Goal: Transaction & Acquisition: Purchase product/service

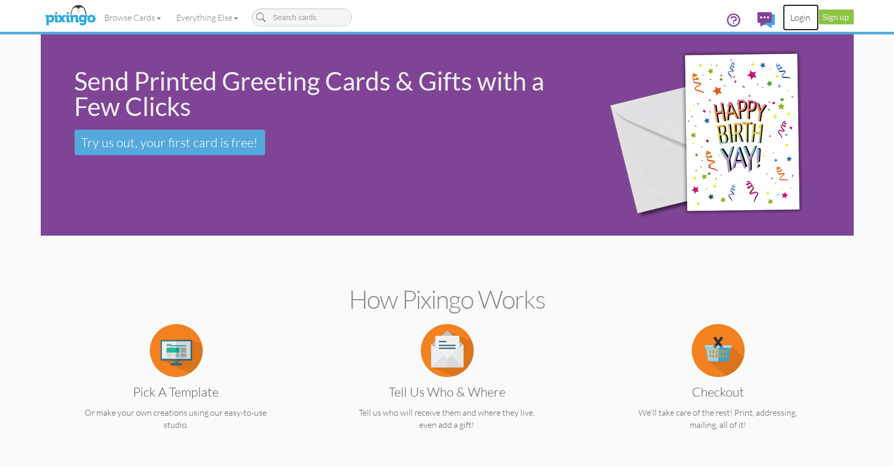
click at [799, 15] on link "Login" at bounding box center [801, 17] width 36 height 26
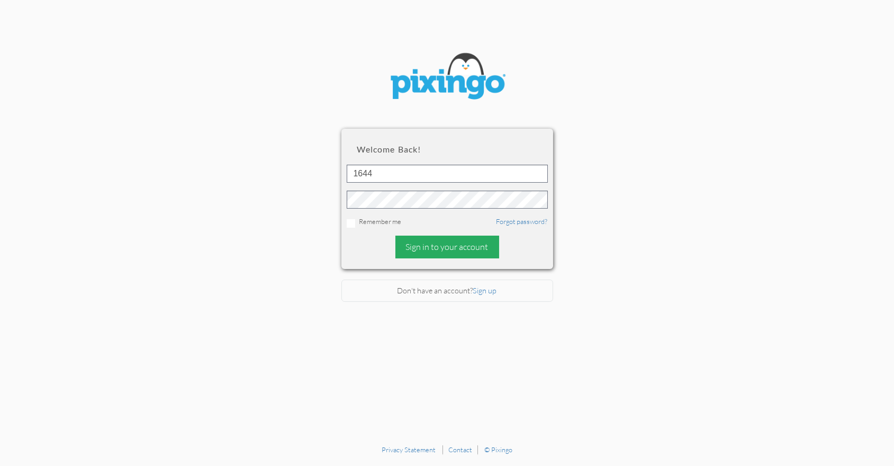
click at [423, 249] on div "Sign in to your account" at bounding box center [447, 247] width 104 height 23
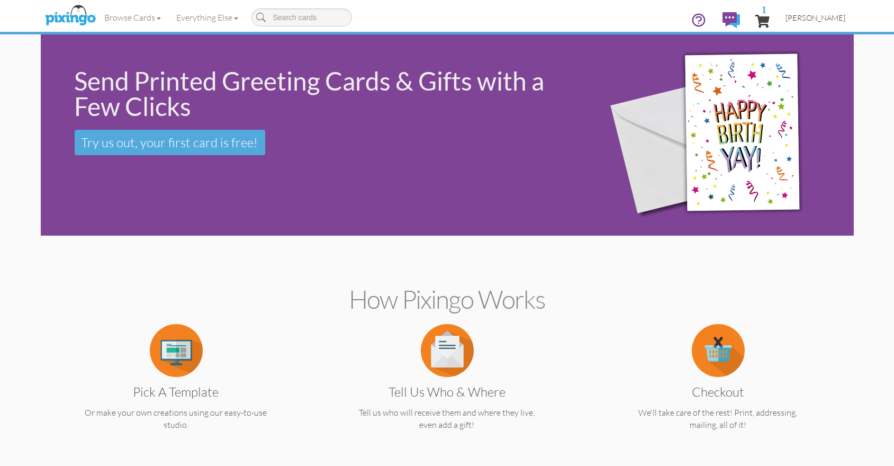
click at [816, 21] on span "[PERSON_NAME]" at bounding box center [816, 17] width 60 height 9
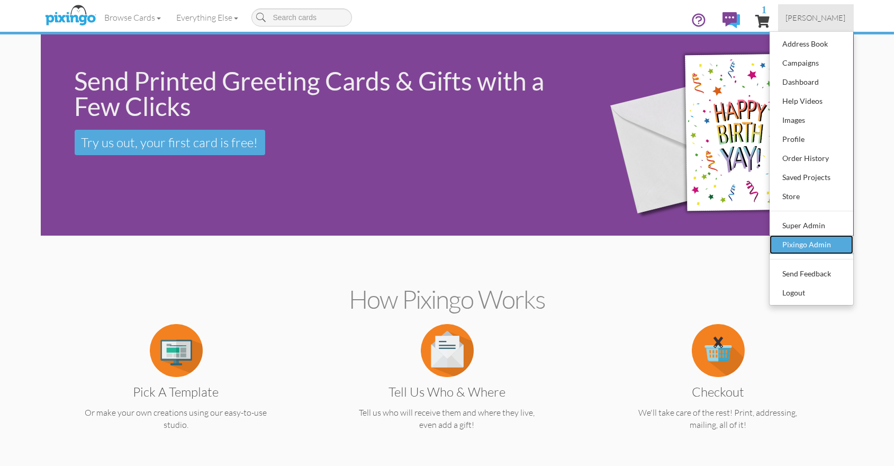
click at [802, 241] on div "Pixingo Admin" at bounding box center [811, 245] width 62 height 16
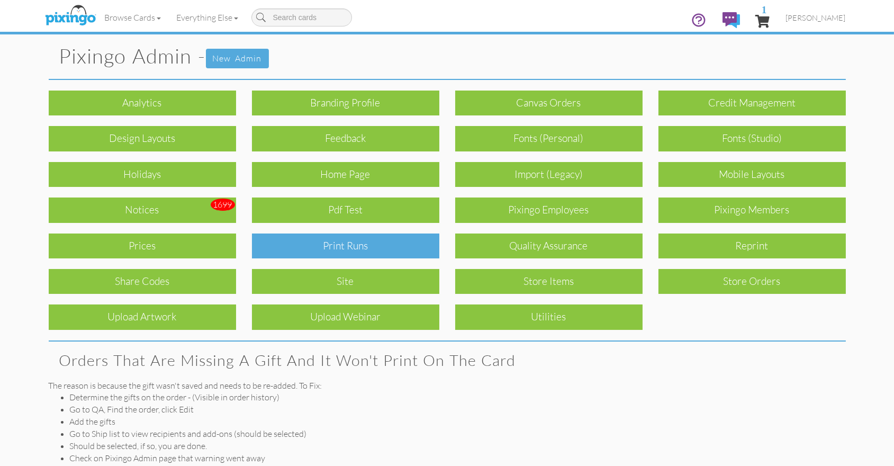
click at [314, 239] on div "Print Runs" at bounding box center [345, 245] width 187 height 25
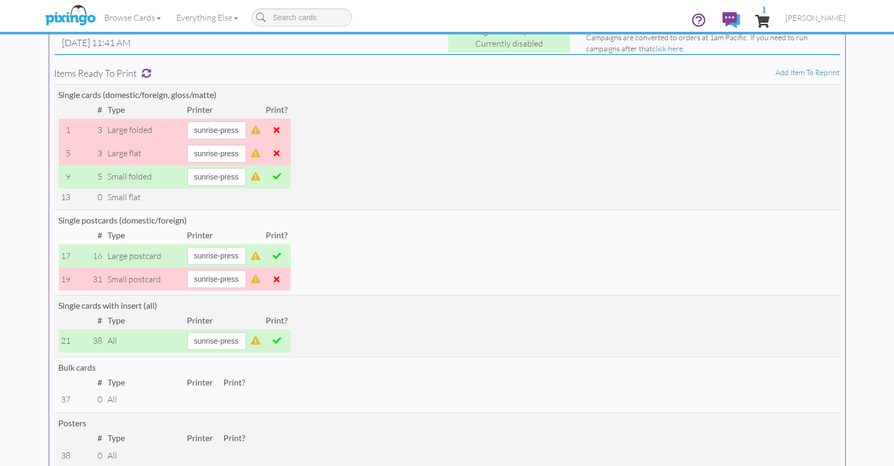
scroll to position [102, 0]
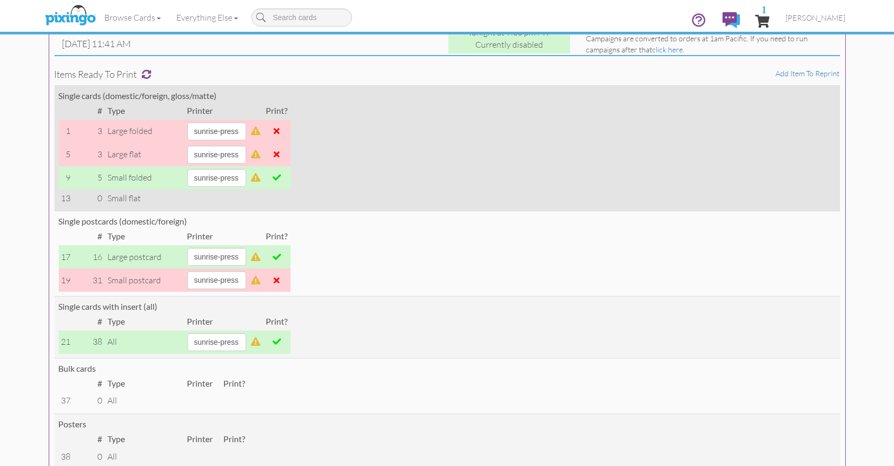
click at [281, 176] on span at bounding box center [277, 177] width 8 height 8
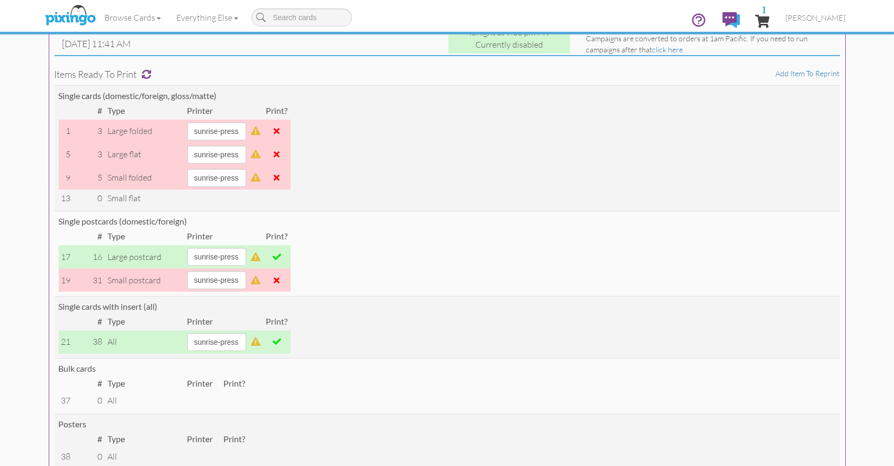
click at [281, 256] on span at bounding box center [277, 256] width 8 height 8
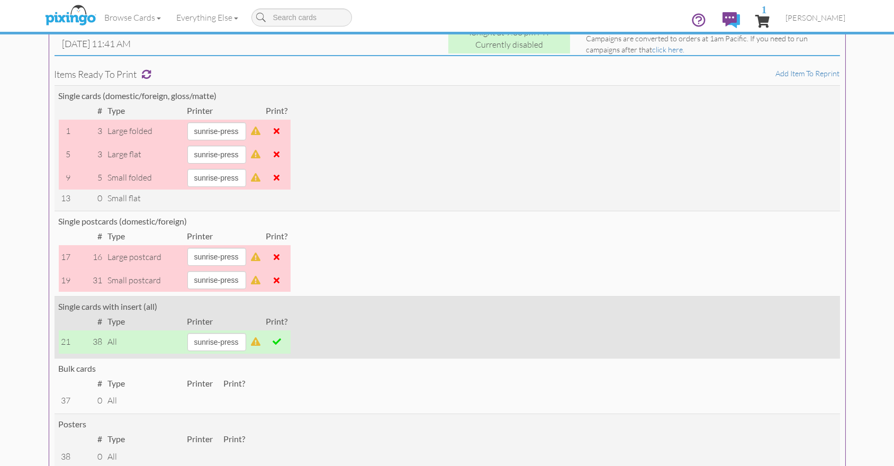
click at [281, 337] on span at bounding box center [277, 341] width 8 height 8
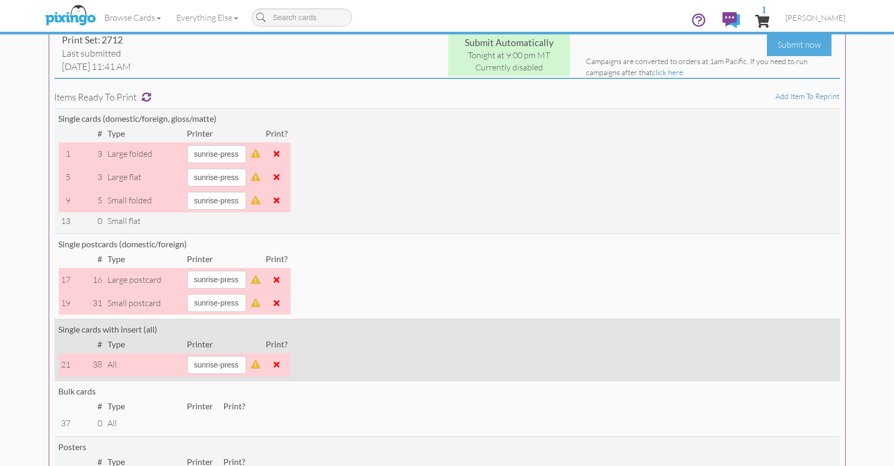
scroll to position [0, 0]
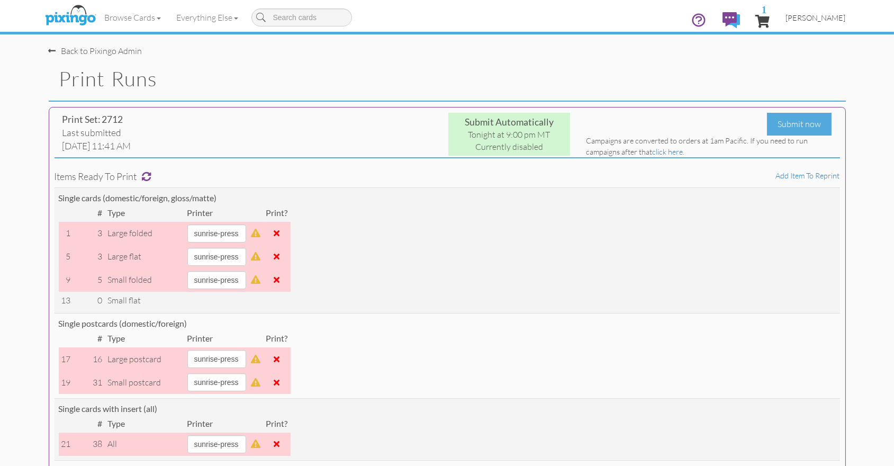
click at [814, 20] on span "[PERSON_NAME]" at bounding box center [816, 17] width 60 height 9
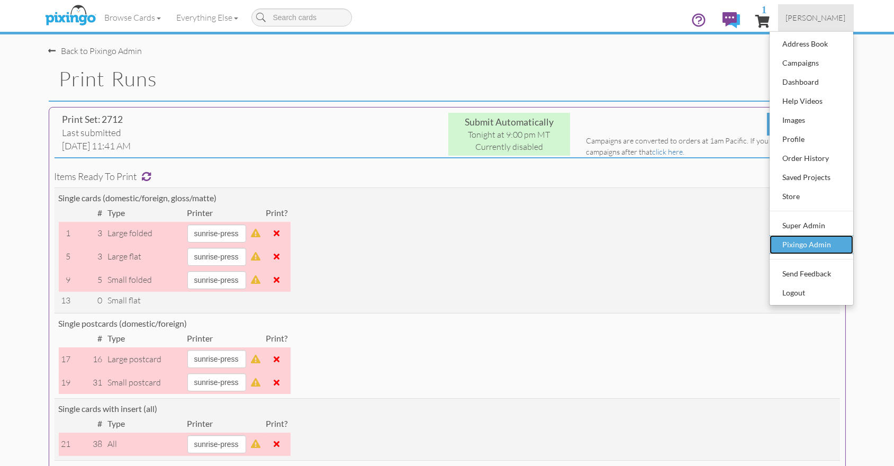
click at [812, 240] on div "Pixingo Admin" at bounding box center [811, 245] width 62 height 16
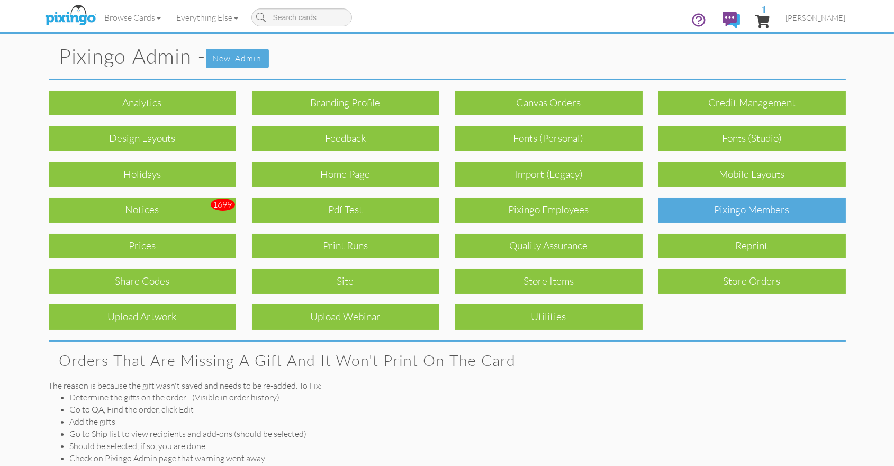
click at [780, 215] on div "Pixingo Members" at bounding box center [751, 209] width 187 height 25
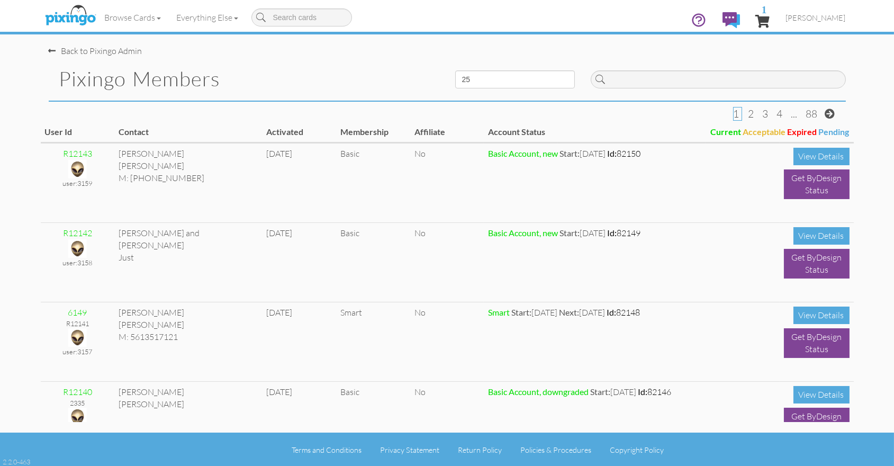
click at [780, 215] on td "View Details Get ByDesign Status" at bounding box center [817, 182] width 74 height 79
click at [819, 20] on span "[PERSON_NAME]" at bounding box center [816, 17] width 60 height 9
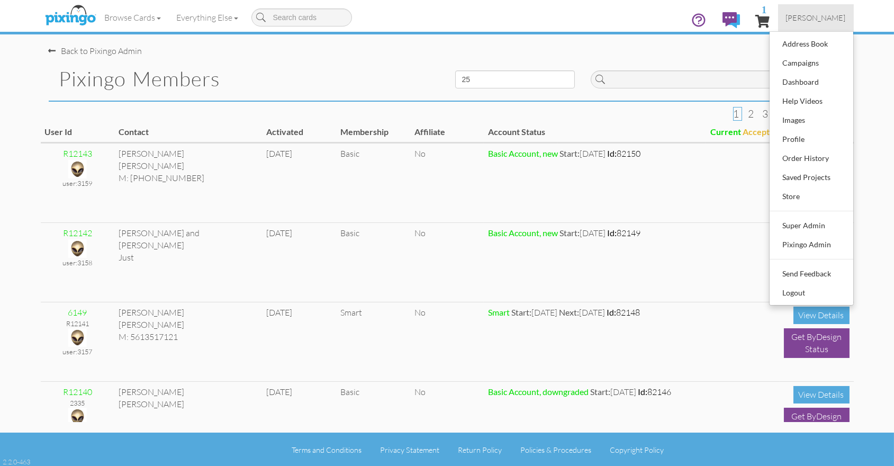
click at [630, 48] on div "Back to Pixingo Admin" at bounding box center [451, 45] width 805 height 23
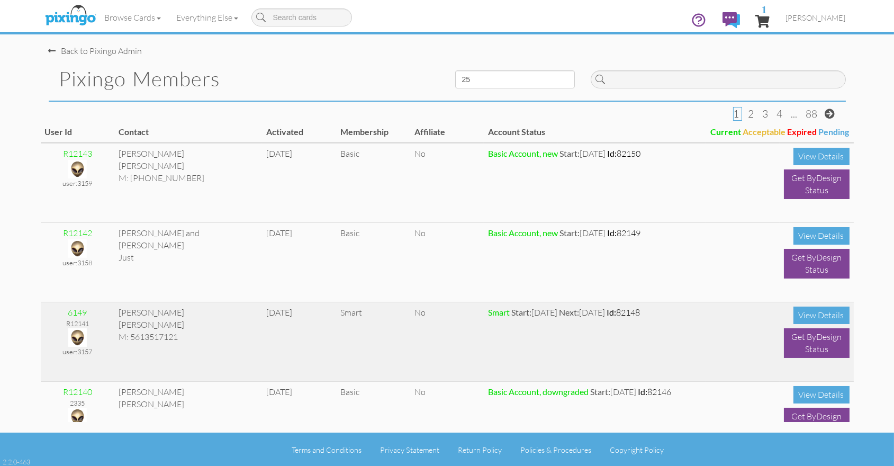
click at [74, 336] on img at bounding box center [77, 337] width 19 height 19
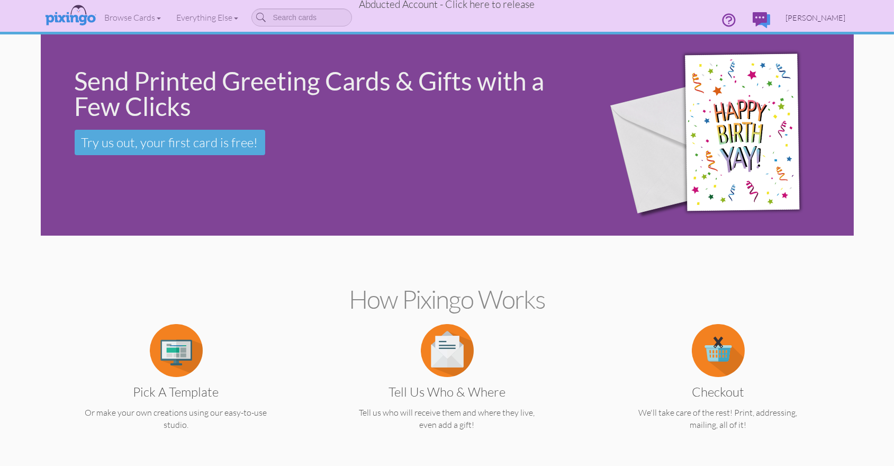
click at [805, 18] on span "[PERSON_NAME]" at bounding box center [816, 17] width 60 height 9
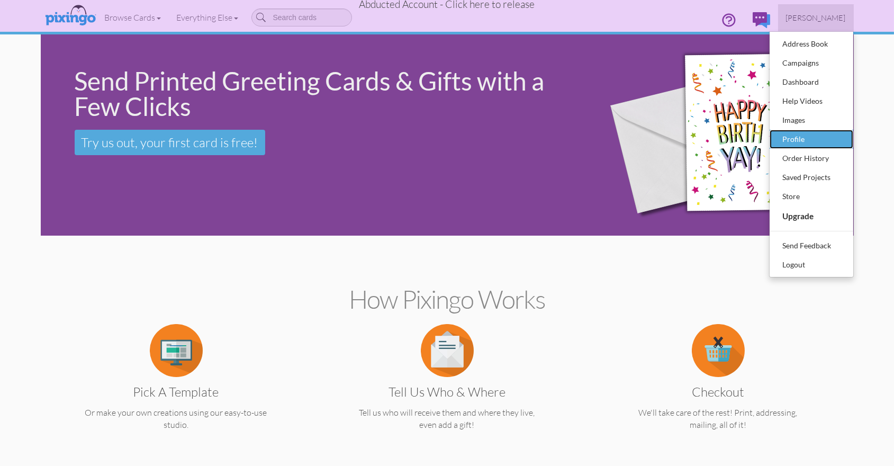
click at [803, 143] on div "Profile" at bounding box center [811, 139] width 62 height 16
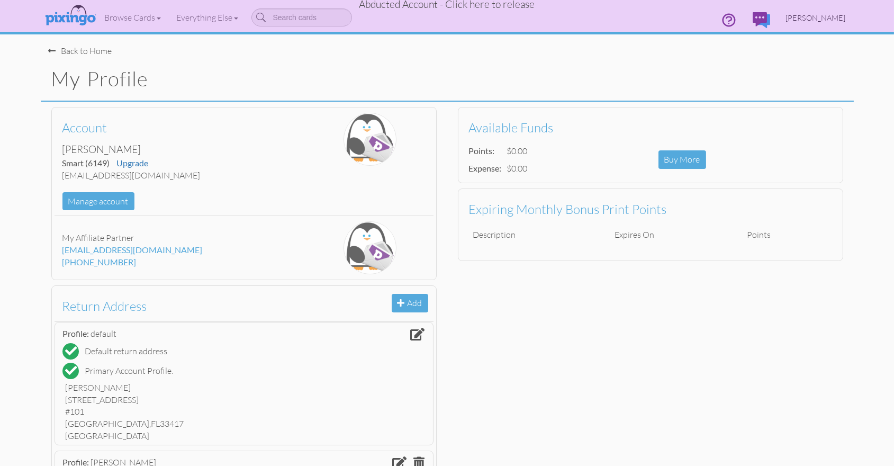
click at [807, 20] on span "[PERSON_NAME]" at bounding box center [816, 17] width 60 height 9
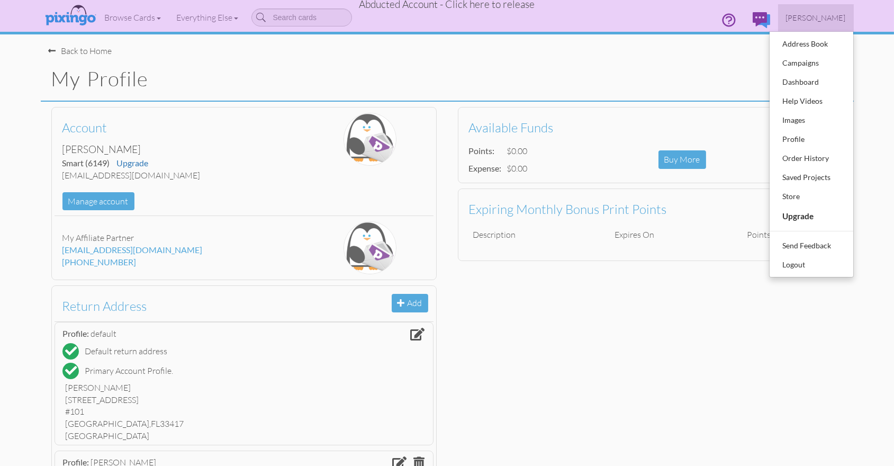
click at [871, 190] on profile "Toggle navigation Visit Pixingo Mobile Browse Cards Business Accounting Automot…" at bounding box center [447, 390] width 894 height 780
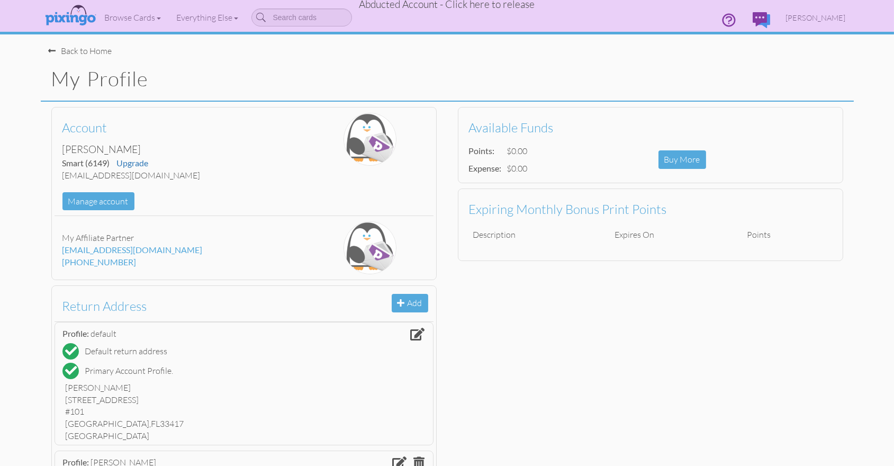
click at [502, 54] on div "Back to Home" at bounding box center [451, 45] width 805 height 23
click at [732, 70] on h1 "My Profile" at bounding box center [452, 79] width 802 height 22
click at [814, 20] on span "[PERSON_NAME]" at bounding box center [816, 17] width 60 height 9
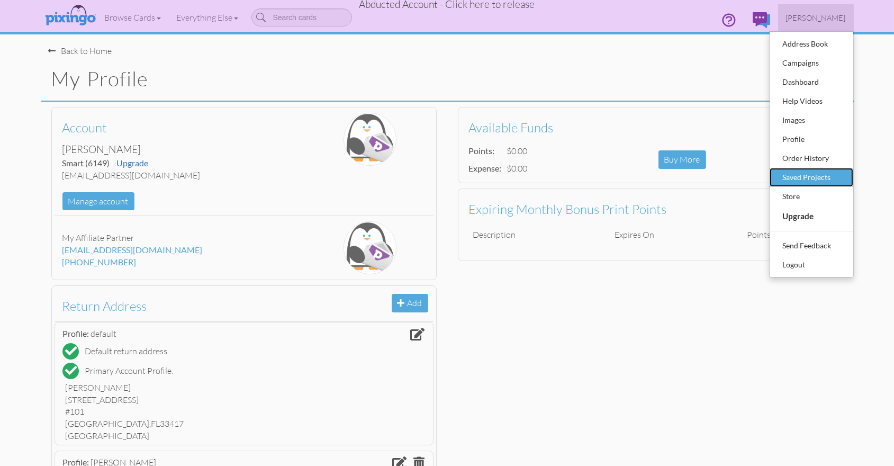
click at [803, 180] on div "Saved Projects" at bounding box center [811, 177] width 62 height 16
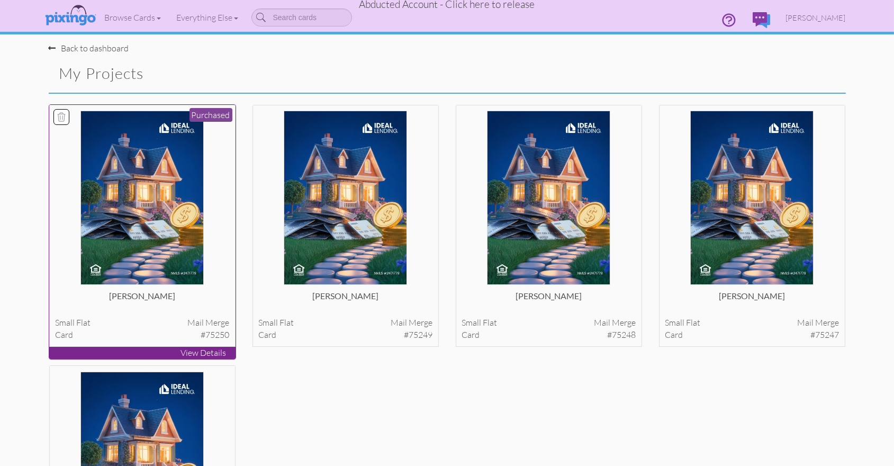
click at [162, 154] on img at bounding box center [142, 198] width 124 height 174
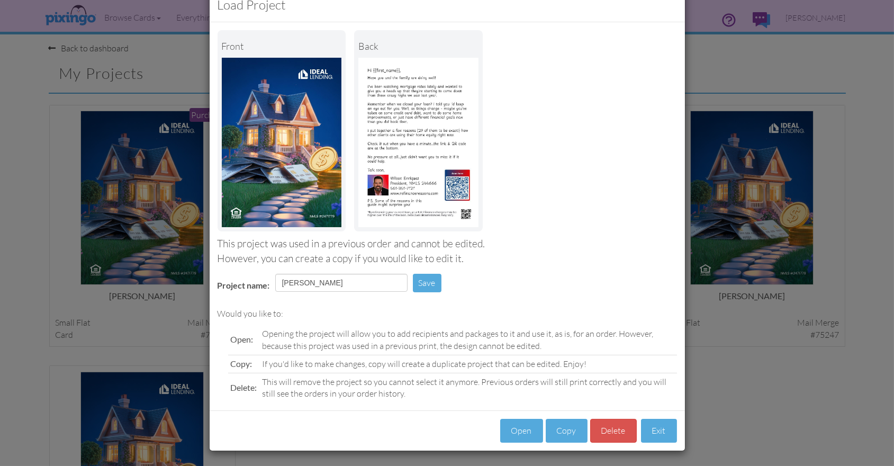
scroll to position [29, 0]
click at [517, 429] on button "Open" at bounding box center [521, 430] width 43 height 24
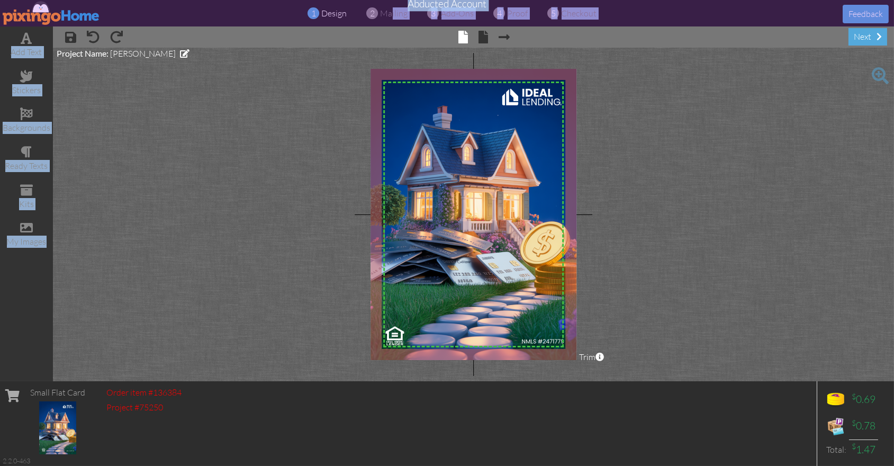
drag, startPoint x: 393, startPoint y: 15, endPoint x: 411, endPoint y: 42, distance: 32.7
click at [403, 38] on div "1 design 2 mailing 3 add-ons 4 proof 5 checkout Feedback Abducted Account add t…" at bounding box center [447, 233] width 894 height 466
drag, startPoint x: 431, startPoint y: 43, endPoint x: 475, endPoint y: 42, distance: 44.5
click at [431, 43] on div "× save × undo × redo × front × back × Next page next" at bounding box center [473, 36] width 841 height 21
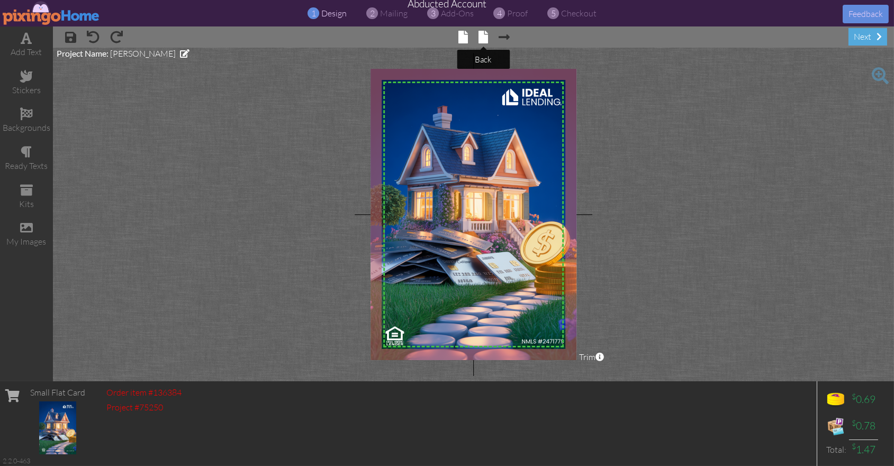
click at [485, 37] on span at bounding box center [483, 37] width 10 height 13
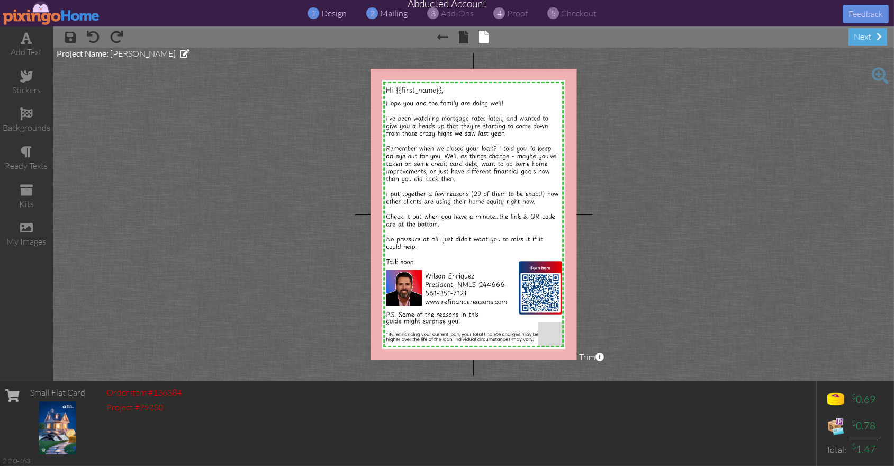
click at [386, 14] on span "mailing" at bounding box center [395, 13] width 28 height 11
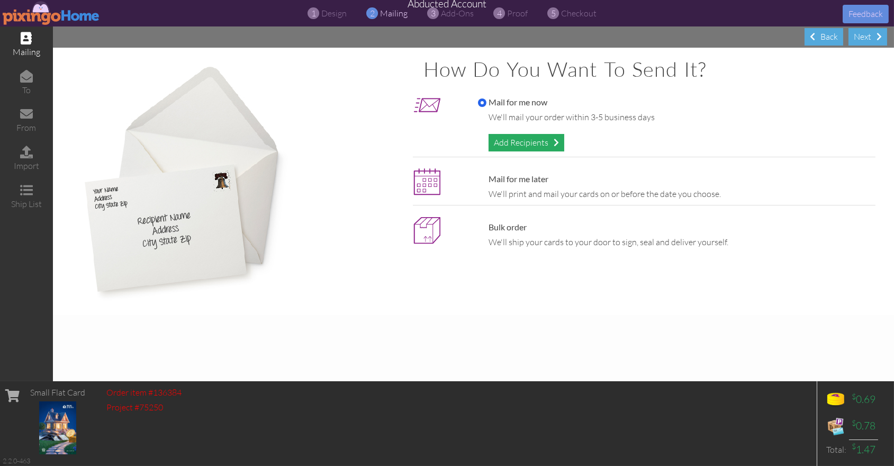
click at [508, 139] on div "Add Recipients" at bounding box center [527, 142] width 76 height 17
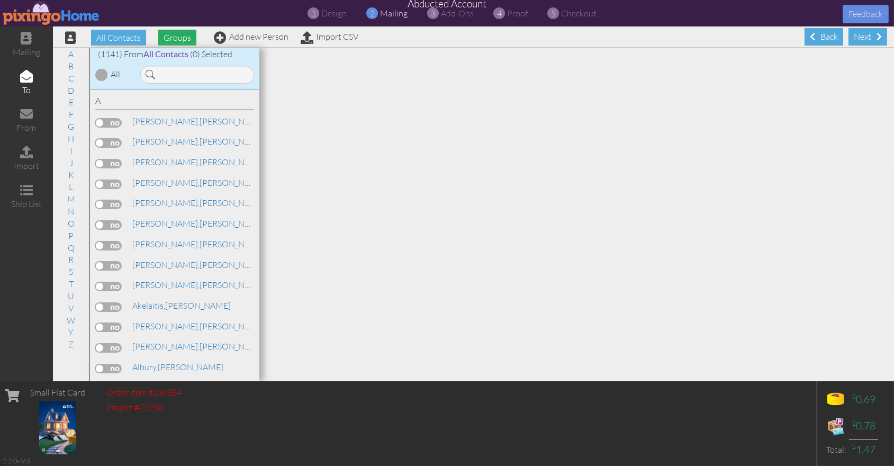
click at [187, 43] on span "Groups" at bounding box center [177, 38] width 38 height 16
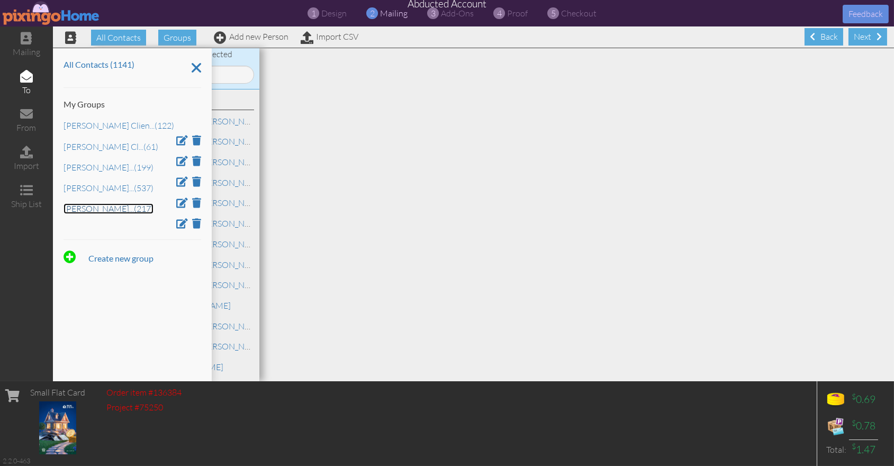
click at [121, 212] on link "[PERSON_NAME] ... (217)" at bounding box center [109, 208] width 90 height 11
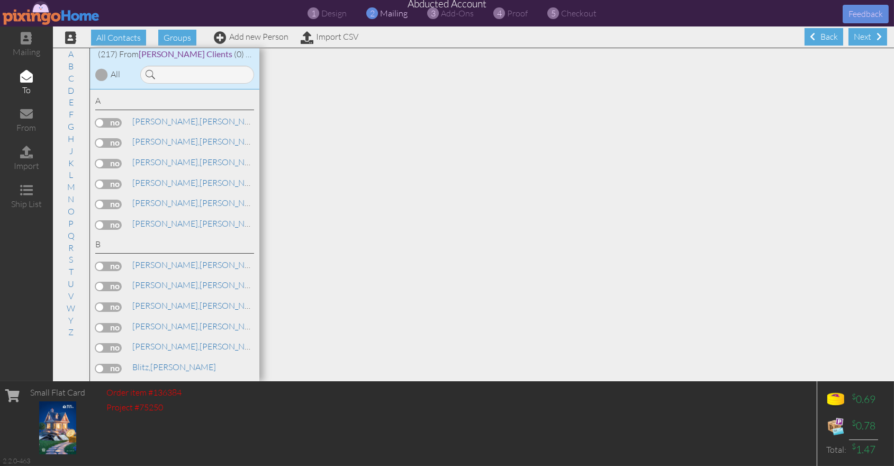
click at [102, 73] on div at bounding box center [101, 74] width 13 height 13
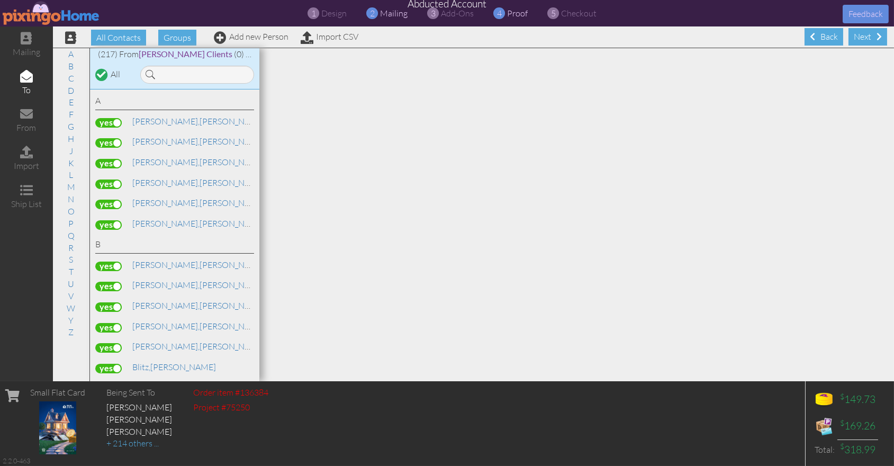
click at [505, 14] on div "4 proof" at bounding box center [514, 13] width 29 height 12
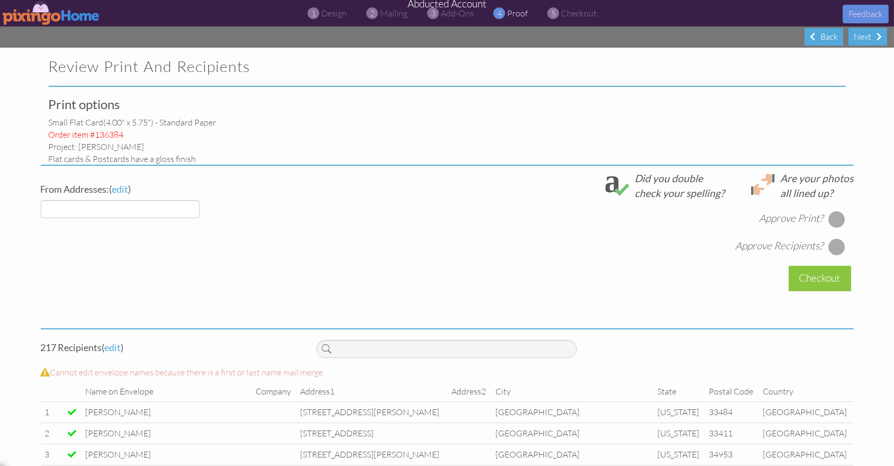
select select "object:9969"
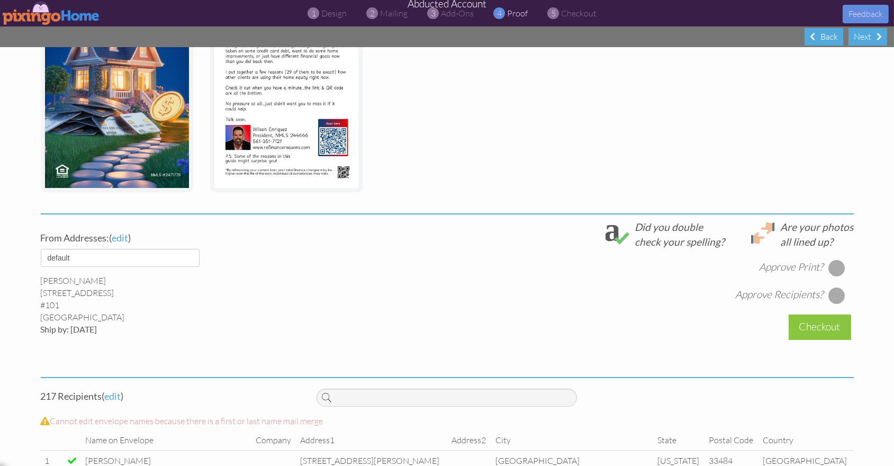
scroll to position [230, 0]
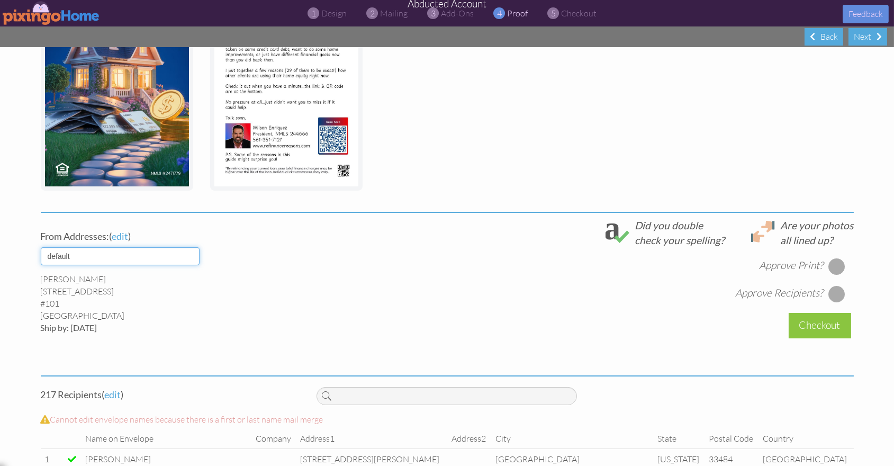
click at [187, 255] on select "default [PERSON_NAME] [PERSON_NAME] [PERSON_NAME]" at bounding box center [120, 256] width 159 height 18
click at [41, 247] on select "default [PERSON_NAME] [PERSON_NAME] [PERSON_NAME]" at bounding box center [120, 256] width 159 height 18
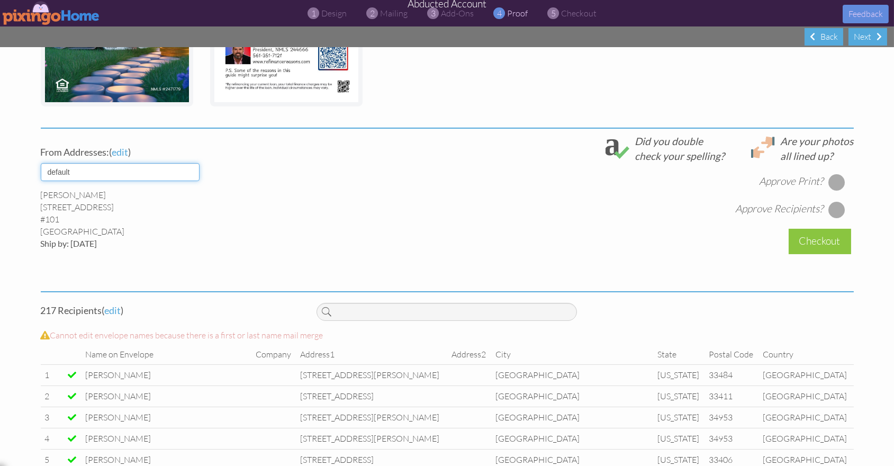
scroll to position [362, 0]
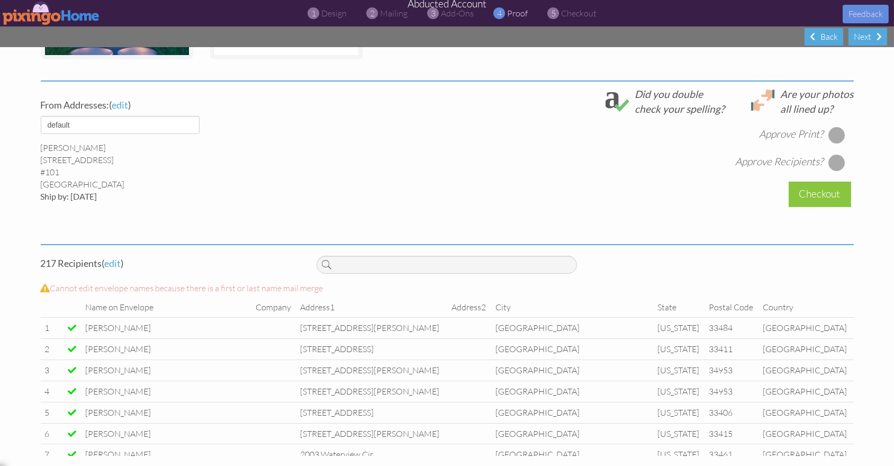
click at [837, 132] on div at bounding box center [836, 135] width 17 height 17
click at [837, 163] on div at bounding box center [836, 162] width 17 height 17
click at [832, 188] on div "Checkout" at bounding box center [820, 194] width 62 height 25
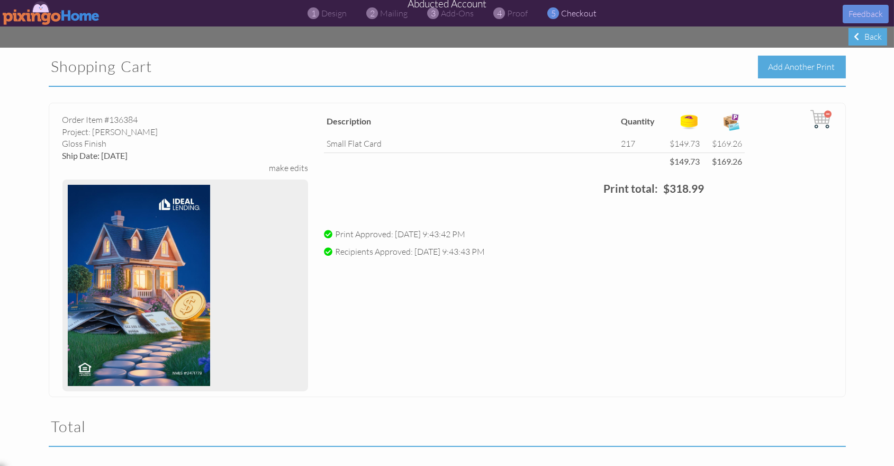
click at [784, 66] on div "Add Another Print" at bounding box center [802, 67] width 88 height 23
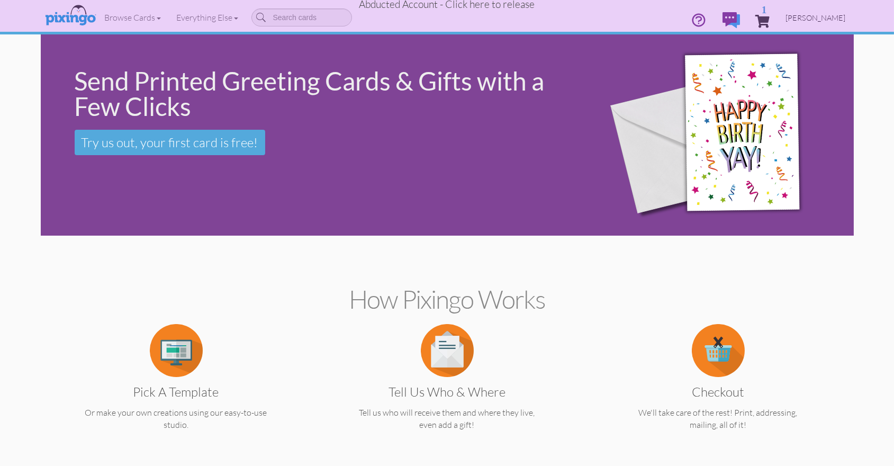
click at [819, 15] on span "[PERSON_NAME]" at bounding box center [816, 17] width 60 height 9
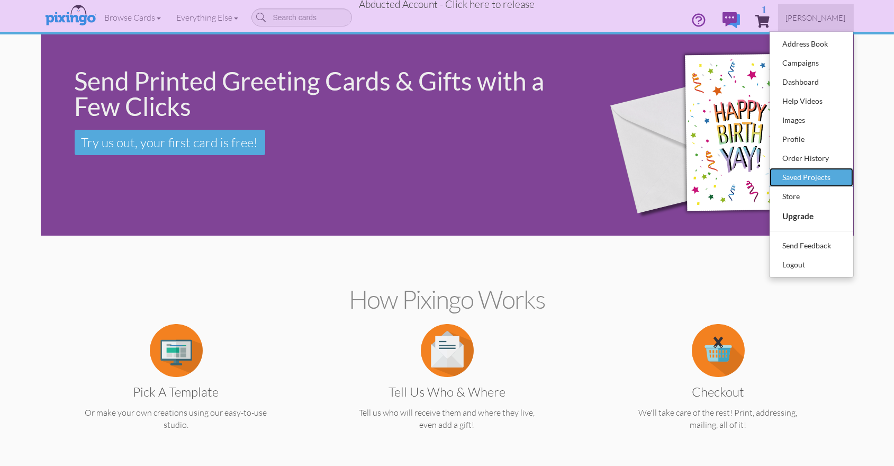
click at [803, 171] on div "Saved Projects" at bounding box center [811, 177] width 62 height 16
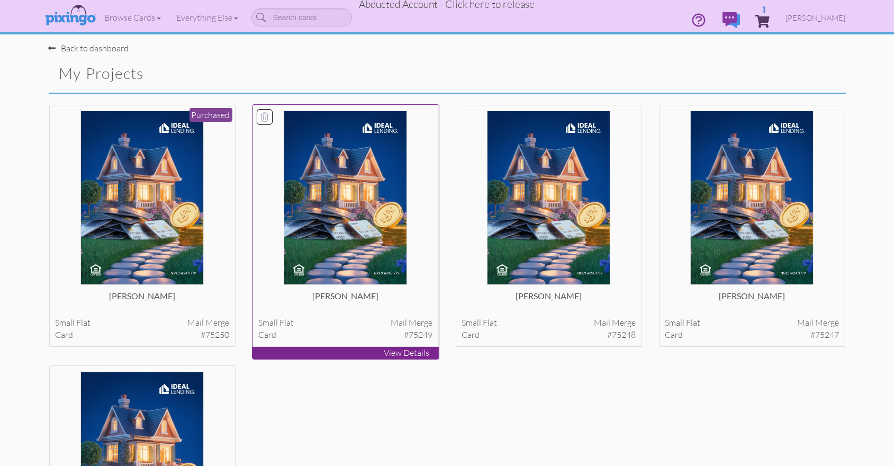
click at [365, 164] on img at bounding box center [346, 198] width 124 height 174
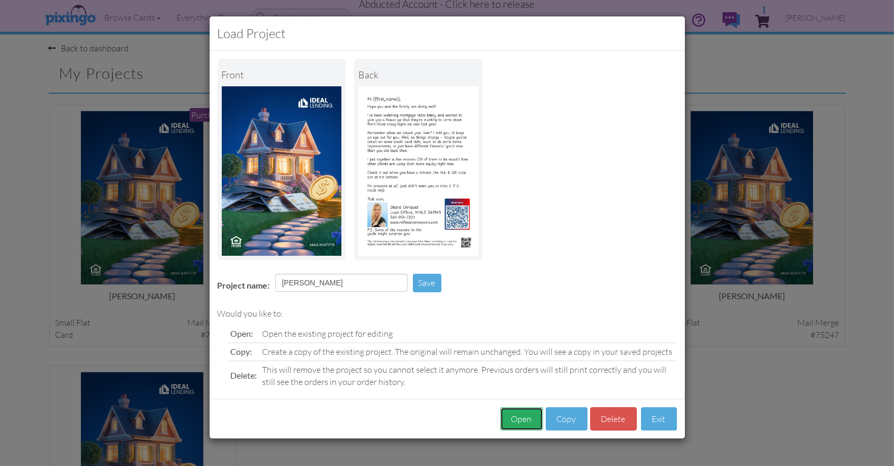
click at [520, 413] on button "Open" at bounding box center [521, 419] width 43 height 24
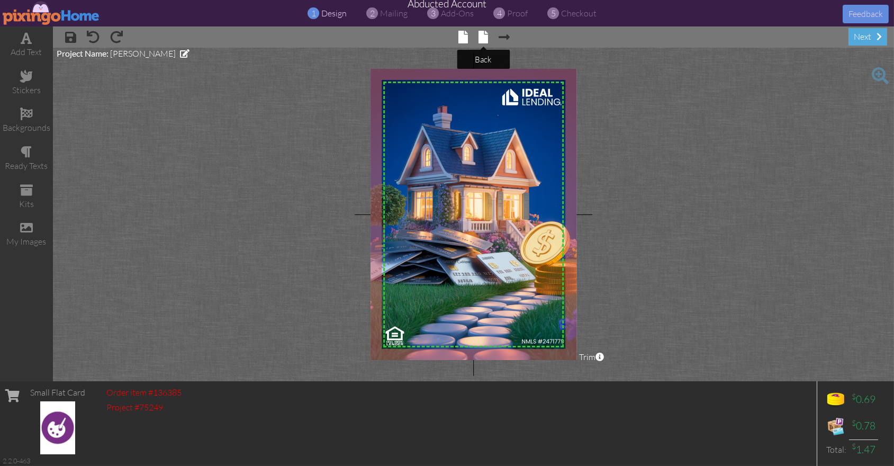
click at [486, 38] on span at bounding box center [483, 37] width 10 height 13
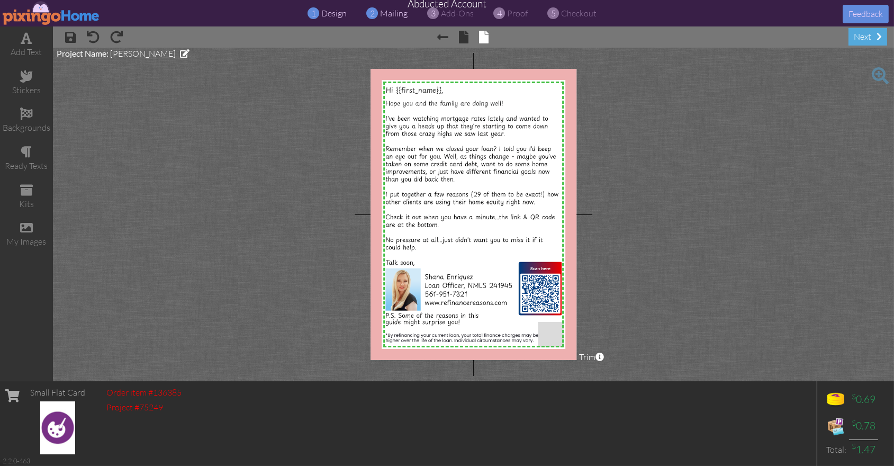
click at [390, 15] on span "mailing" at bounding box center [395, 13] width 28 height 11
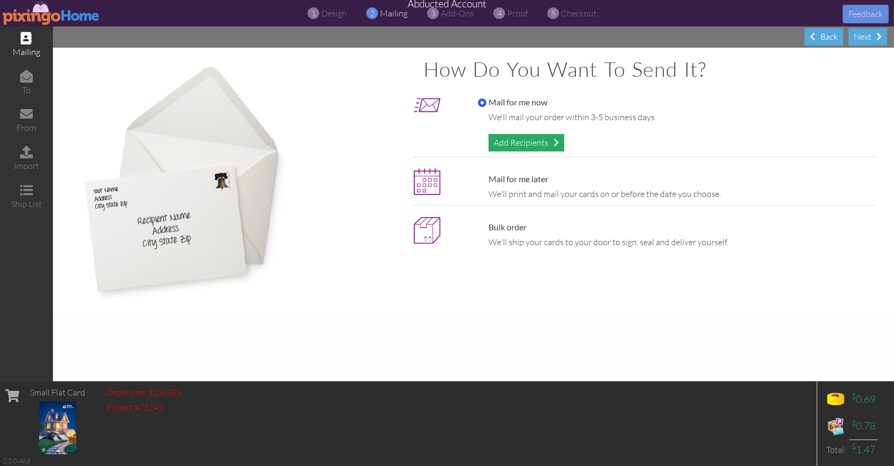
click at [523, 141] on div "Add Recipients" at bounding box center [527, 142] width 76 height 17
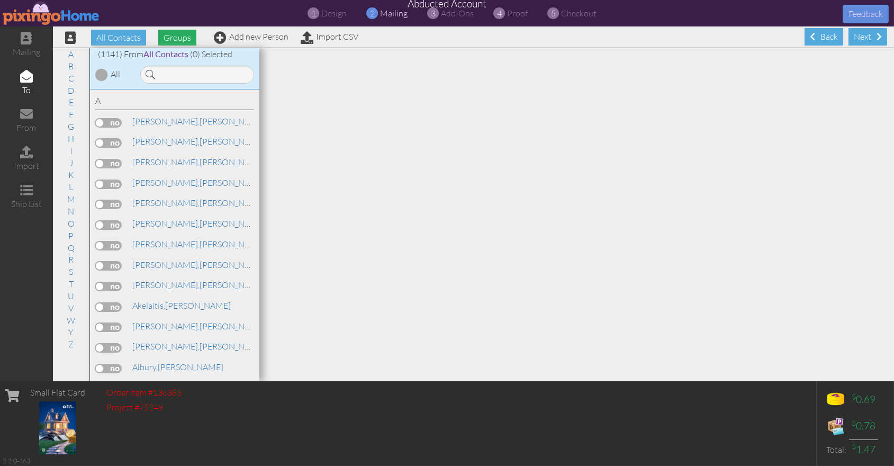
click at [174, 42] on span "Groups" at bounding box center [177, 38] width 38 height 16
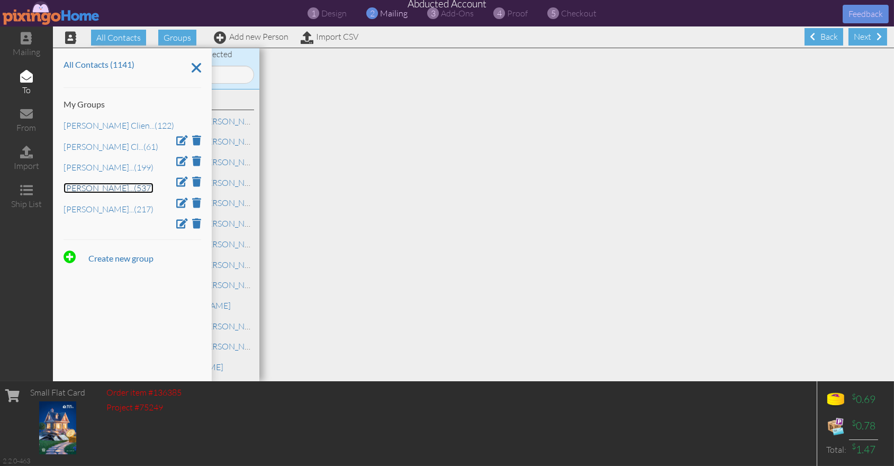
click at [113, 190] on link "[PERSON_NAME] ... (537)" at bounding box center [109, 188] width 90 height 11
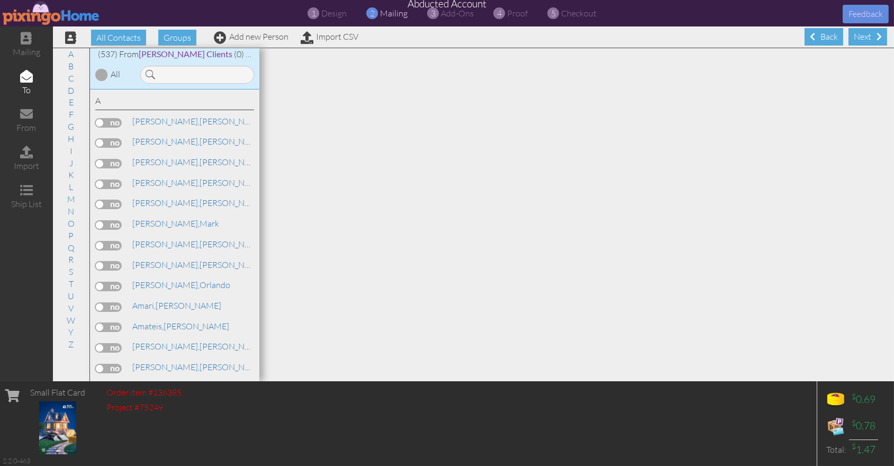
click at [103, 74] on div at bounding box center [101, 74] width 13 height 13
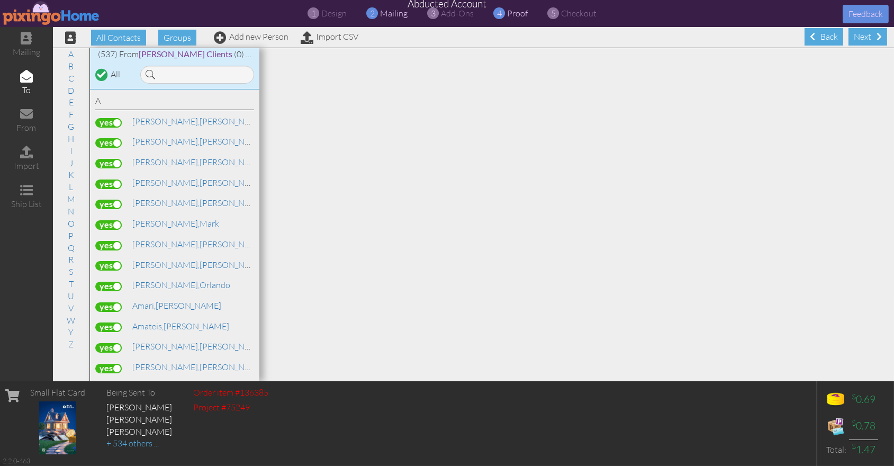
click at [516, 16] on span "proof" at bounding box center [518, 13] width 21 height 11
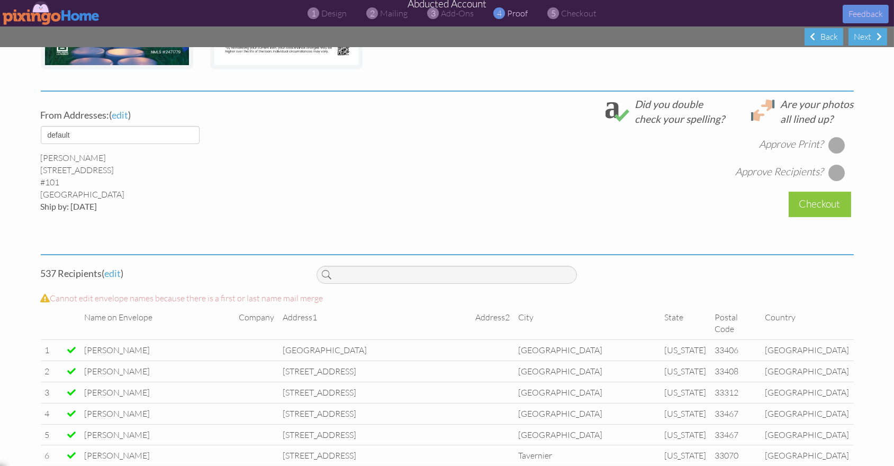
scroll to position [348, 0]
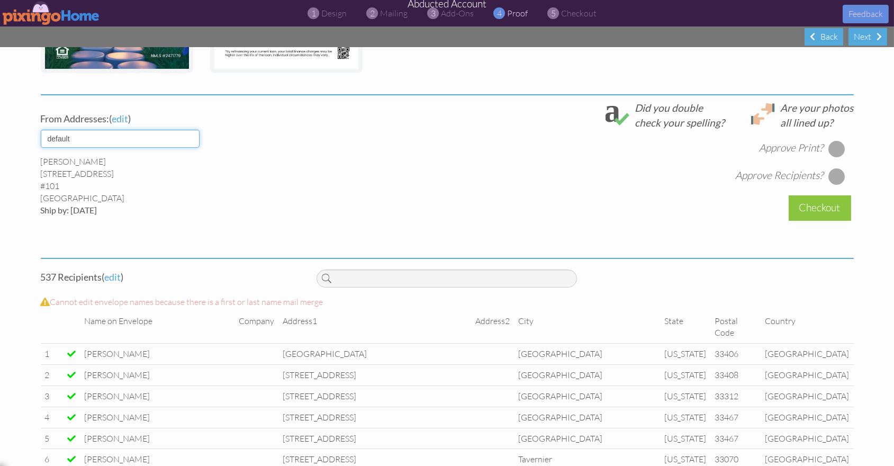
click at [189, 141] on select "default [PERSON_NAME] [PERSON_NAME] [PERSON_NAME]" at bounding box center [120, 139] width 159 height 18
select select "object:15175"
click at [41, 130] on select "default [PERSON_NAME] [PERSON_NAME] [PERSON_NAME]" at bounding box center [120, 139] width 159 height 18
click at [265, 180] on div "[PERSON_NAME] [STREET_ADDRESS] Ship by: [DATE]" at bounding box center [171, 186] width 260 height 60
click at [836, 150] on div at bounding box center [836, 148] width 17 height 17
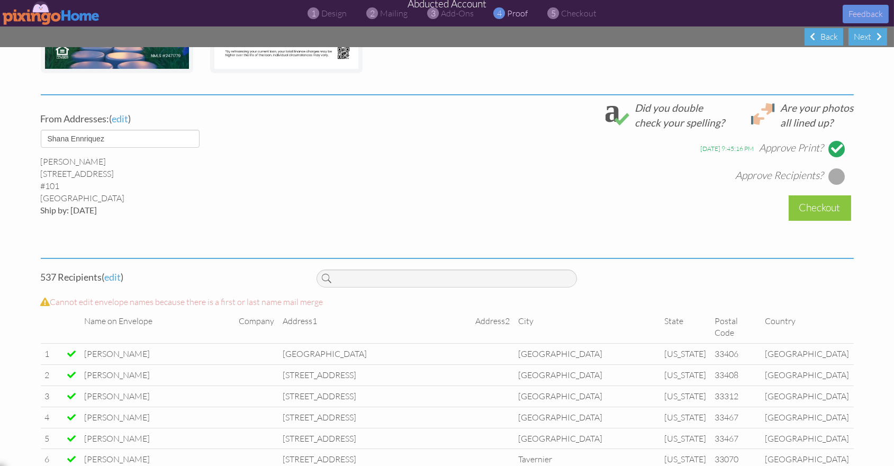
click at [836, 177] on div at bounding box center [836, 176] width 17 height 17
click at [803, 210] on div "Checkout" at bounding box center [820, 207] width 62 height 25
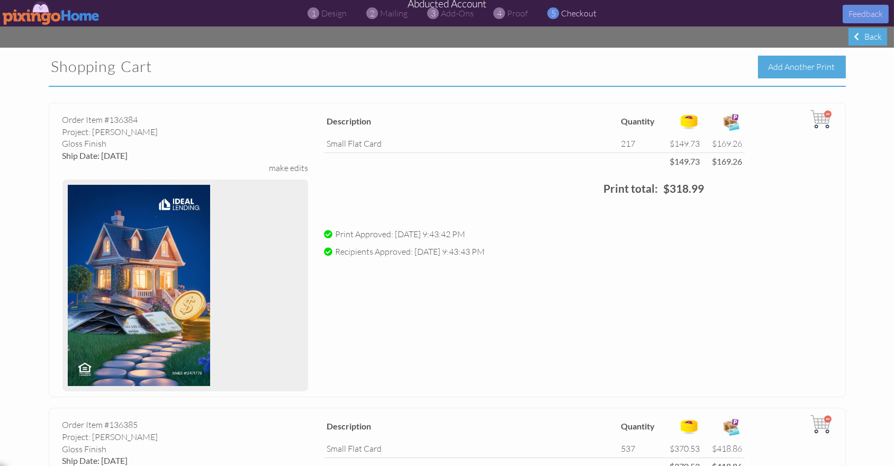
click at [790, 69] on div "Add Another Print" at bounding box center [802, 67] width 88 height 23
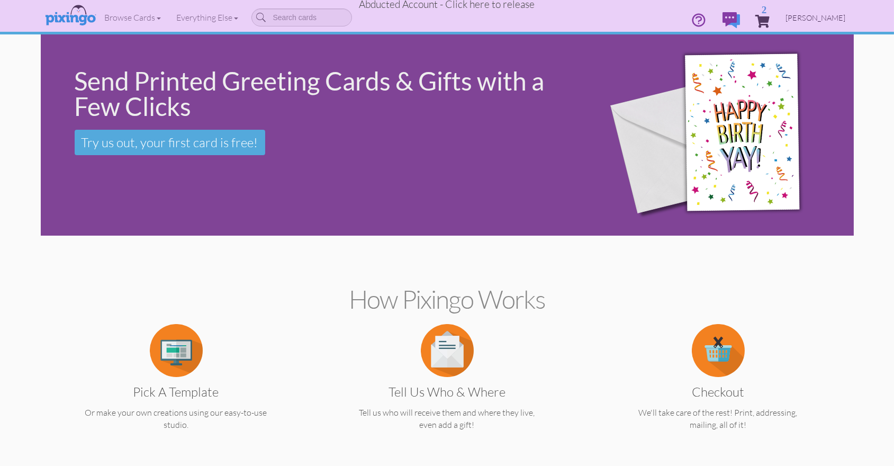
click at [814, 15] on span "[PERSON_NAME]" at bounding box center [816, 17] width 60 height 9
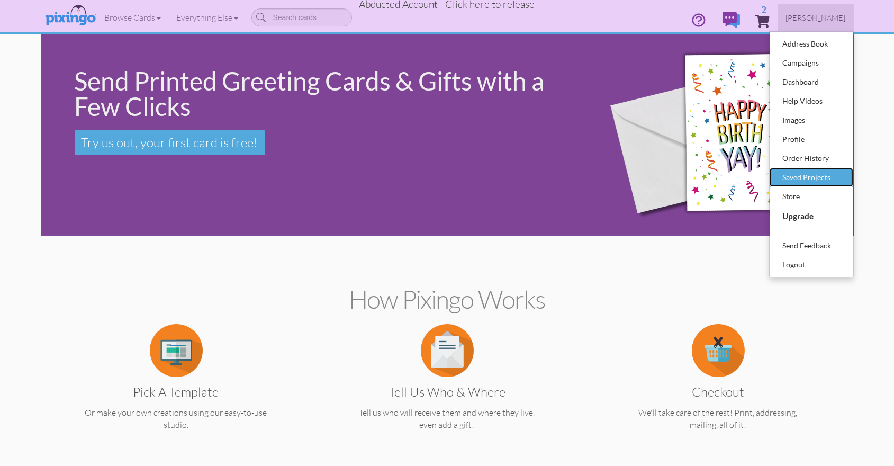
click at [799, 180] on div "Saved Projects" at bounding box center [811, 177] width 62 height 16
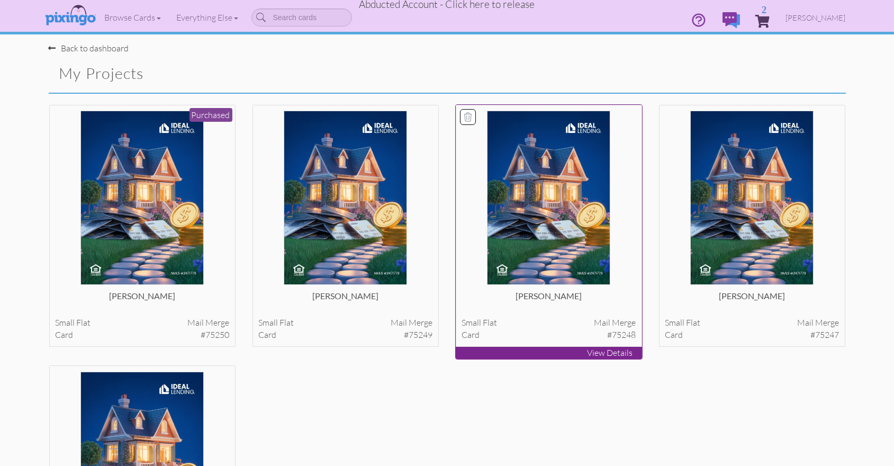
click at [537, 259] on img at bounding box center [549, 198] width 124 height 174
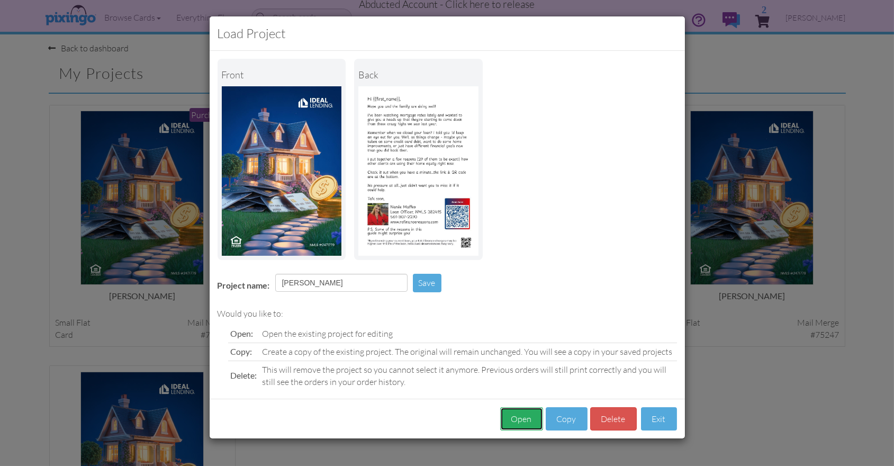
click at [520, 414] on button "Open" at bounding box center [521, 419] width 43 height 24
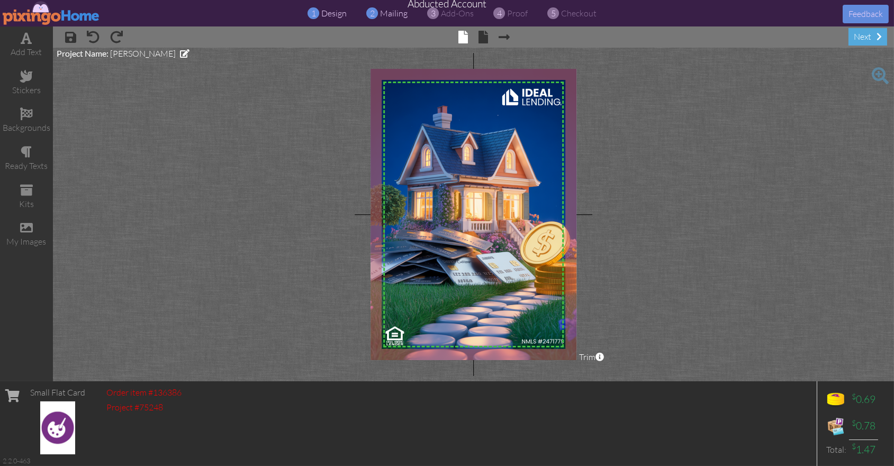
click at [391, 14] on span "mailing" at bounding box center [395, 13] width 28 height 11
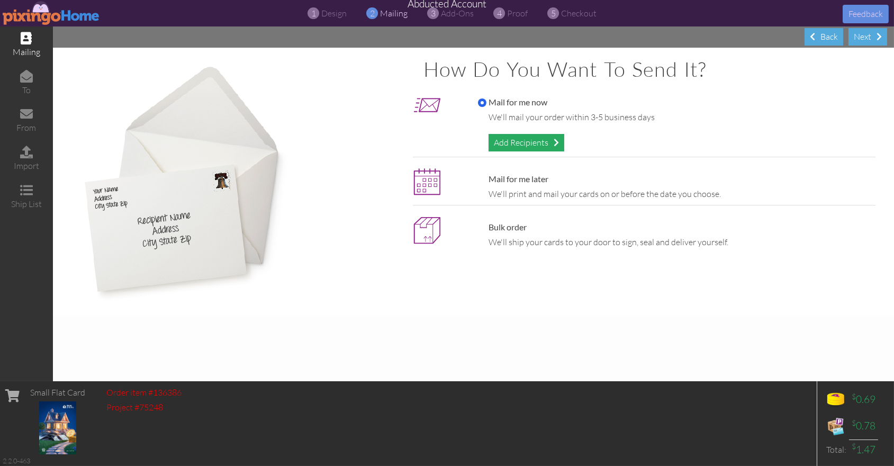
click at [505, 140] on div "Add Recipients" at bounding box center [527, 142] width 76 height 17
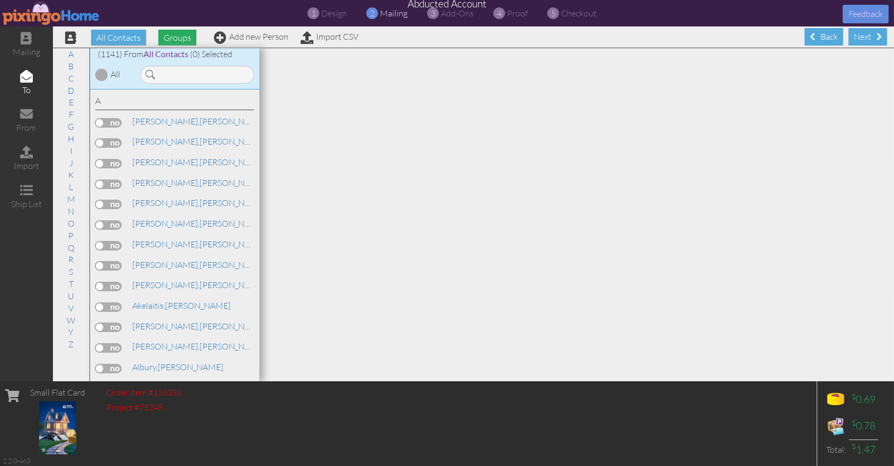
click at [183, 42] on span "Groups" at bounding box center [177, 38] width 38 height 16
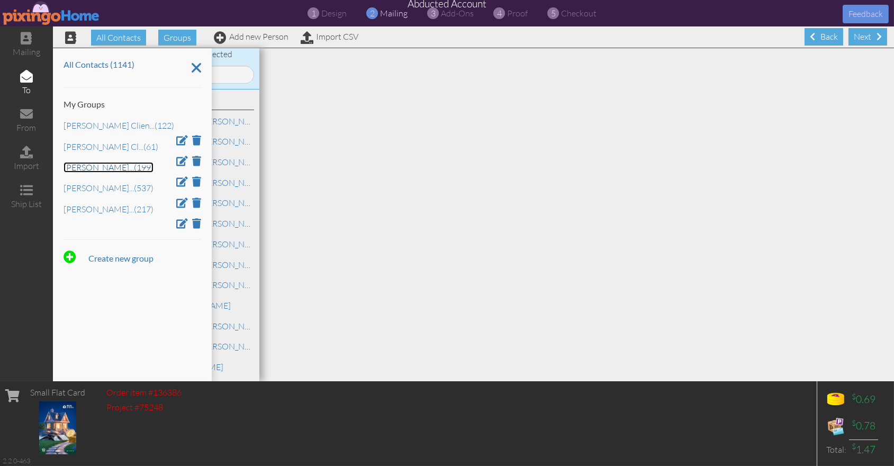
click at [94, 170] on link "[PERSON_NAME] ... (199)" at bounding box center [109, 167] width 90 height 11
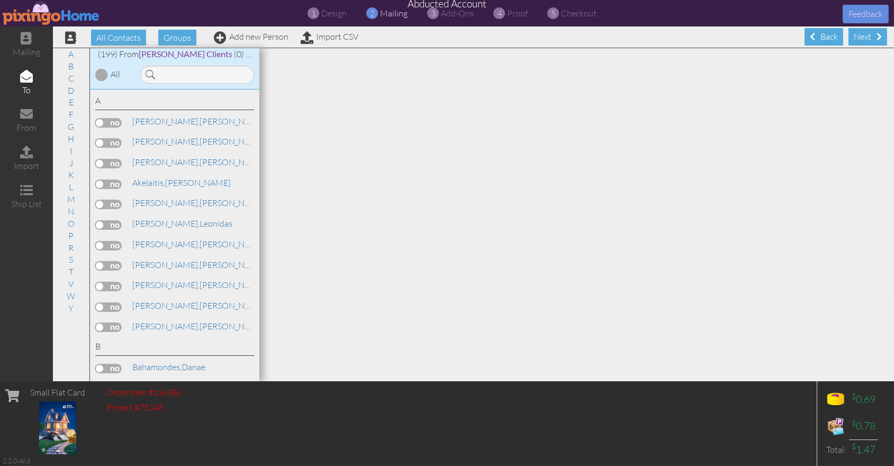
click at [100, 71] on div at bounding box center [101, 74] width 13 height 13
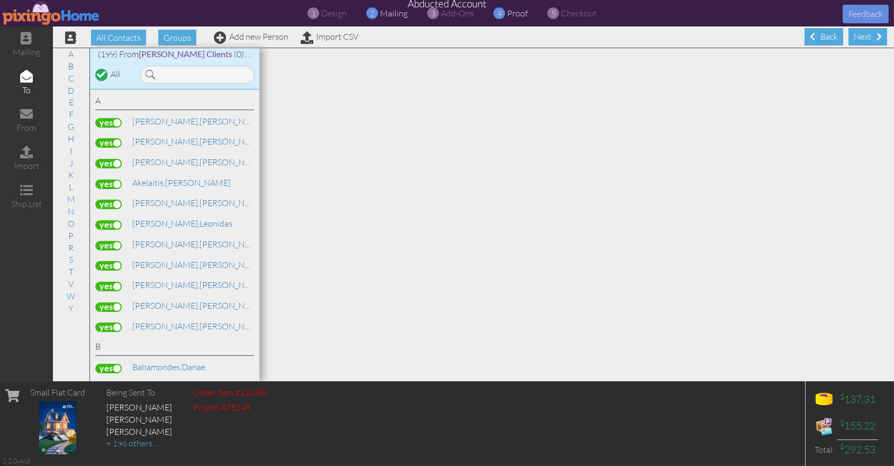
click at [515, 12] on span "proof" at bounding box center [518, 13] width 21 height 11
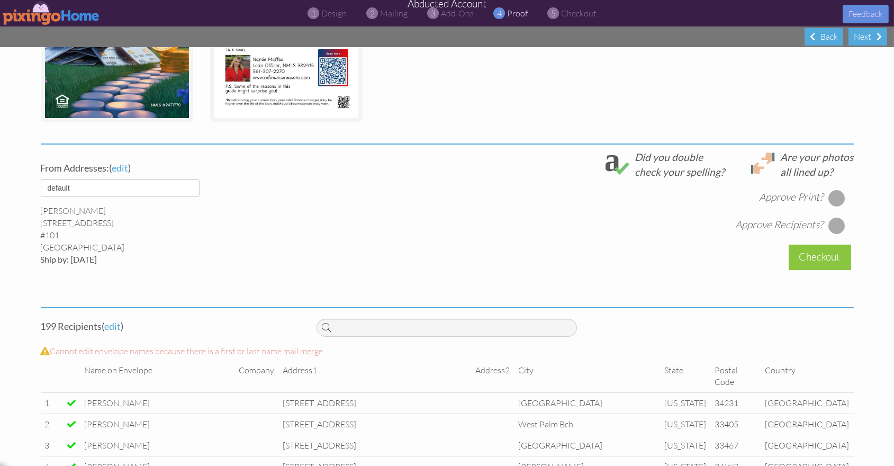
scroll to position [323, 0]
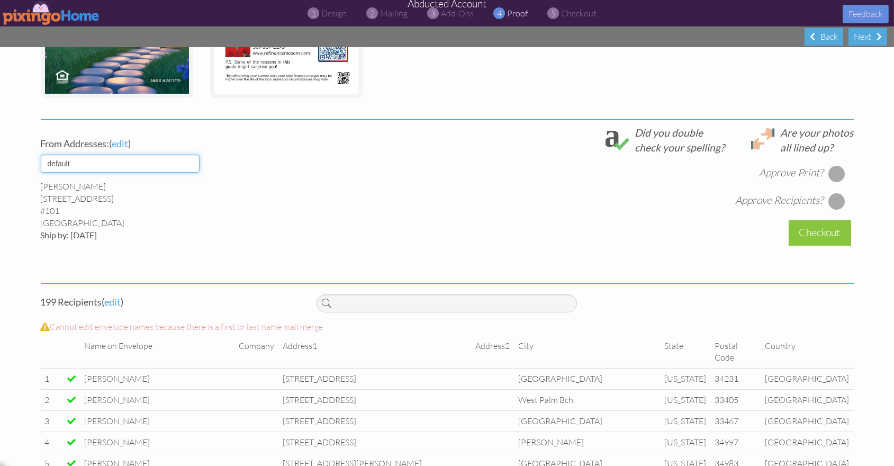
click at [167, 170] on select "default [PERSON_NAME] [PERSON_NAME] [PERSON_NAME]" at bounding box center [120, 164] width 159 height 18
select select "object:19052"
click at [41, 155] on select "default [PERSON_NAME] [PERSON_NAME] [PERSON_NAME]" at bounding box center [120, 164] width 159 height 18
click at [230, 192] on div "[PERSON_NAME] [STREET_ADDRESS] Ship by: [DATE]" at bounding box center [171, 210] width 260 height 60
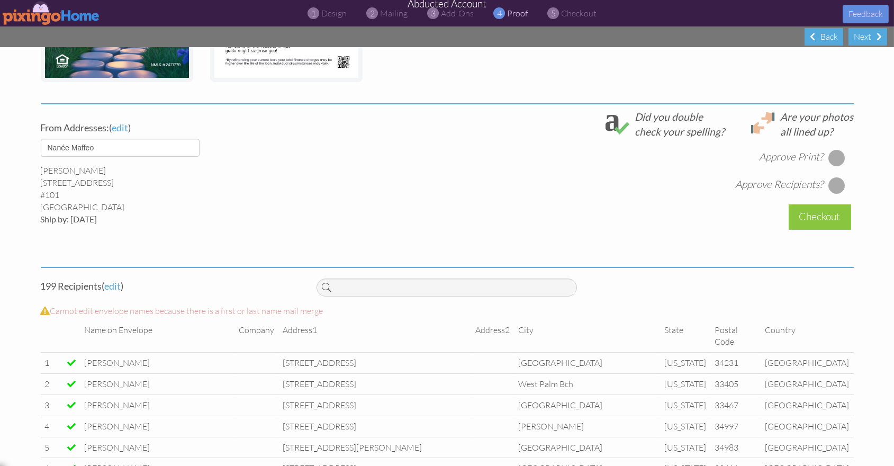
scroll to position [362, 0]
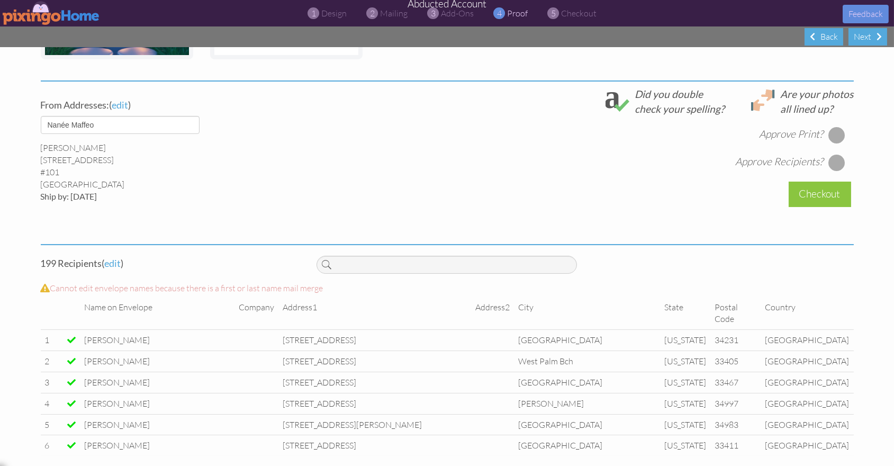
click at [843, 133] on div at bounding box center [836, 135] width 17 height 17
click at [838, 162] on div at bounding box center [836, 162] width 17 height 17
click at [823, 192] on div "Checkout" at bounding box center [820, 194] width 62 height 25
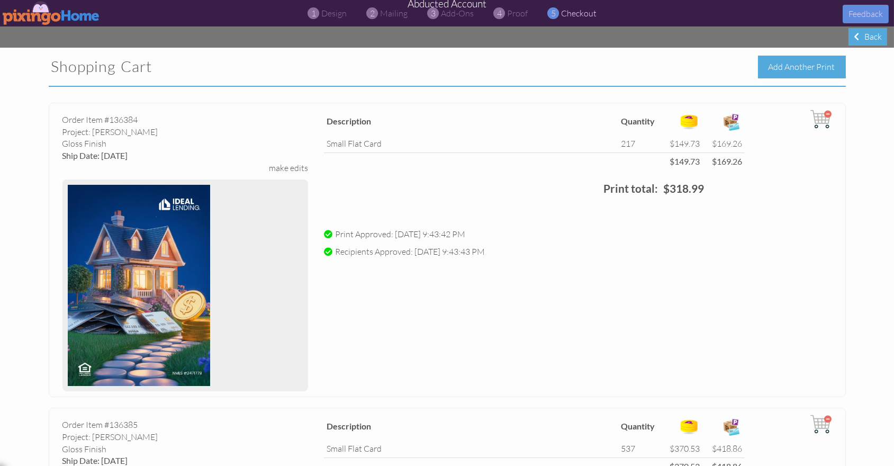
click at [787, 71] on div "Add Another Print" at bounding box center [802, 67] width 88 height 23
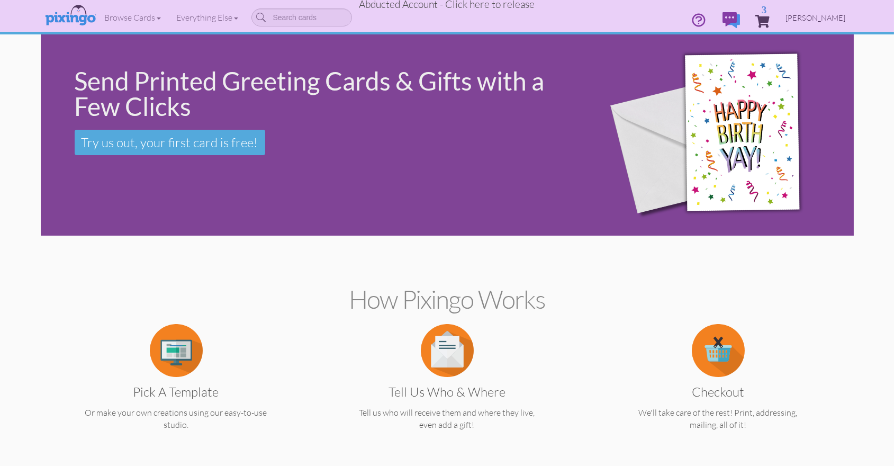
click at [827, 17] on span "[PERSON_NAME]" at bounding box center [816, 17] width 60 height 9
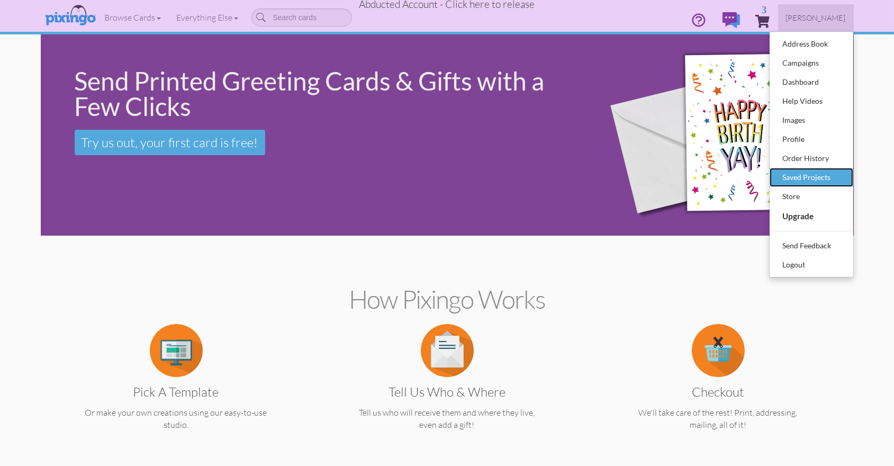
click at [793, 170] on div "Saved Projects" at bounding box center [811, 177] width 62 height 16
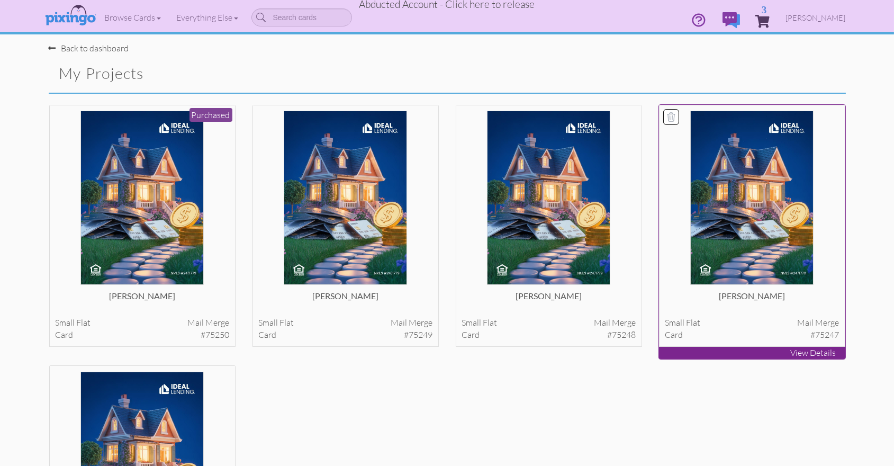
click at [734, 206] on img at bounding box center [752, 198] width 124 height 174
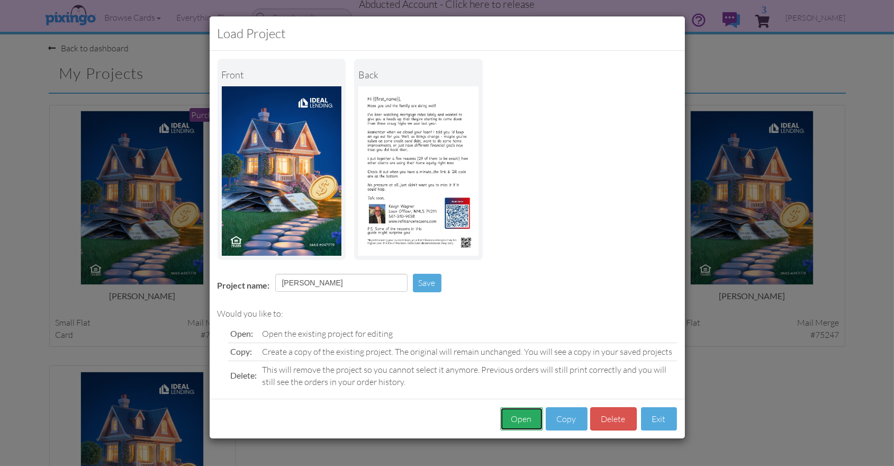
click at [521, 419] on button "Open" at bounding box center [521, 419] width 43 height 24
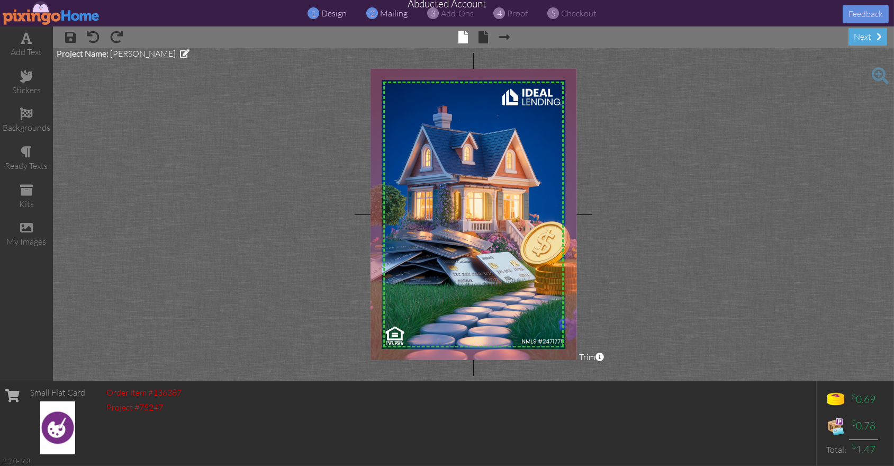
click at [383, 13] on span "mailing" at bounding box center [395, 13] width 28 height 11
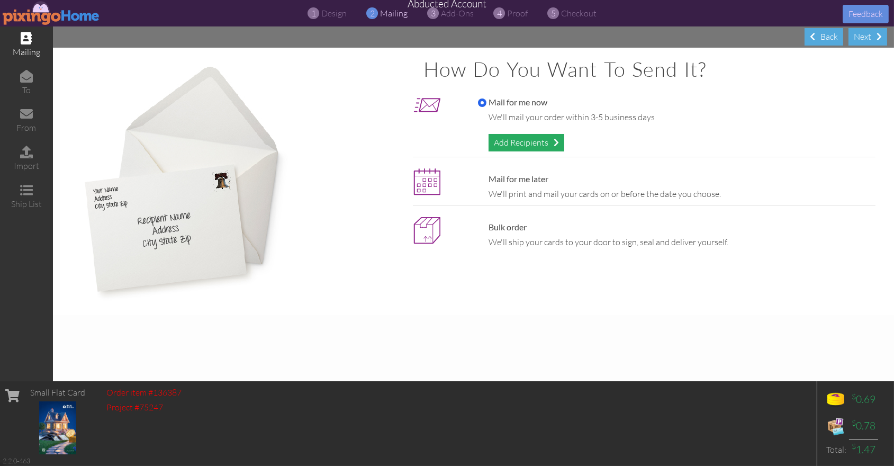
click at [520, 139] on div "Add Recipients" at bounding box center [527, 142] width 76 height 17
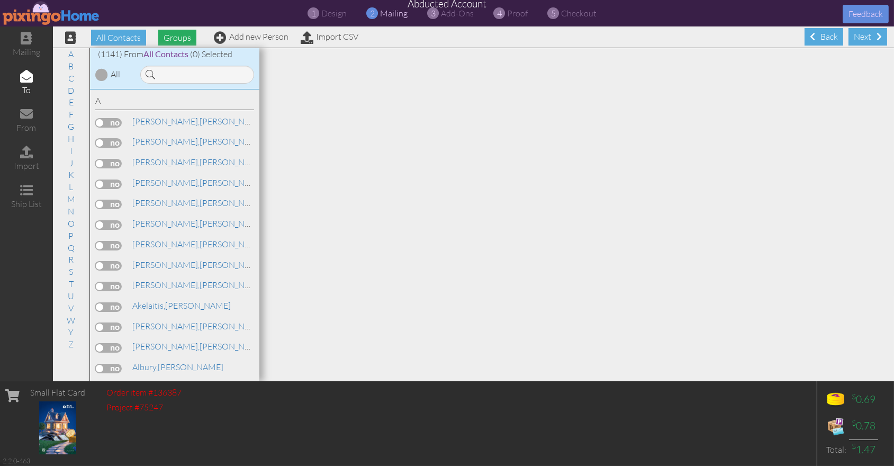
click at [174, 36] on span "Groups" at bounding box center [177, 38] width 38 height 16
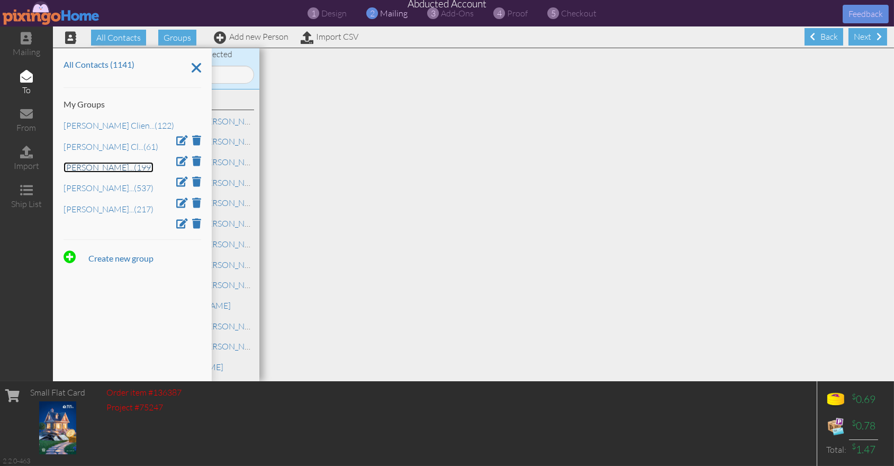
click at [83, 164] on link "[PERSON_NAME] ... (199)" at bounding box center [109, 167] width 90 height 11
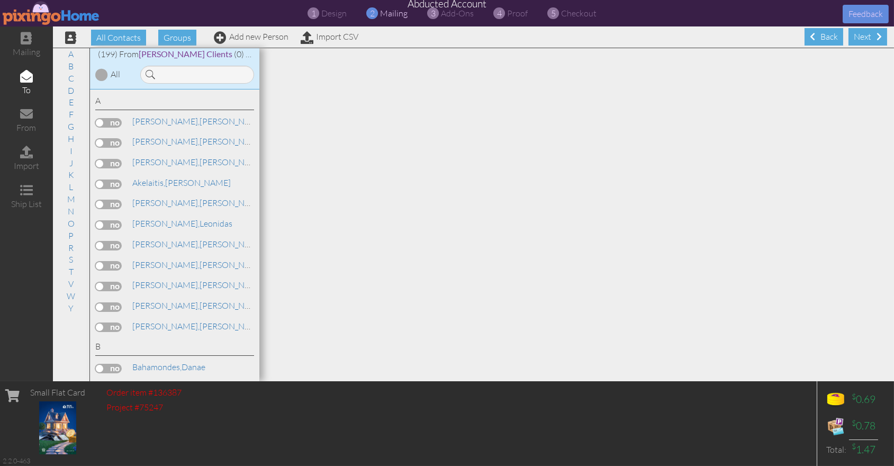
click at [101, 75] on div at bounding box center [101, 74] width 13 height 13
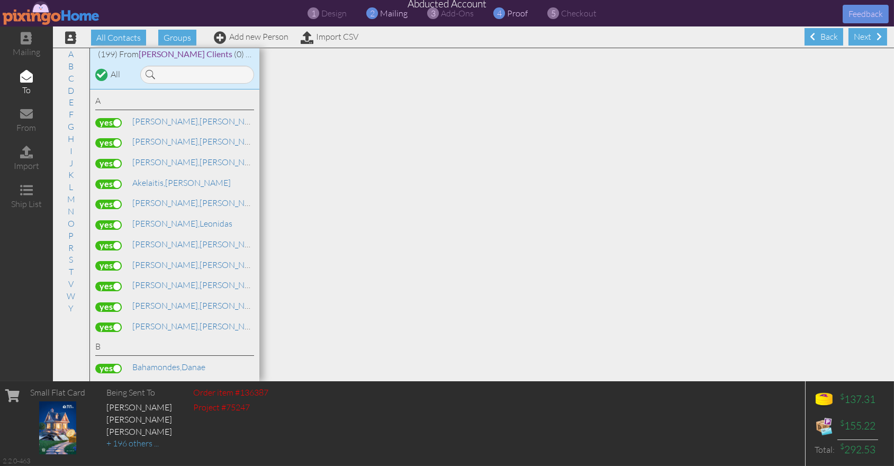
click at [514, 14] on span "proof" at bounding box center [518, 13] width 21 height 11
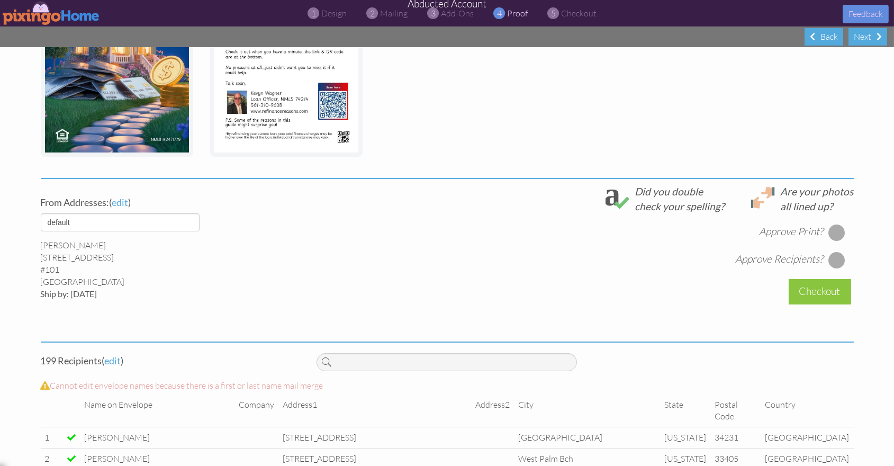
scroll to position [263, 0]
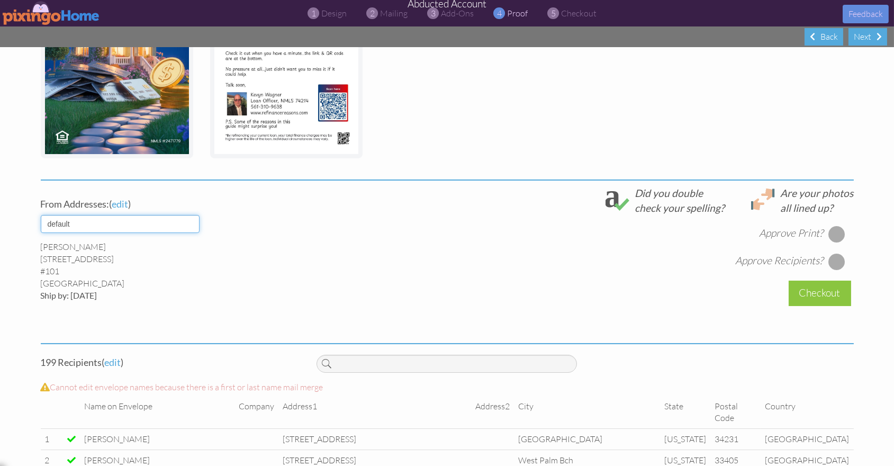
click at [192, 221] on select "default [PERSON_NAME] [PERSON_NAME] [PERSON_NAME]" at bounding box center [120, 224] width 159 height 18
select select "object:22946"
click at [41, 215] on select "default [PERSON_NAME] [PERSON_NAME] [PERSON_NAME]" at bounding box center [120, 224] width 159 height 18
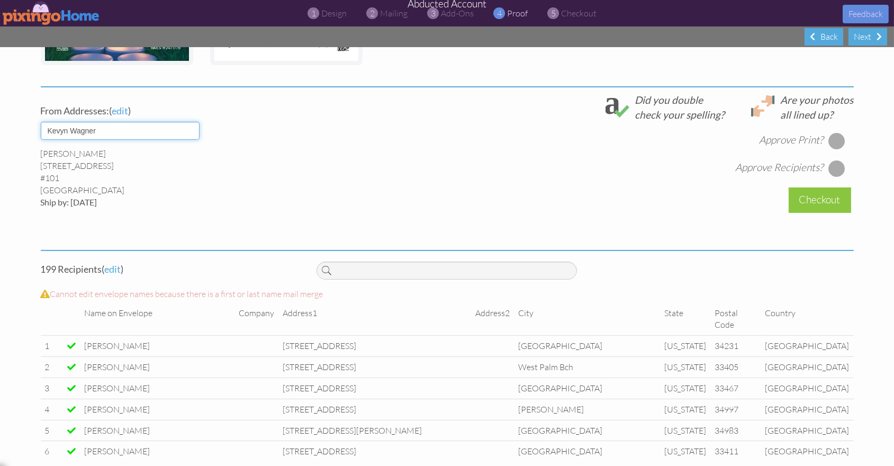
scroll to position [362, 0]
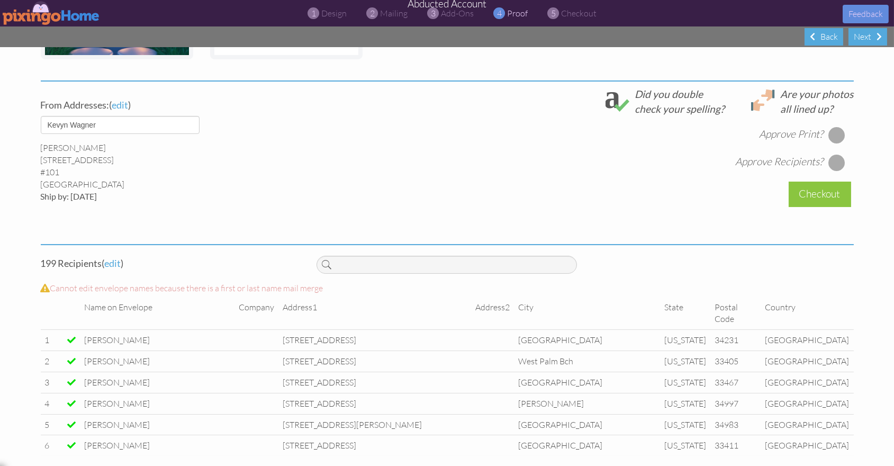
click at [838, 133] on div at bounding box center [836, 135] width 17 height 17
click at [836, 162] on div at bounding box center [836, 162] width 17 height 17
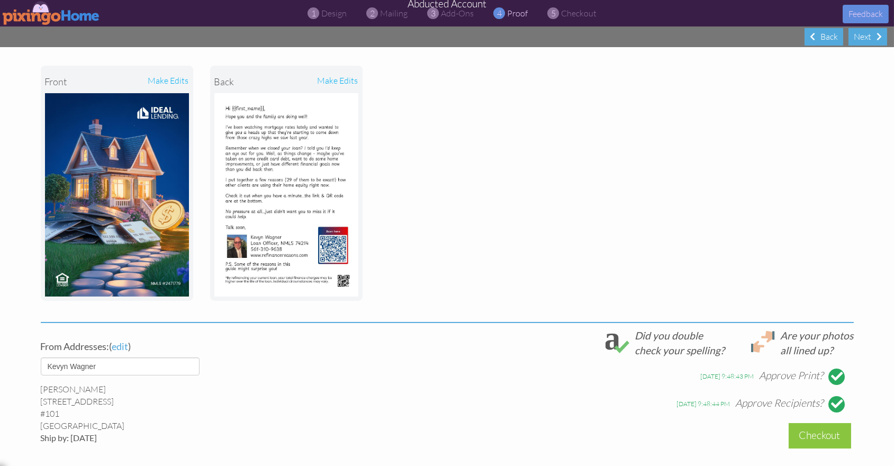
scroll to position [219, 0]
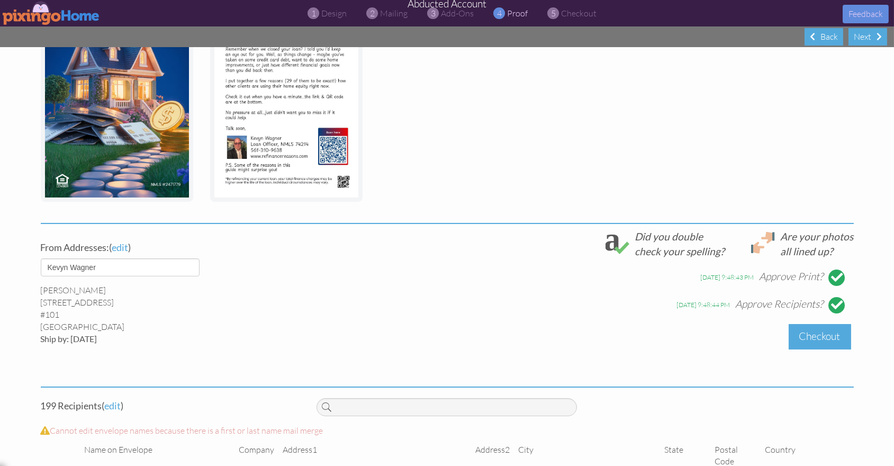
click at [820, 336] on div "Checkout" at bounding box center [820, 336] width 62 height 25
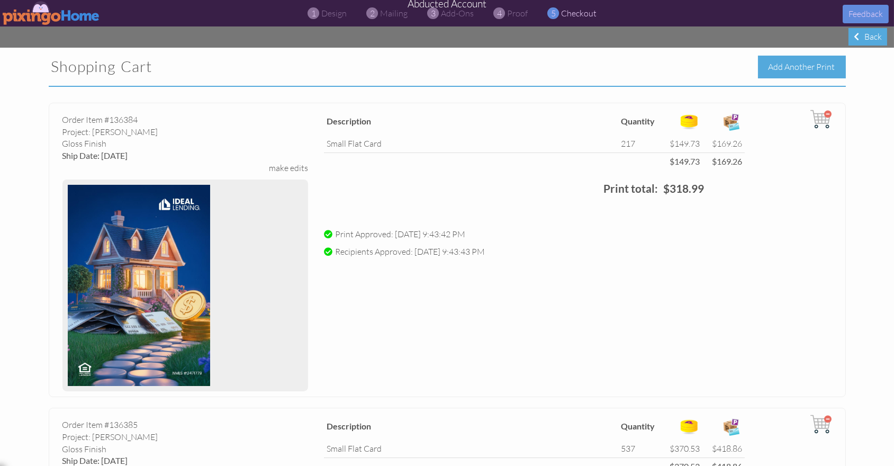
click at [779, 67] on div "Add Another Print" at bounding box center [802, 67] width 88 height 23
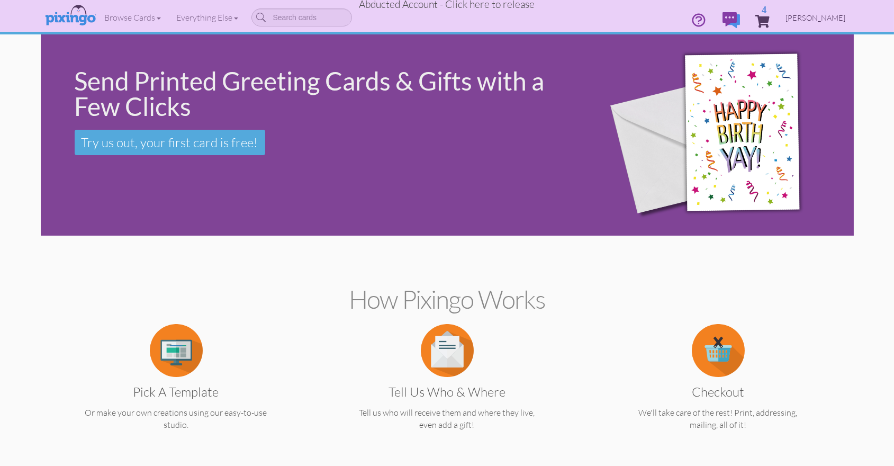
click at [817, 19] on span "[PERSON_NAME]" at bounding box center [816, 17] width 60 height 9
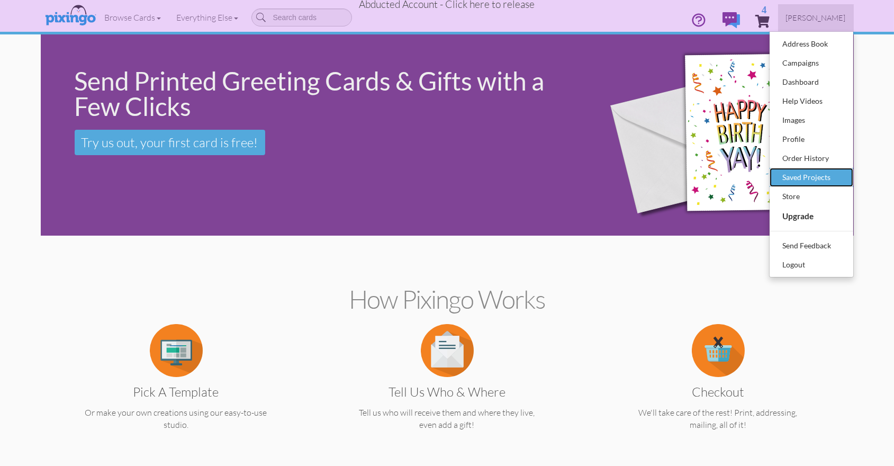
click at [794, 179] on div "Saved Projects" at bounding box center [811, 177] width 62 height 16
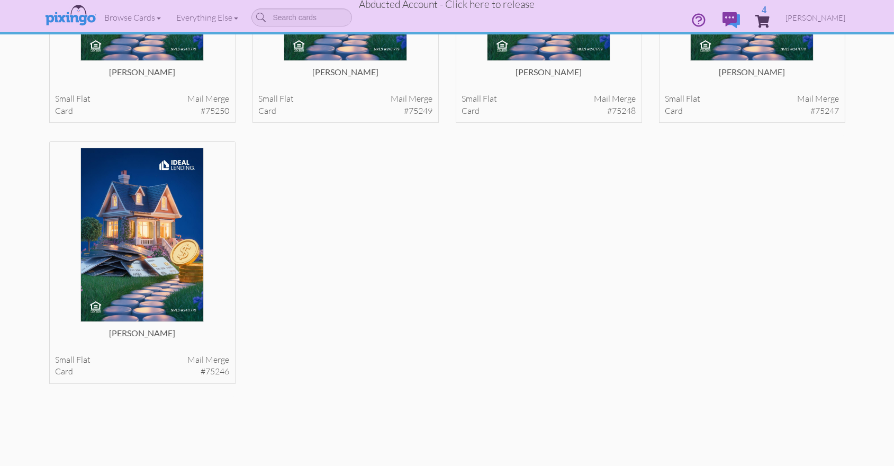
scroll to position [221, 0]
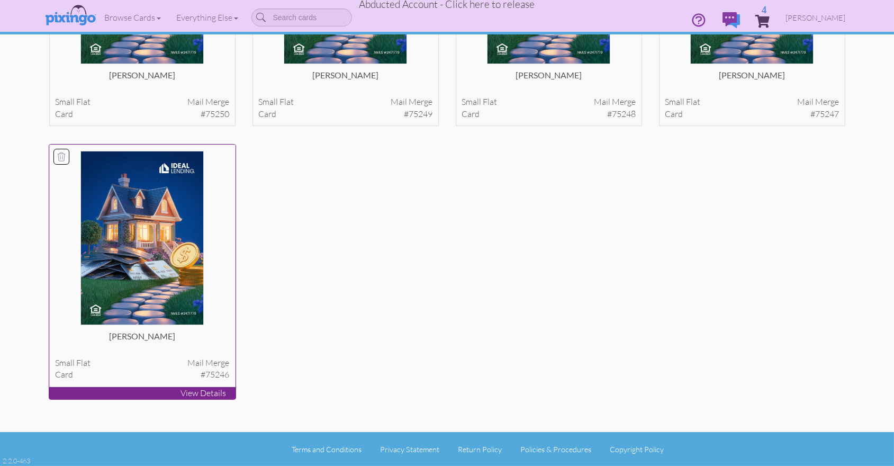
click at [154, 240] on img at bounding box center [142, 238] width 124 height 174
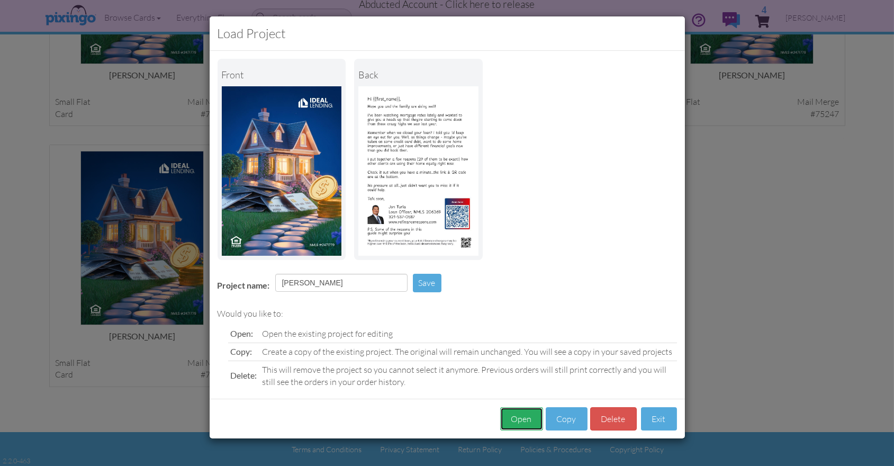
click at [510, 417] on button "Open" at bounding box center [521, 419] width 43 height 24
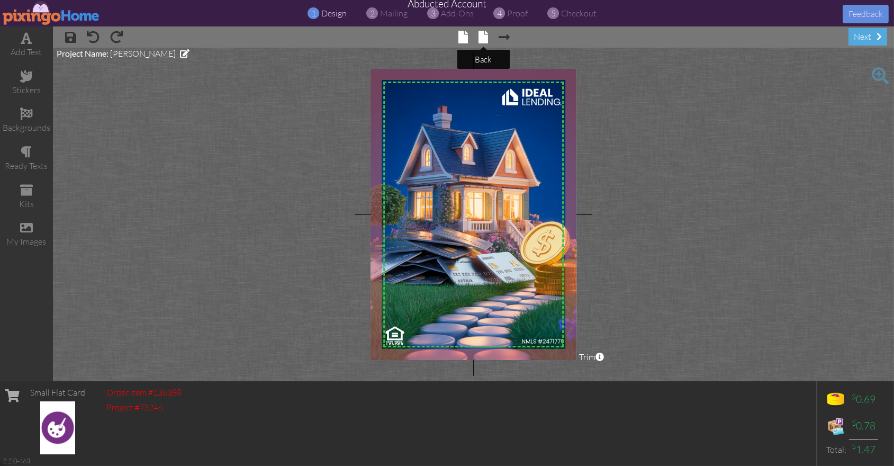
click at [484, 32] on span at bounding box center [483, 37] width 10 height 13
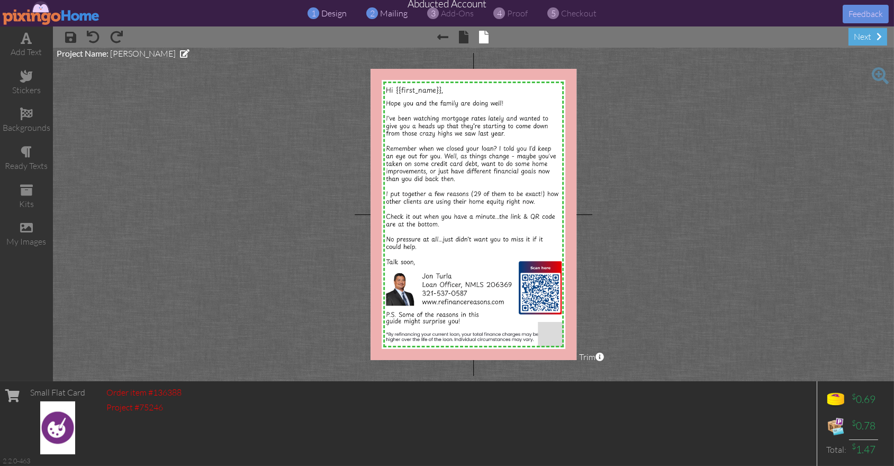
click at [380, 12] on div "2 mailing" at bounding box center [390, 13] width 35 height 12
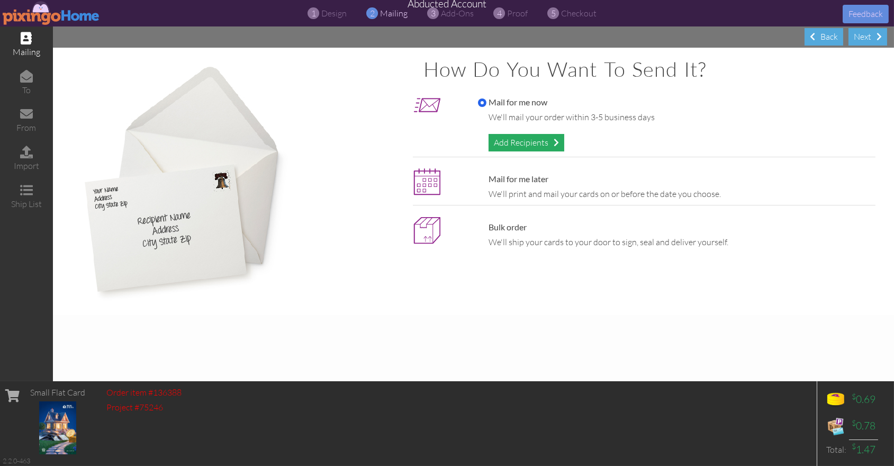
click at [515, 143] on div "Add Recipients" at bounding box center [527, 142] width 76 height 17
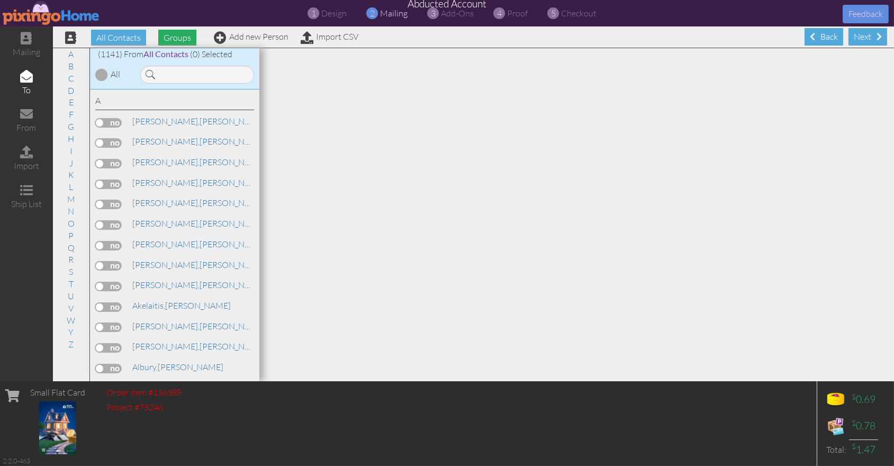
click at [175, 37] on span "Groups" at bounding box center [177, 38] width 38 height 16
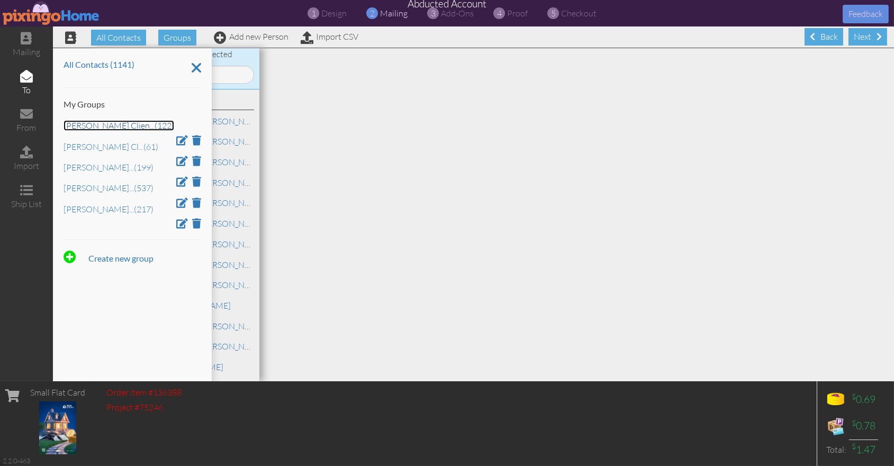
click at [103, 124] on link "[PERSON_NAME] Clien ... (122)" at bounding box center [119, 125] width 111 height 11
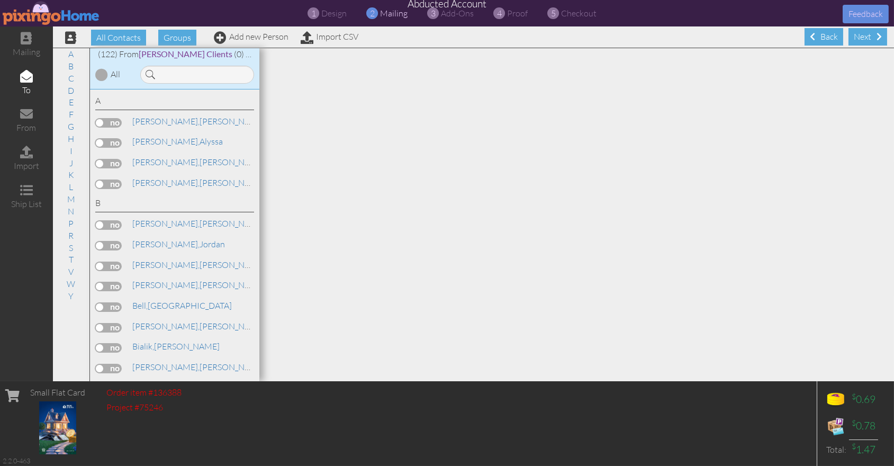
click at [105, 75] on div at bounding box center [101, 74] width 13 height 13
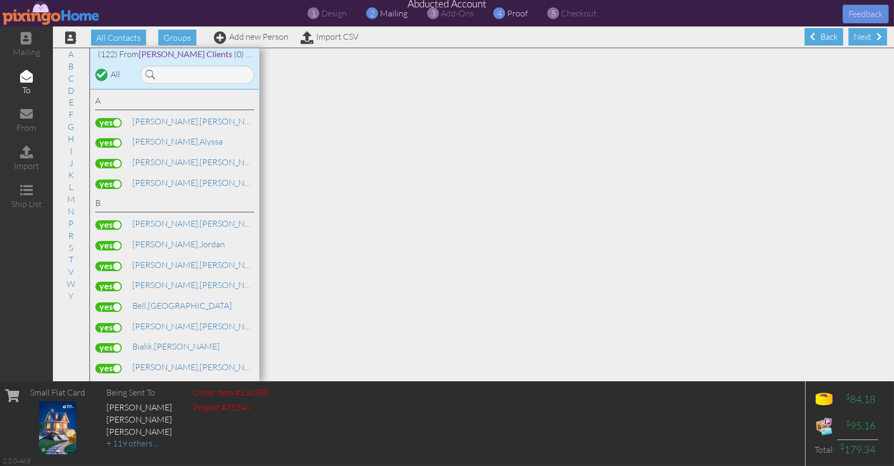
click at [514, 16] on span "proof" at bounding box center [518, 13] width 21 height 11
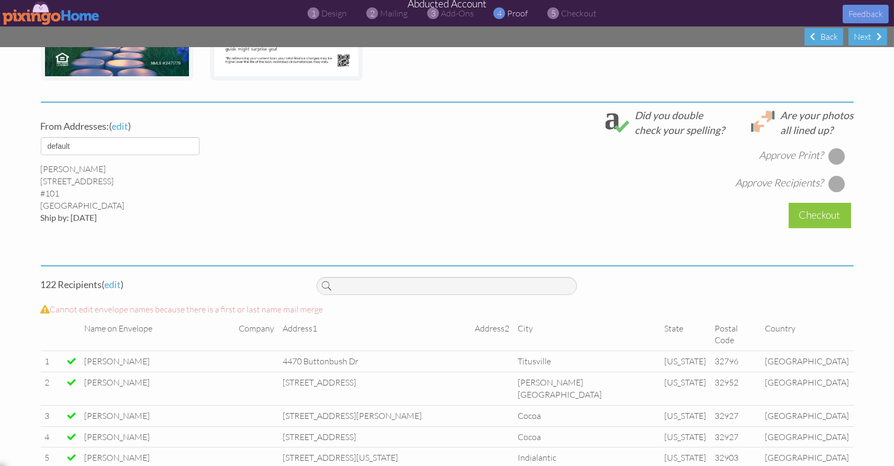
scroll to position [184, 0]
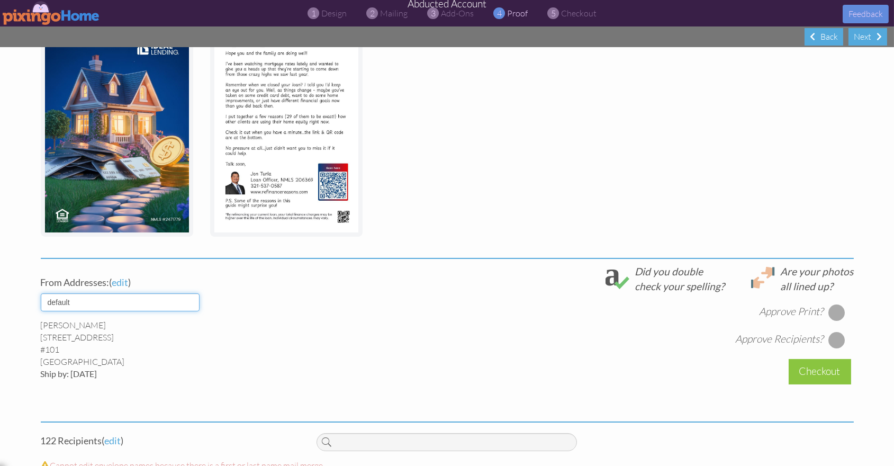
click at [189, 304] on select "default [PERSON_NAME] [PERSON_NAME] [PERSON_NAME]" at bounding box center [120, 302] width 159 height 18
select select "object:26544"
click at [41, 293] on select "default [PERSON_NAME] [PERSON_NAME] [PERSON_NAME]" at bounding box center [120, 302] width 159 height 18
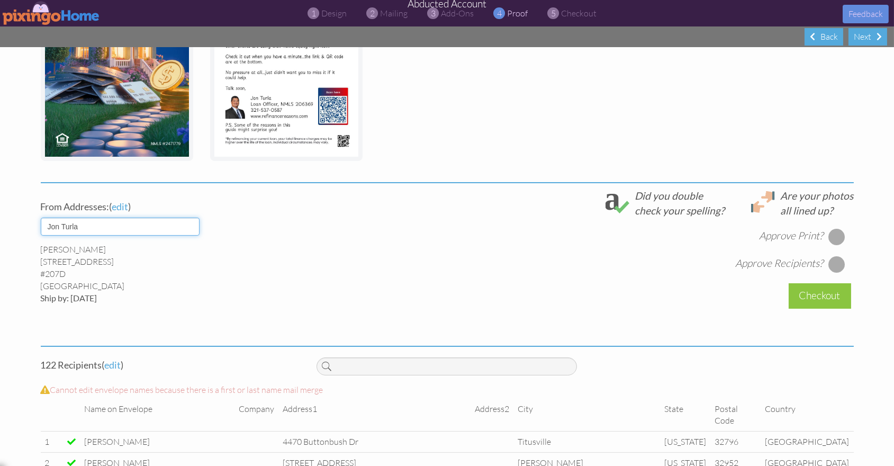
scroll to position [257, 0]
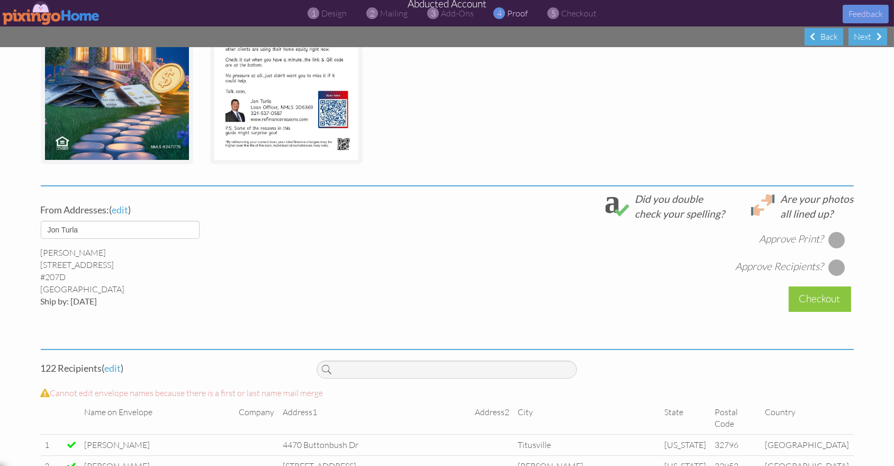
click at [837, 239] on div at bounding box center [836, 239] width 17 height 17
click at [839, 268] on div at bounding box center [836, 267] width 17 height 17
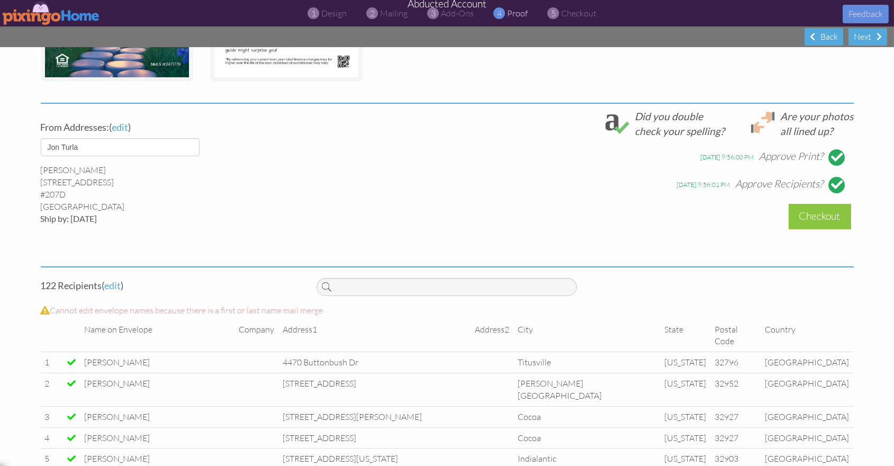
scroll to position [362, 0]
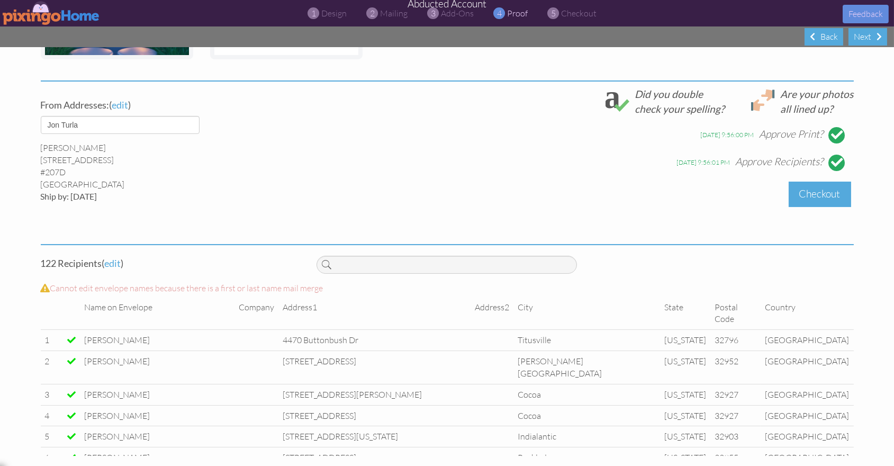
click at [803, 194] on div "Checkout" at bounding box center [820, 194] width 62 height 25
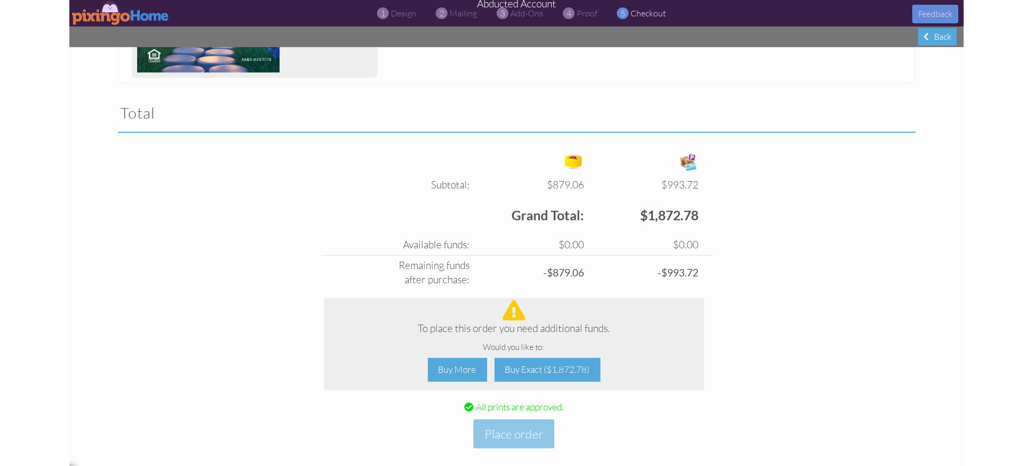
scroll to position [1543, 0]
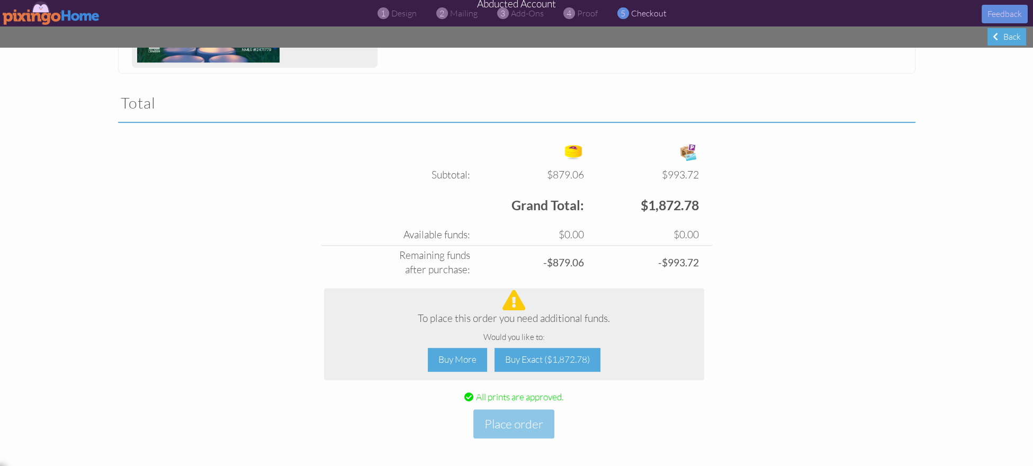
click at [34, 17] on img at bounding box center [51, 13] width 97 height 24
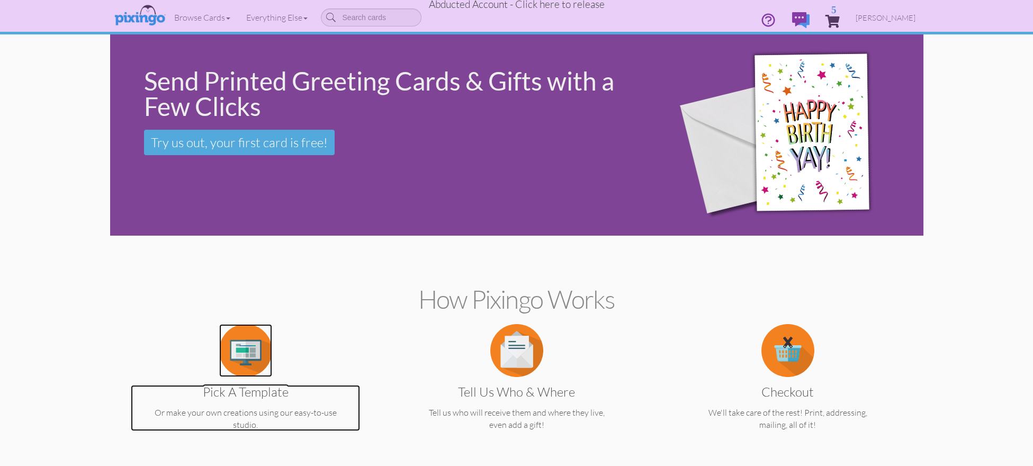
click at [249, 362] on img at bounding box center [245, 350] width 53 height 53
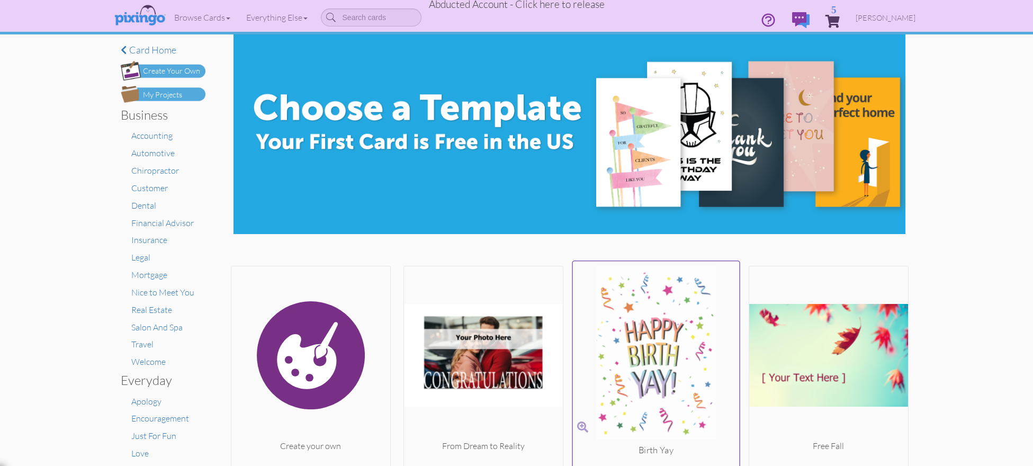
click at [636, 370] on img at bounding box center [655, 355] width 167 height 178
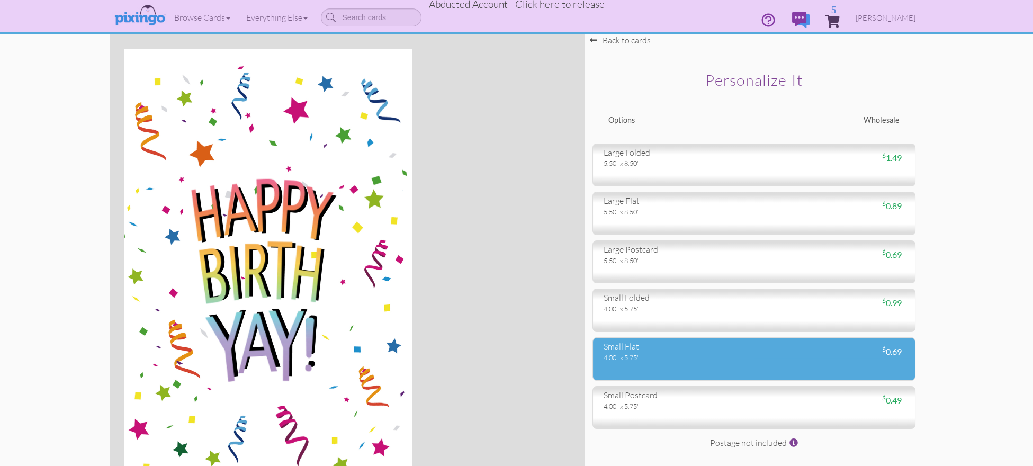
click at [636, 342] on div "small flat" at bounding box center [674, 346] width 142 height 12
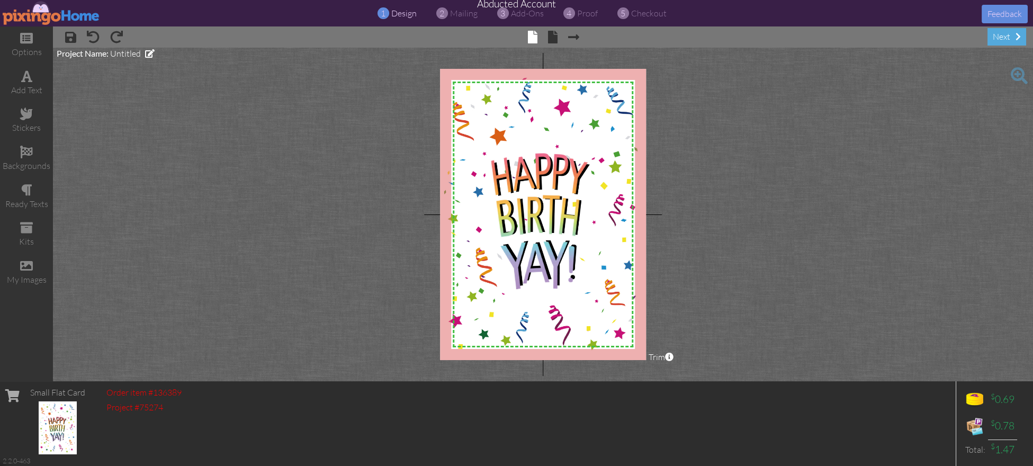
click at [35, 16] on img at bounding box center [51, 13] width 97 height 24
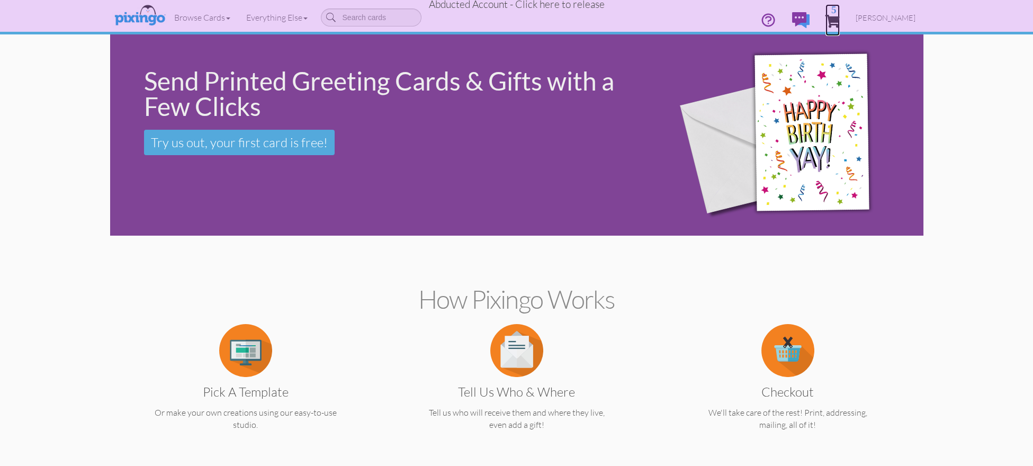
click at [839, 20] on span "5" at bounding box center [832, 21] width 14 height 13
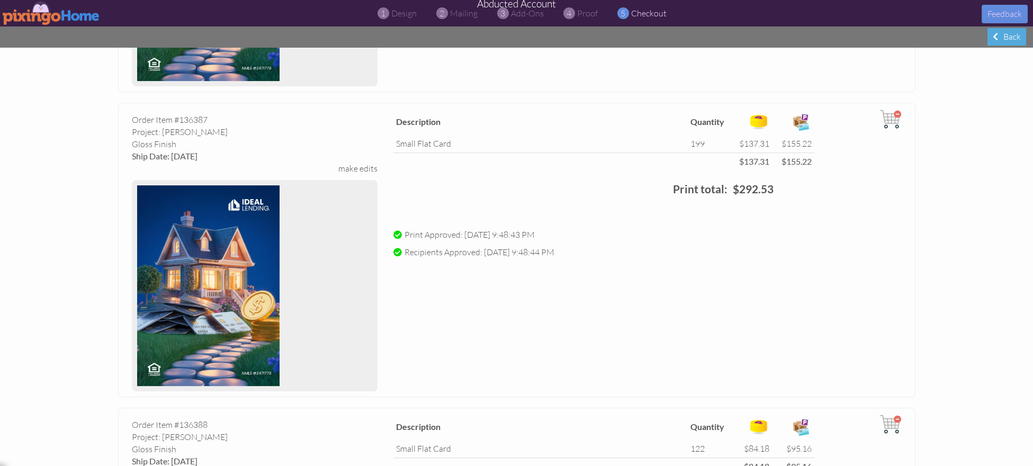
scroll to position [901, 0]
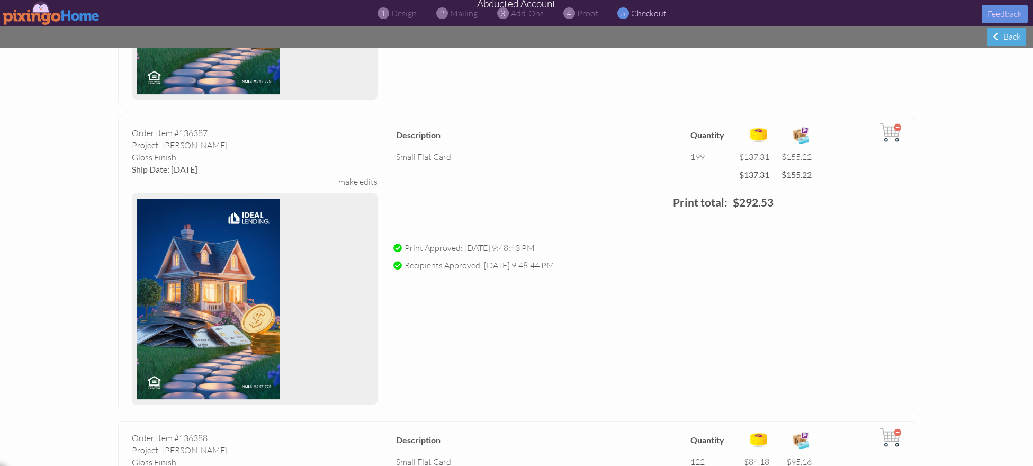
click at [893, 128] on img at bounding box center [890, 132] width 21 height 21
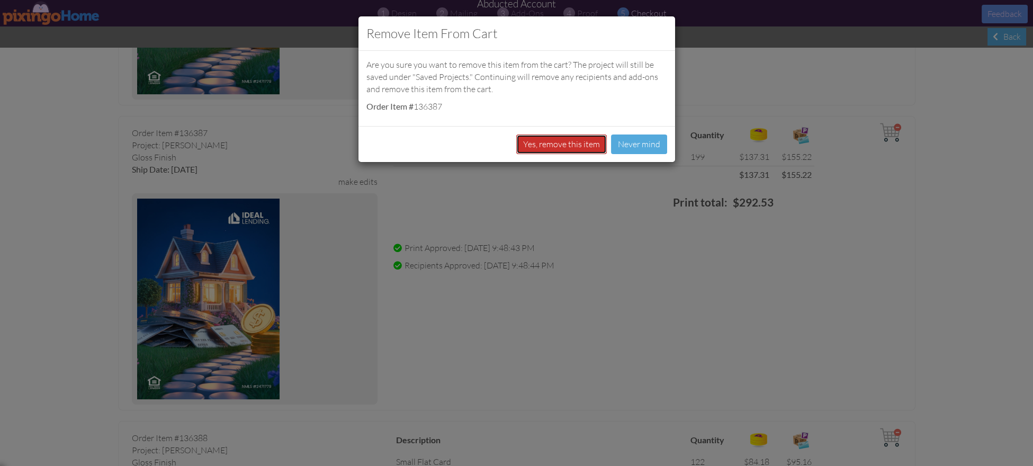
click at [568, 148] on button "Yes, remove this item" at bounding box center [561, 144] width 91 height 20
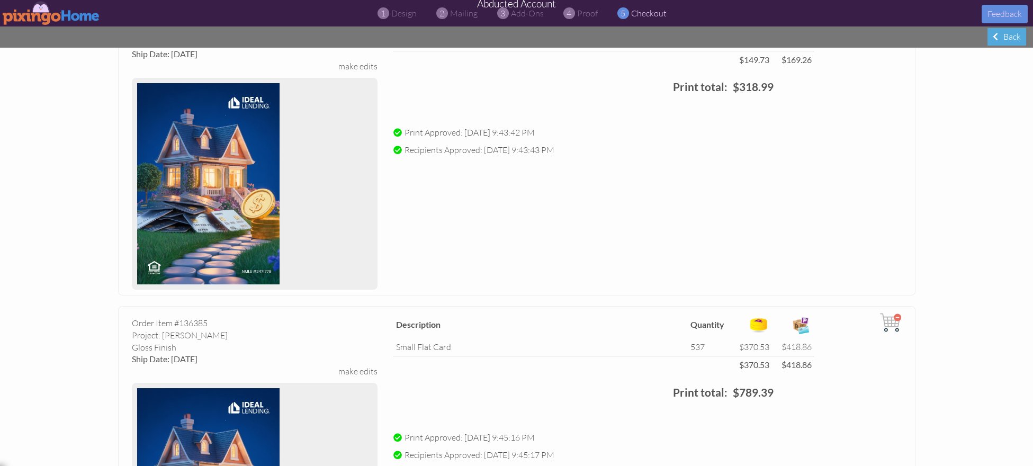
scroll to position [0, 0]
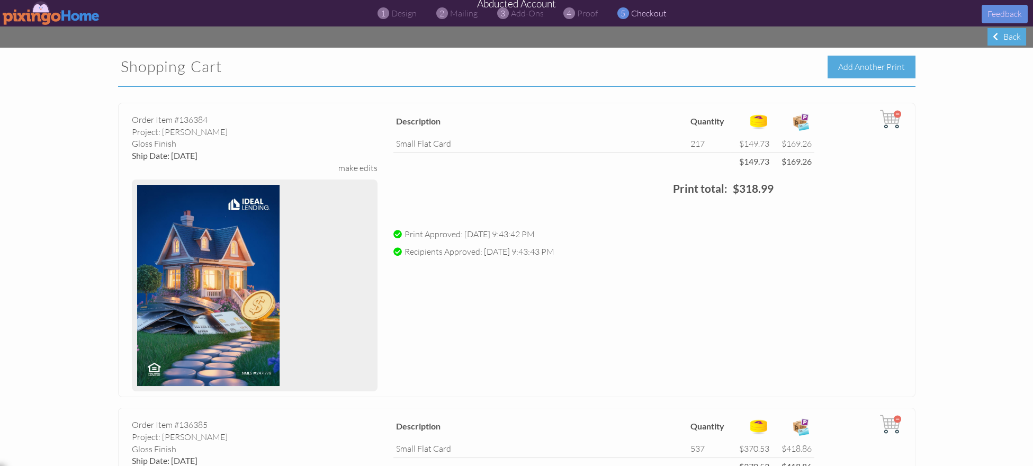
click at [854, 70] on div "Add Another Print" at bounding box center [871, 67] width 88 height 23
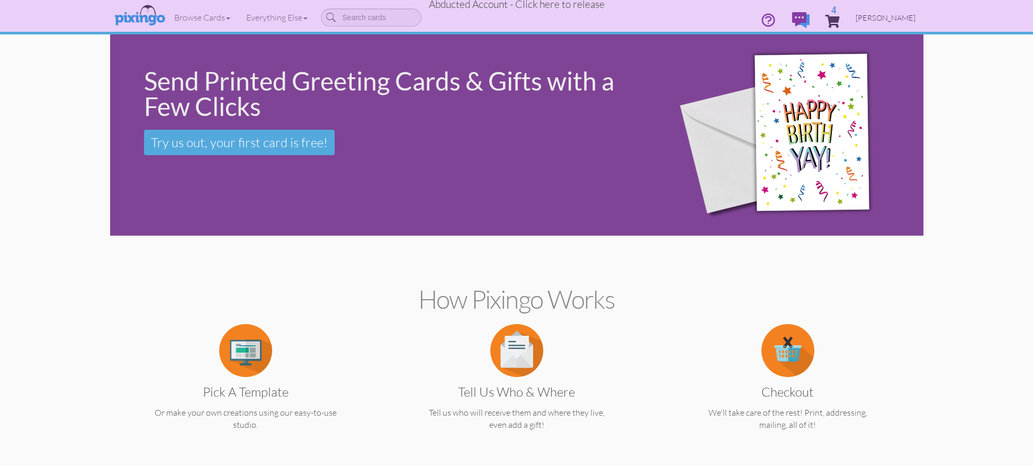
click at [890, 19] on span "[PERSON_NAME]" at bounding box center [885, 17] width 60 height 9
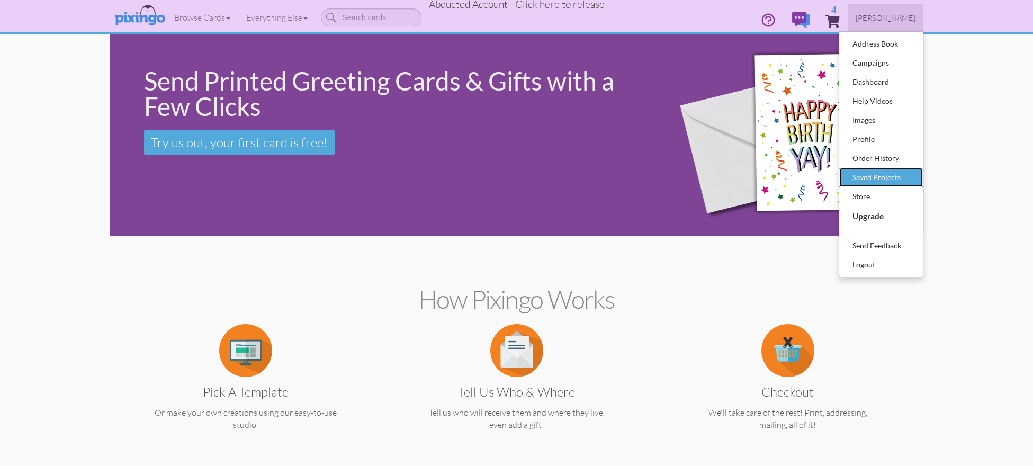
click at [875, 177] on div "Saved Projects" at bounding box center [881, 177] width 62 height 16
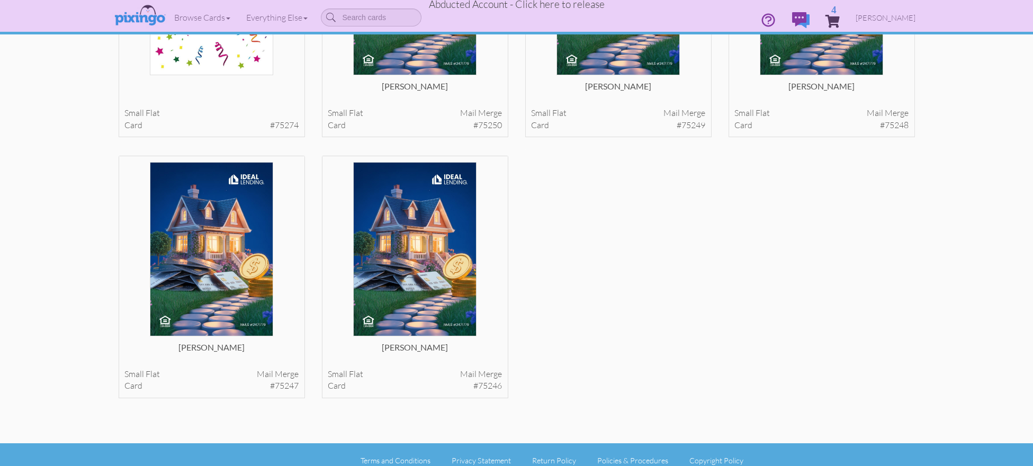
scroll to position [217, 0]
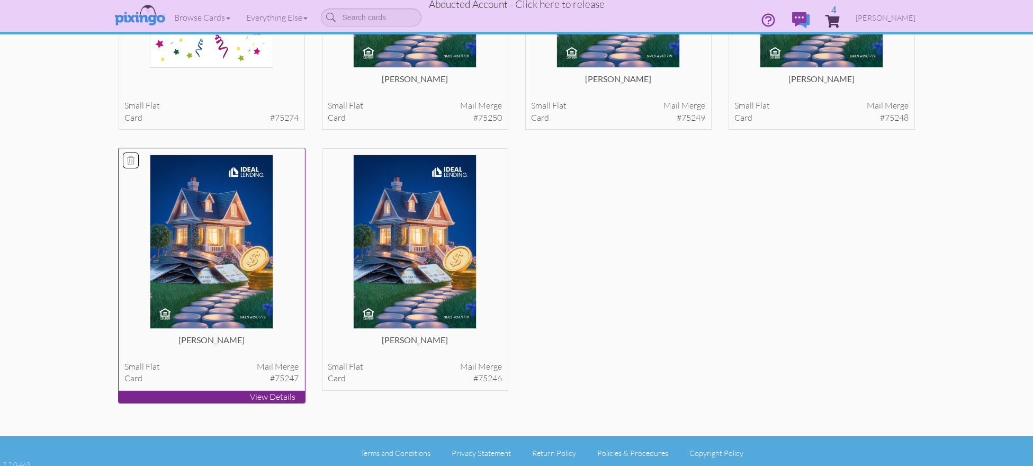
click at [222, 285] on img at bounding box center [212, 242] width 124 height 174
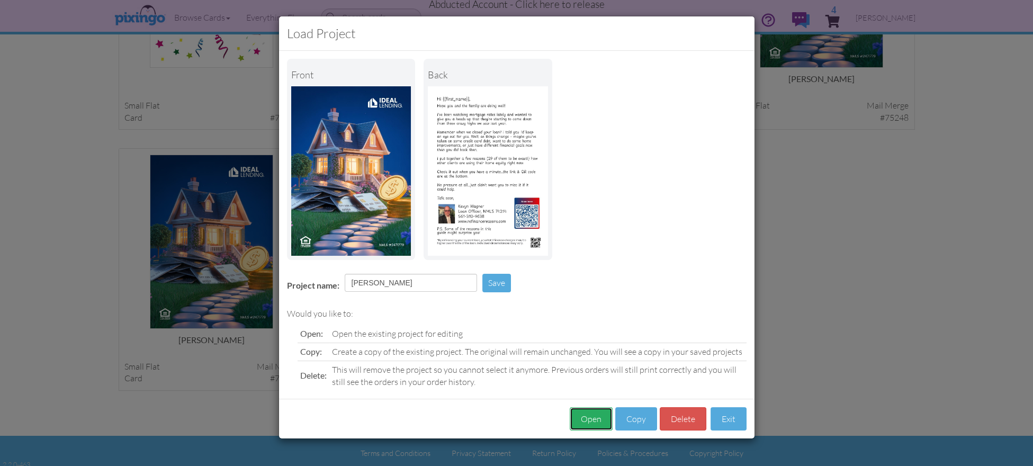
click at [577, 415] on button "Open" at bounding box center [591, 419] width 43 height 24
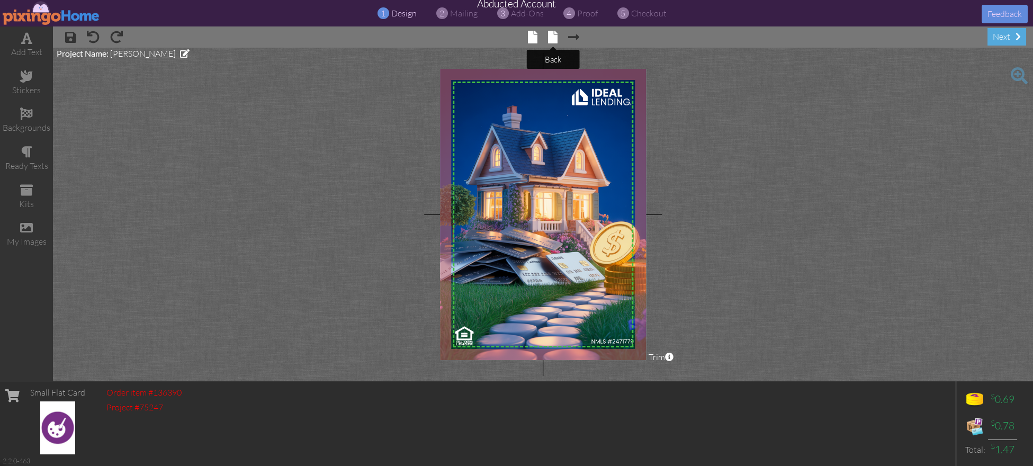
click at [552, 40] on span at bounding box center [553, 37] width 10 height 13
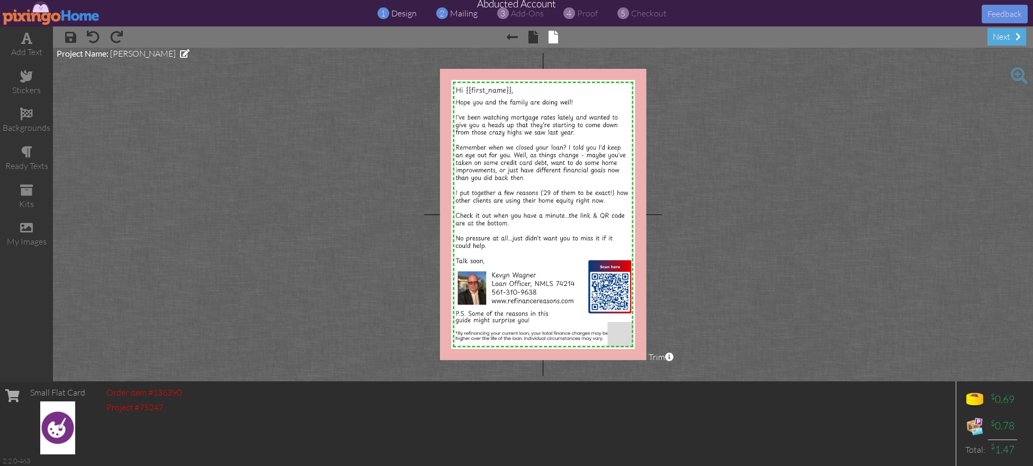
click at [455, 16] on span "mailing" at bounding box center [464, 13] width 28 height 11
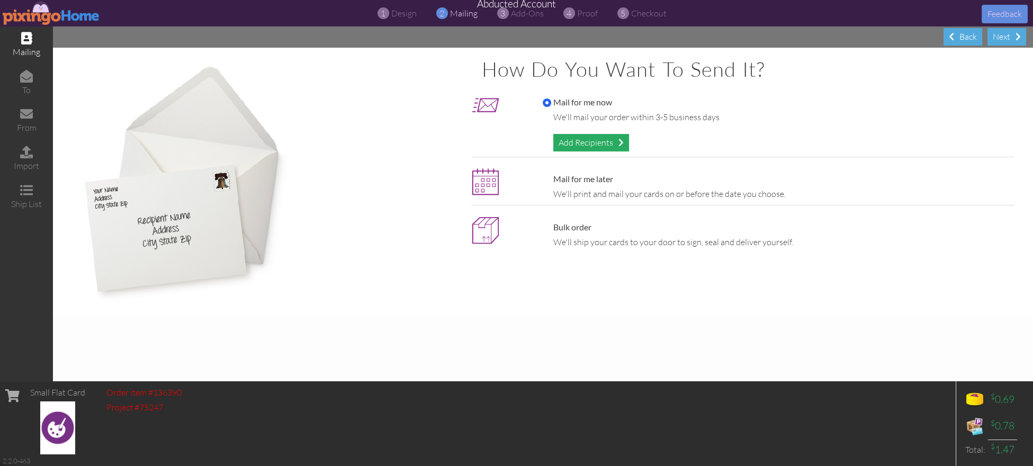
click at [606, 142] on div "Add Recipients" at bounding box center [591, 142] width 76 height 17
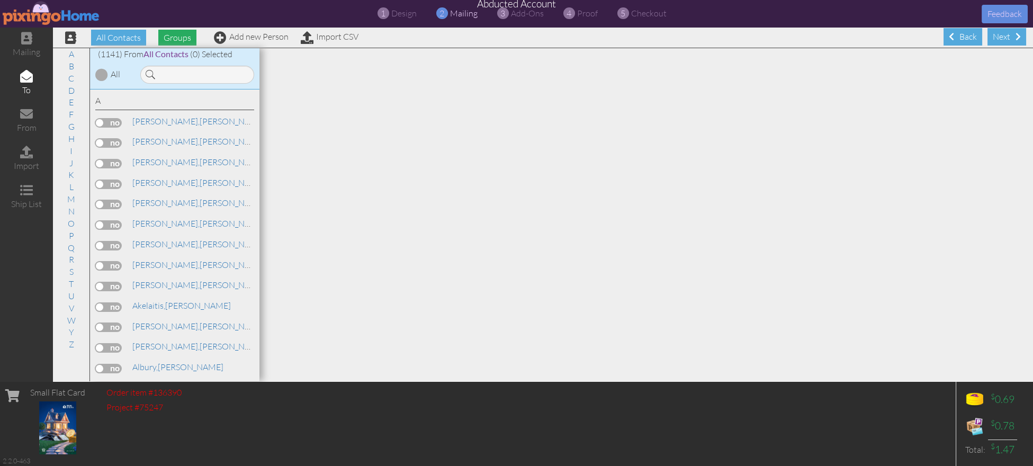
click at [176, 39] on span "Groups" at bounding box center [177, 38] width 38 height 16
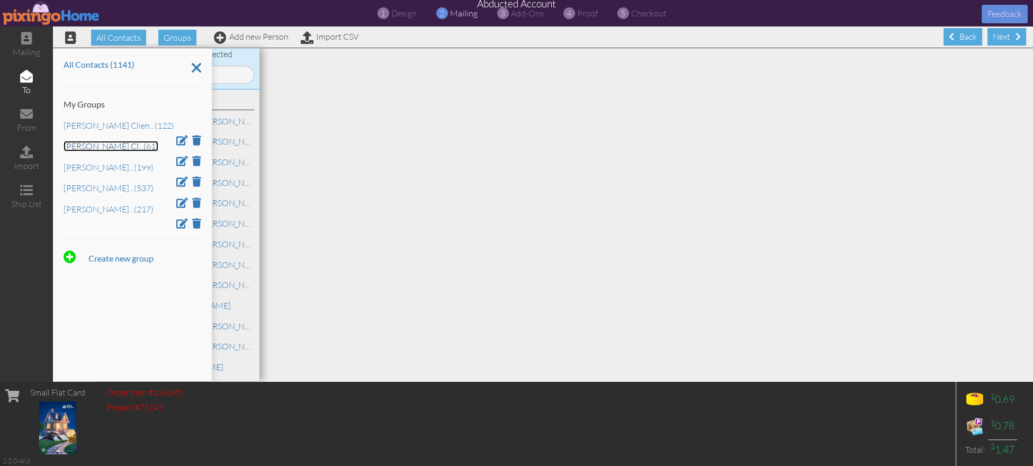
click at [82, 145] on link "[PERSON_NAME] Cl ... (61)" at bounding box center [111, 146] width 95 height 11
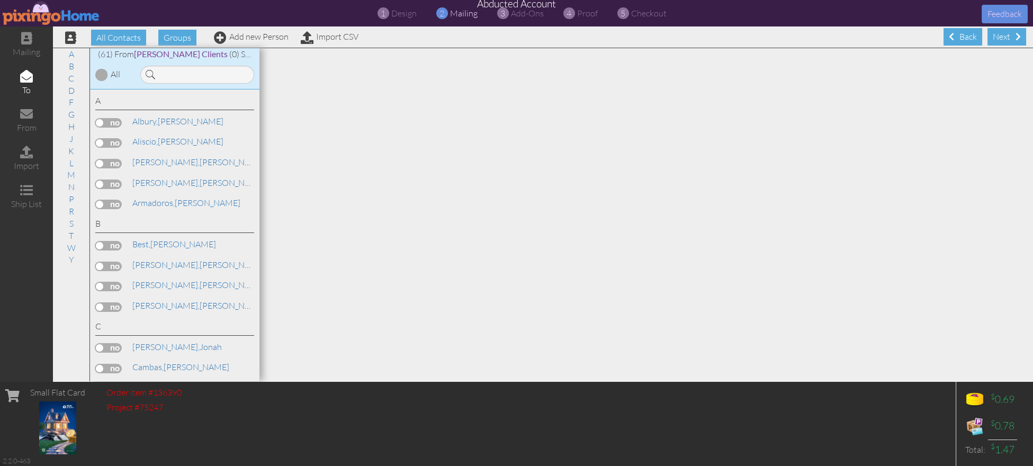
click at [100, 78] on div at bounding box center [101, 74] width 13 height 13
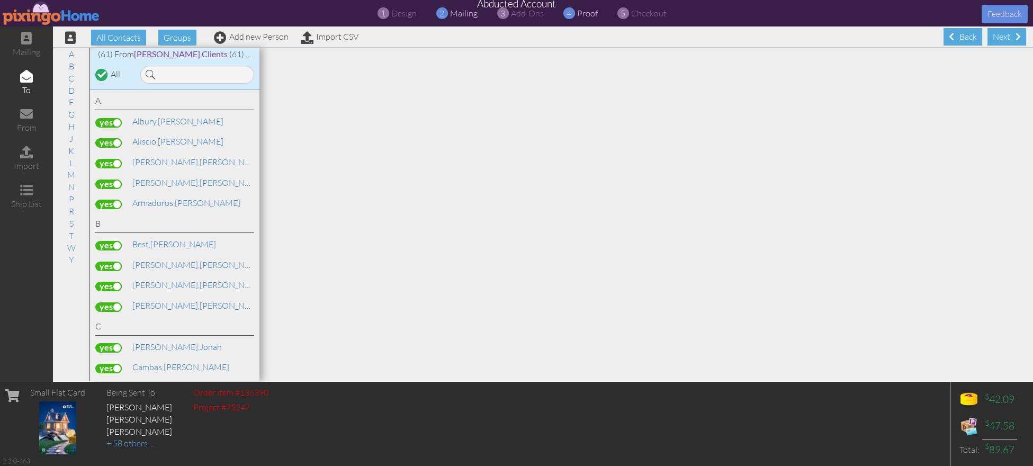
click at [589, 14] on span "proof" at bounding box center [587, 13] width 21 height 11
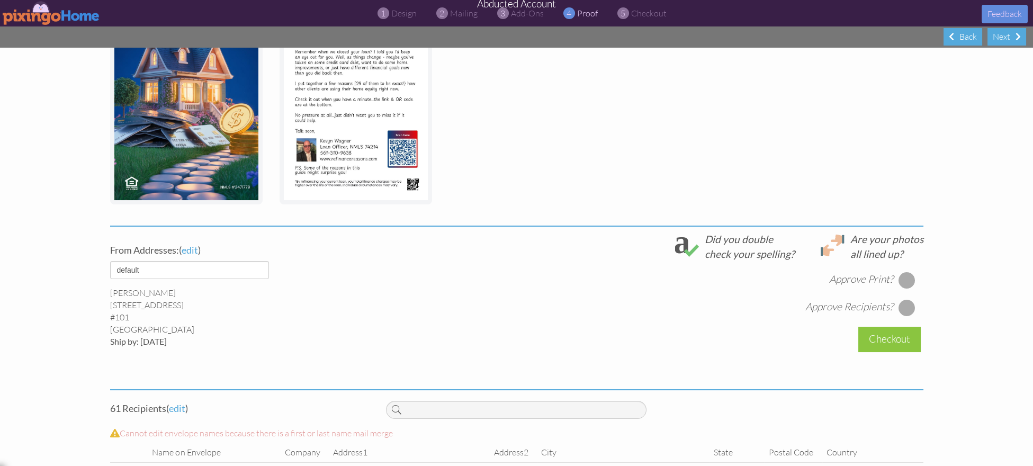
scroll to position [218, 0]
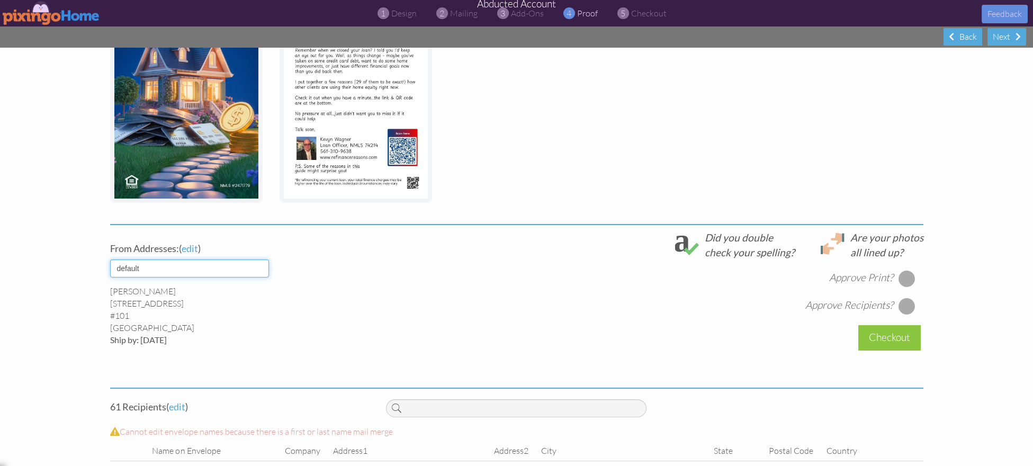
click at [259, 266] on select "default [PERSON_NAME] [PERSON_NAME] [PERSON_NAME]" at bounding box center [189, 268] width 159 height 18
select select "object:31436"
click at [110, 259] on select "default [PERSON_NAME] [PERSON_NAME] [PERSON_NAME]" at bounding box center [189, 268] width 159 height 18
click at [317, 313] on div "[PERSON_NAME] [STREET_ADDRESS] Ship by: [DATE]" at bounding box center [240, 315] width 260 height 60
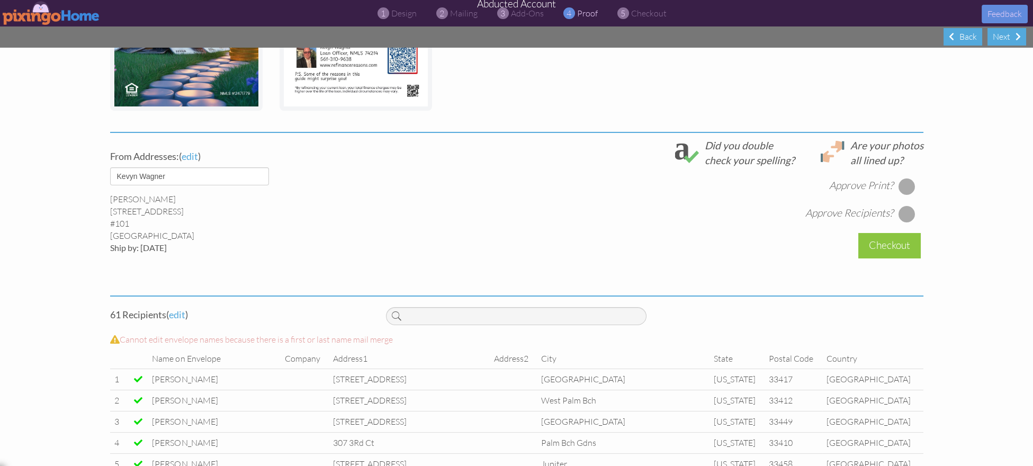
scroll to position [362, 0]
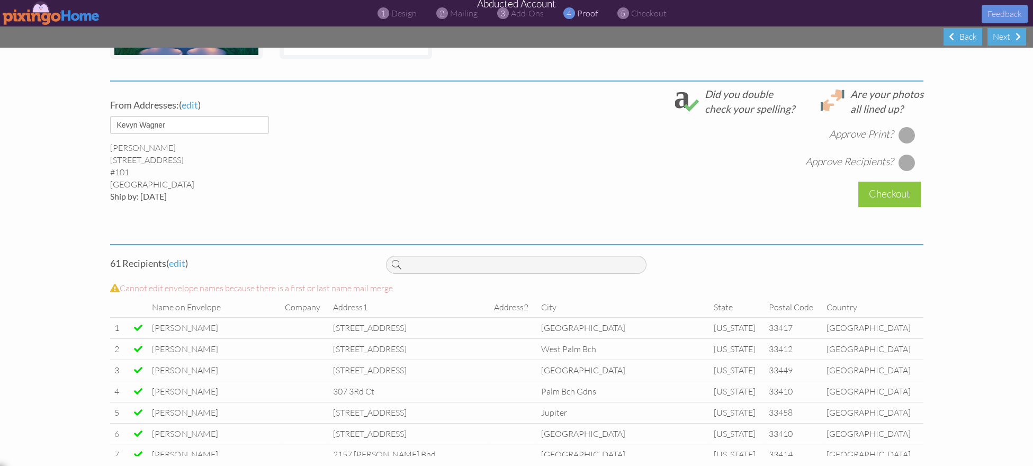
click at [893, 133] on div at bounding box center [906, 135] width 17 height 17
click at [893, 161] on div at bounding box center [906, 162] width 17 height 17
click at [890, 197] on div "Checkout" at bounding box center [889, 194] width 62 height 25
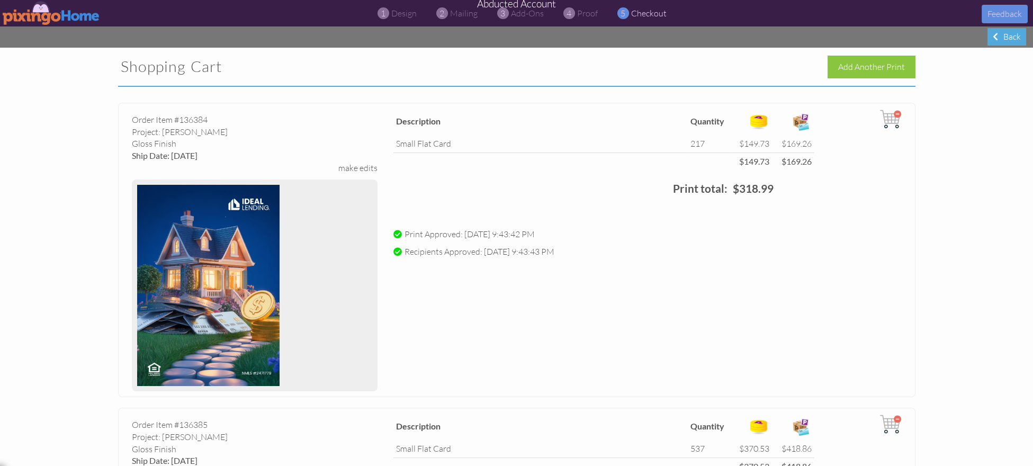
click at [41, 17] on img at bounding box center [51, 13] width 97 height 24
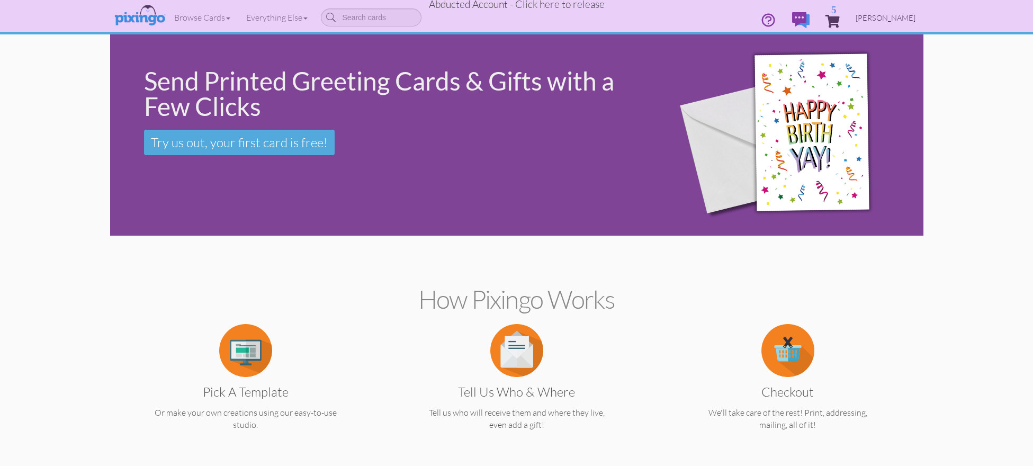
click at [893, 16] on span "[PERSON_NAME]" at bounding box center [885, 17] width 60 height 9
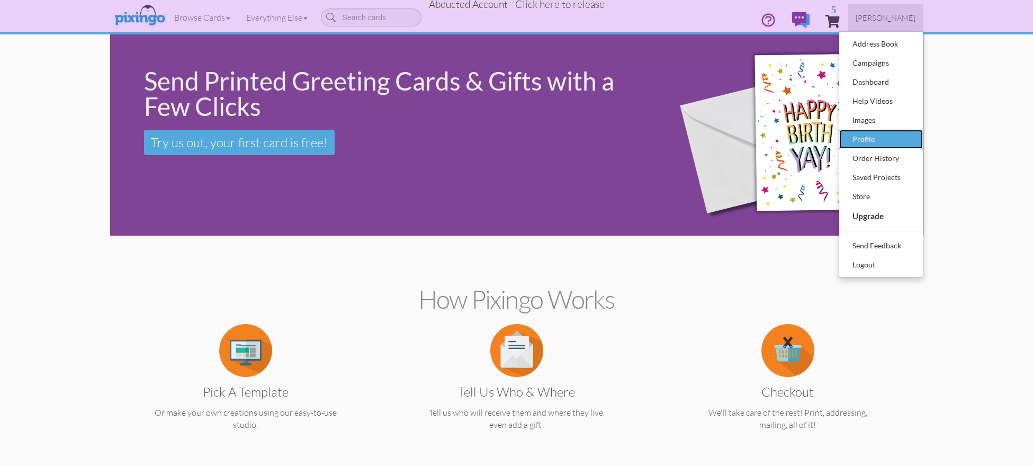
click at [866, 134] on div "Profile" at bounding box center [881, 139] width 62 height 16
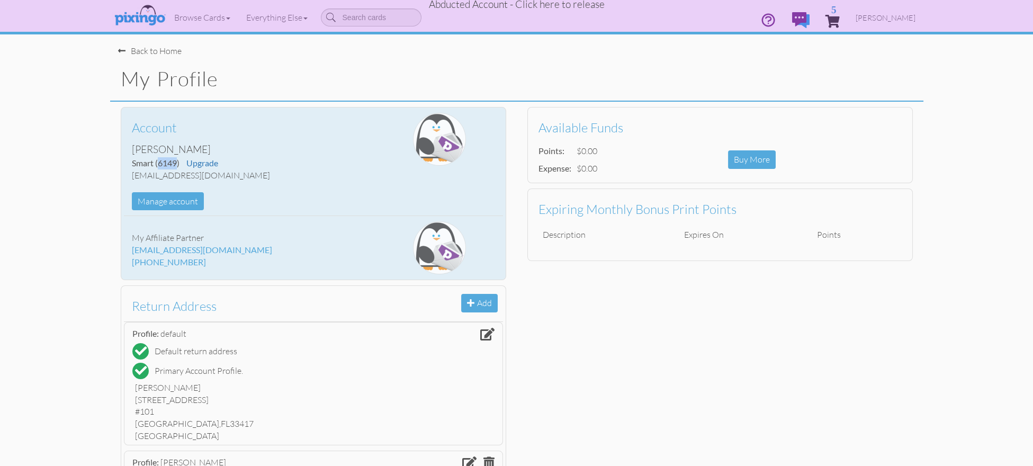
drag, startPoint x: 159, startPoint y: 162, endPoint x: 177, endPoint y: 162, distance: 18.0
click at [177, 162] on span "(6149)" at bounding box center [167, 163] width 24 height 10
copy span "6149"
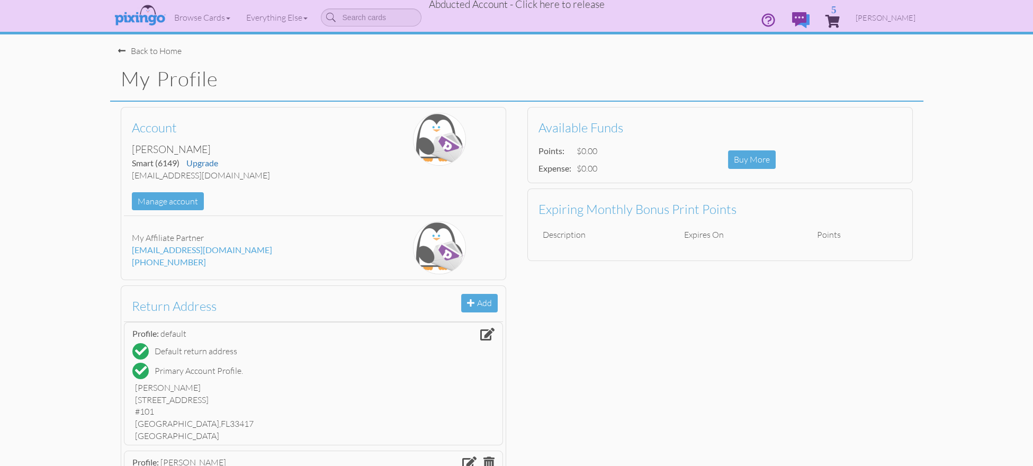
click at [555, 6] on span "Abducted Account - Click here to release" at bounding box center [517, 4] width 176 height 13
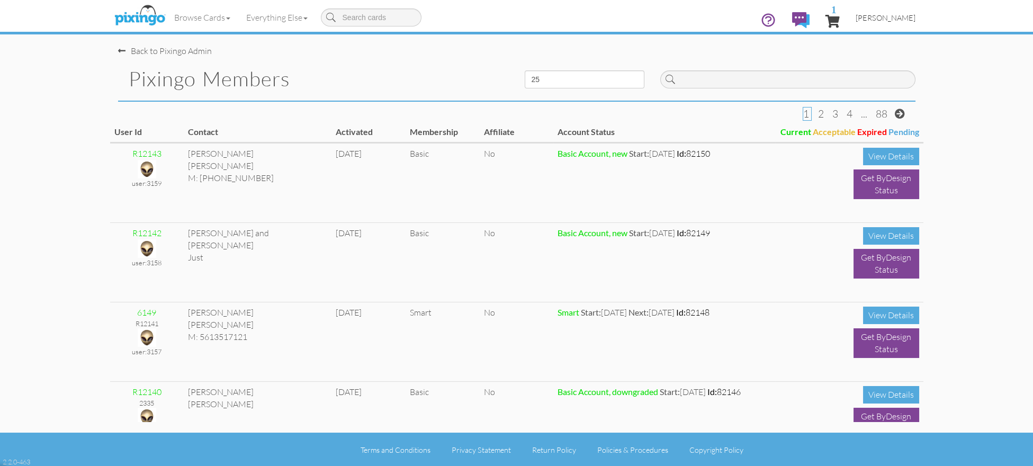
click at [887, 19] on span "[PERSON_NAME]" at bounding box center [885, 17] width 60 height 9
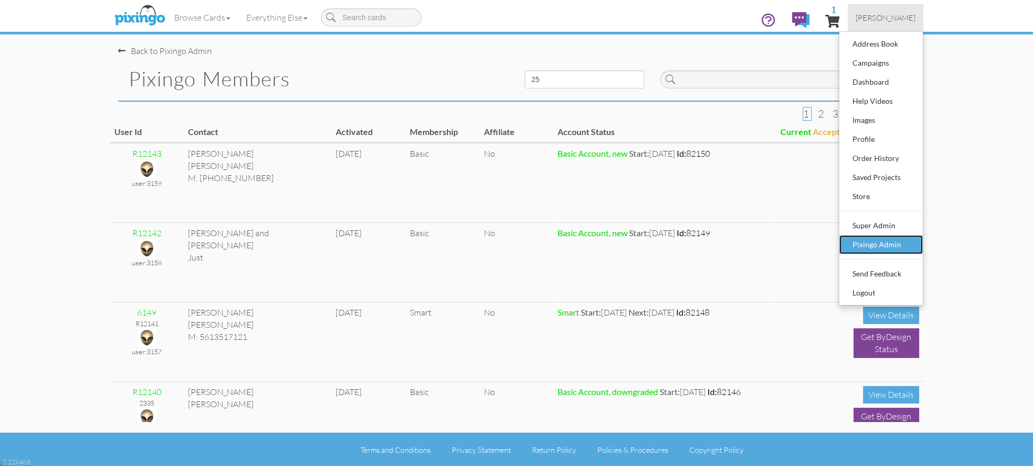
click at [877, 240] on div "Pixingo Admin" at bounding box center [881, 245] width 62 height 16
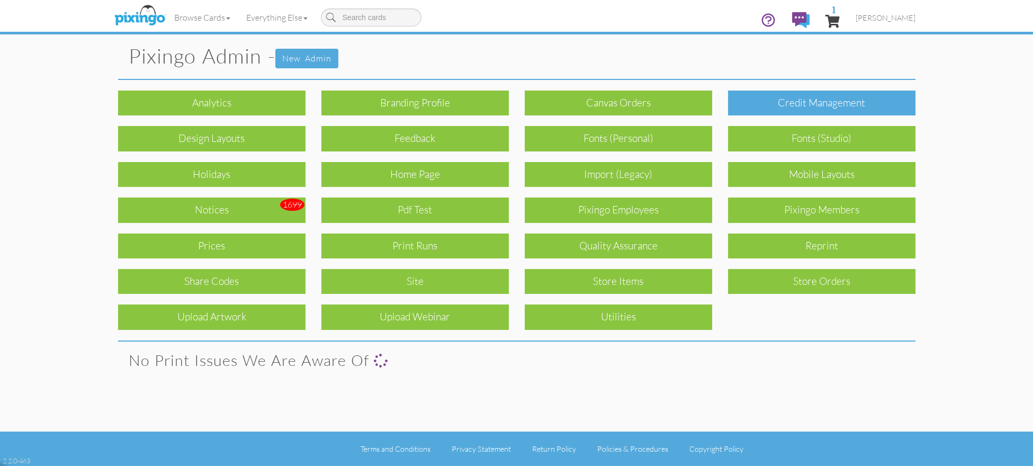
click at [783, 108] on div "Credit Management" at bounding box center [821, 103] width 187 height 25
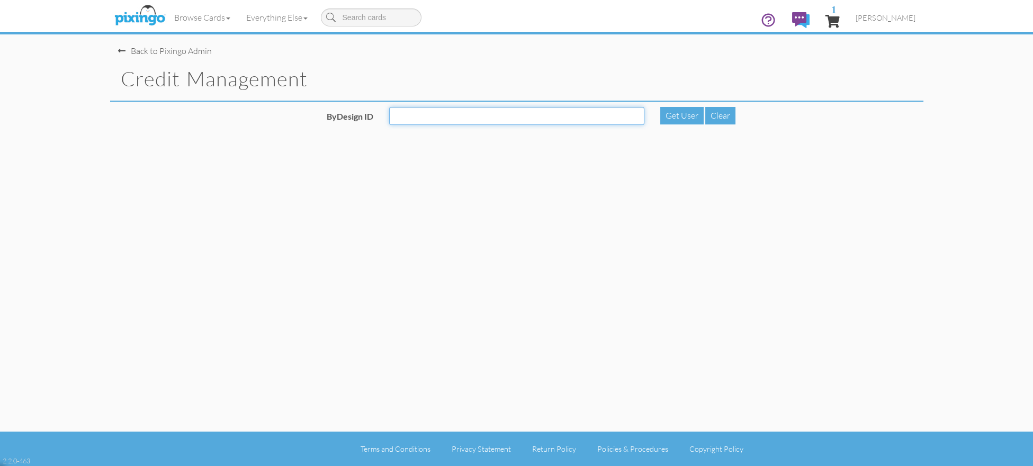
click at [436, 115] on input "ByDesign ID" at bounding box center [516, 116] width 255 height 18
paste input "6149"
type input "6149"
click at [682, 118] on div "Get User" at bounding box center [681, 115] width 43 height 17
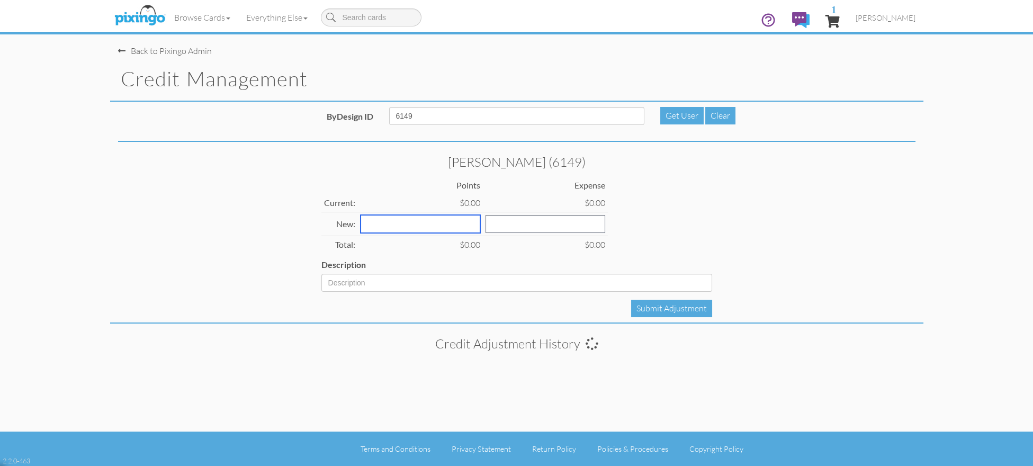
click at [390, 227] on input "number" at bounding box center [420, 224] width 120 height 18
type input "784"
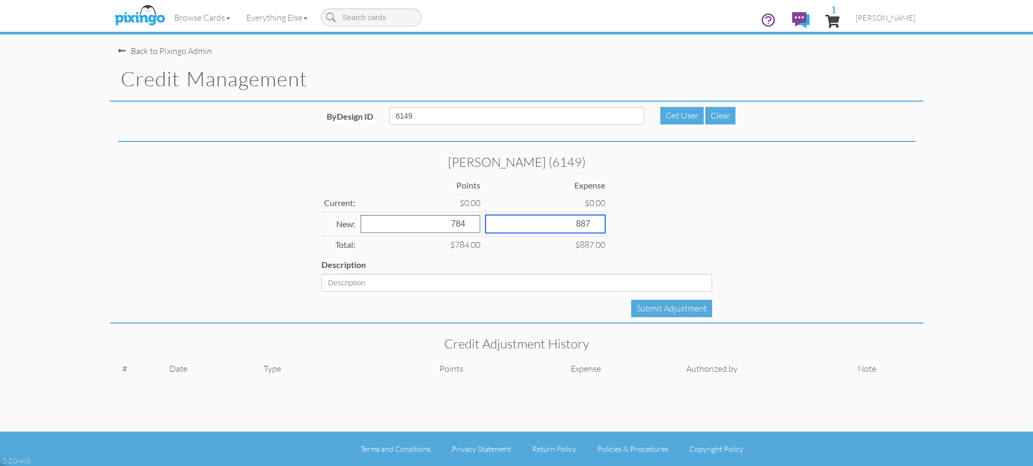
type input "887"
click at [358, 283] on input "Description" at bounding box center [516, 283] width 391 height 18
type input "Add for prepayment"
click at [677, 305] on div "Submit Adjustment" at bounding box center [671, 308] width 81 height 17
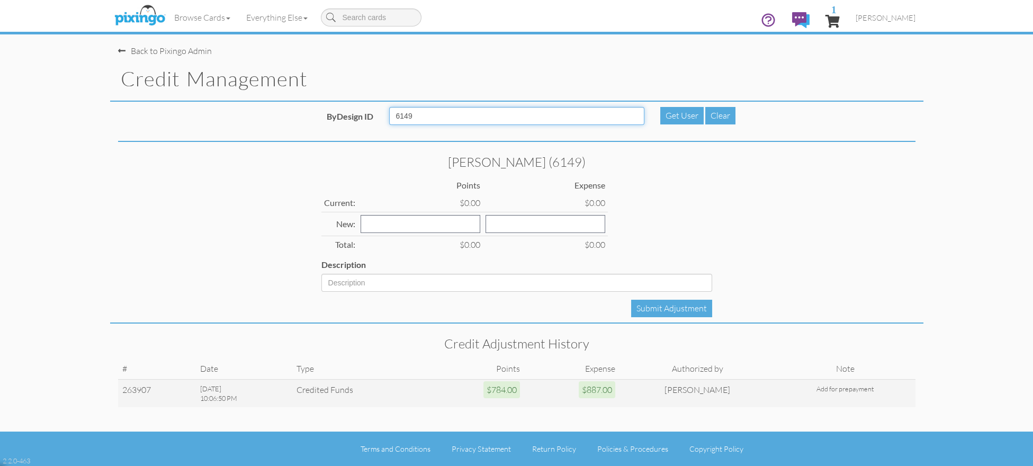
drag, startPoint x: 417, startPoint y: 116, endPoint x: 385, endPoint y: 114, distance: 31.8
click at [385, 114] on div "6149" at bounding box center [516, 120] width 271 height 26
click at [889, 17] on span "[PERSON_NAME]" at bounding box center [885, 17] width 60 height 9
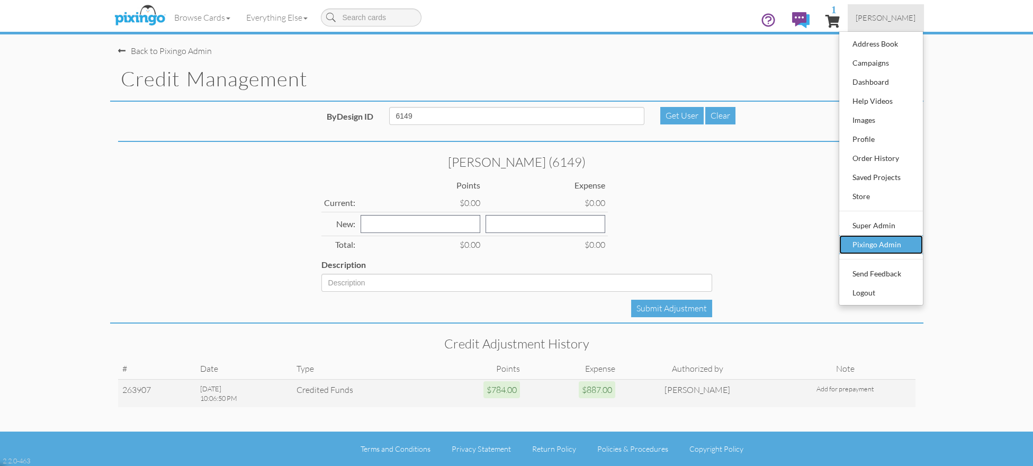
click at [879, 239] on div "Pixingo Admin" at bounding box center [881, 245] width 62 height 16
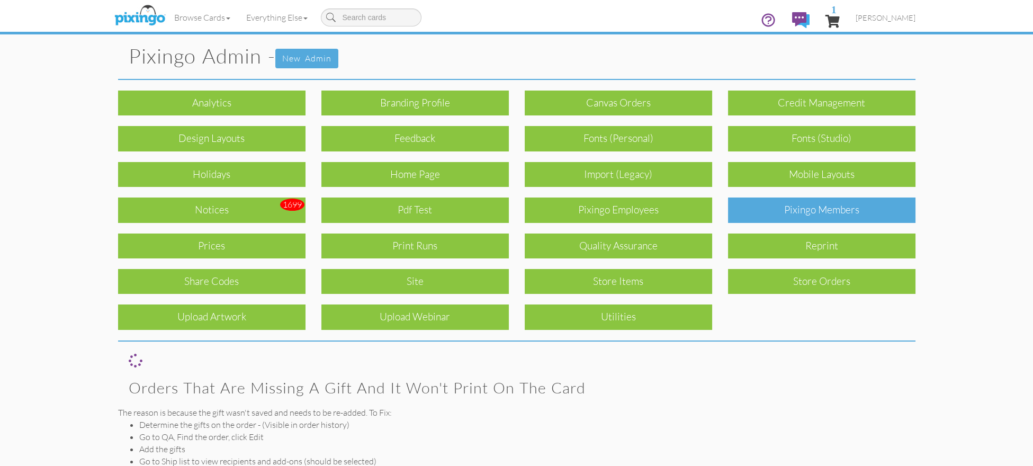
click at [835, 213] on div "Pixingo Members" at bounding box center [821, 209] width 187 height 25
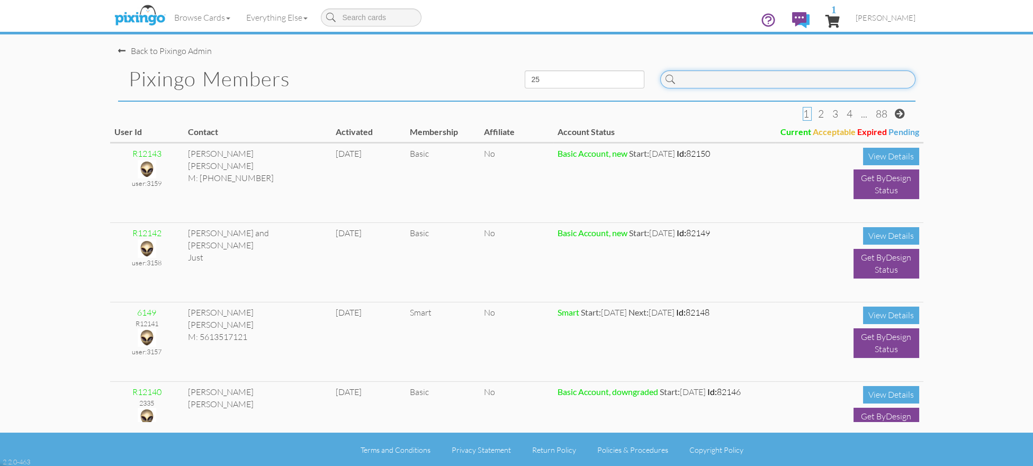
click at [712, 71] on input at bounding box center [787, 79] width 255 height 18
paste input "6149"
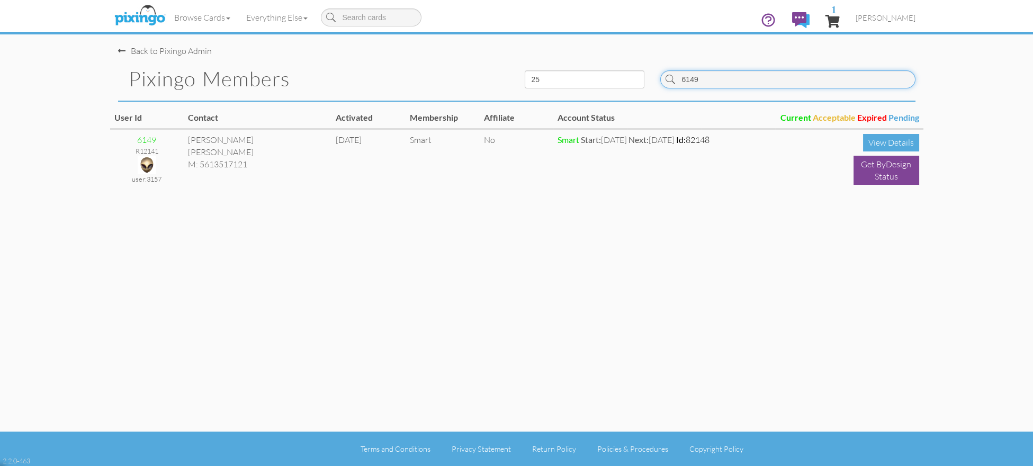
type input "6149"
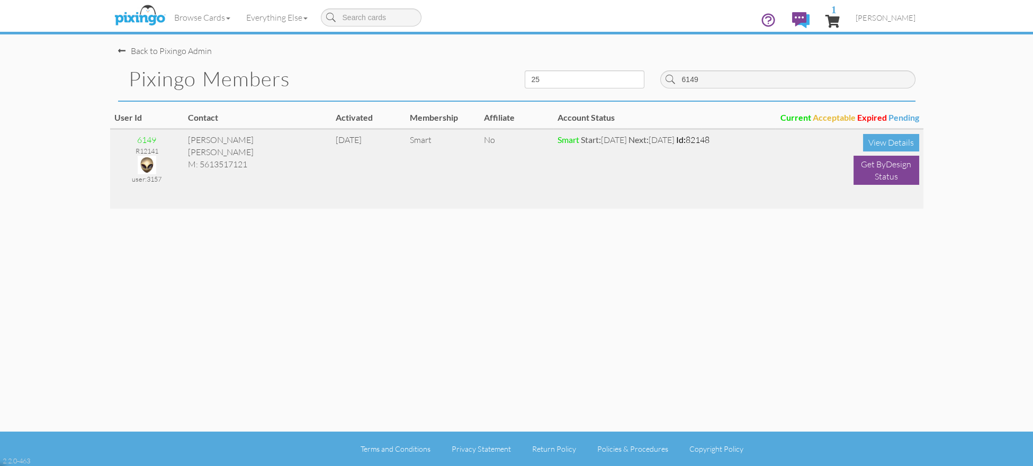
click at [149, 167] on img at bounding box center [147, 165] width 19 height 19
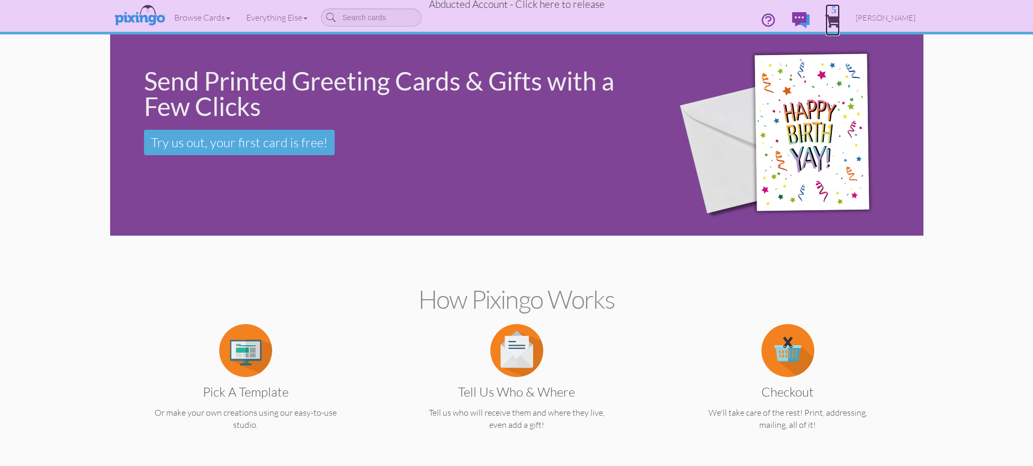
click at [839, 16] on span "5" at bounding box center [832, 21] width 14 height 13
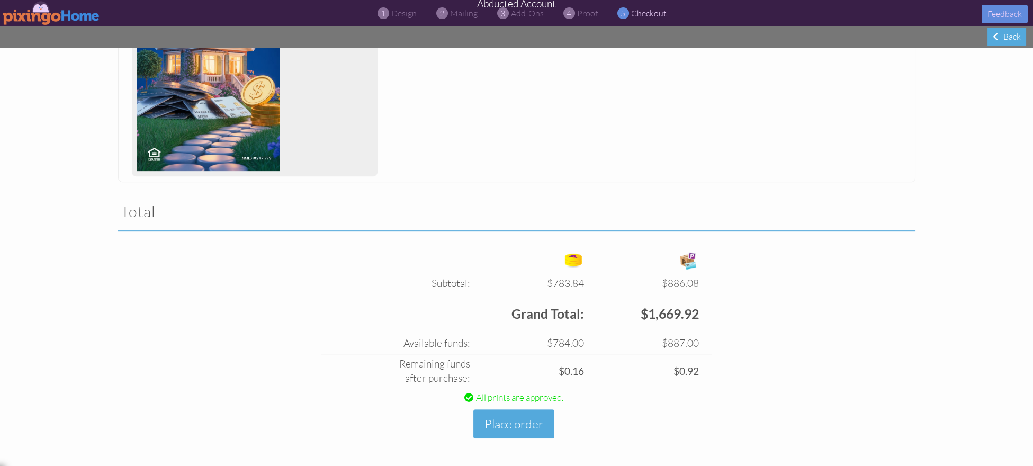
scroll to position [1436, 0]
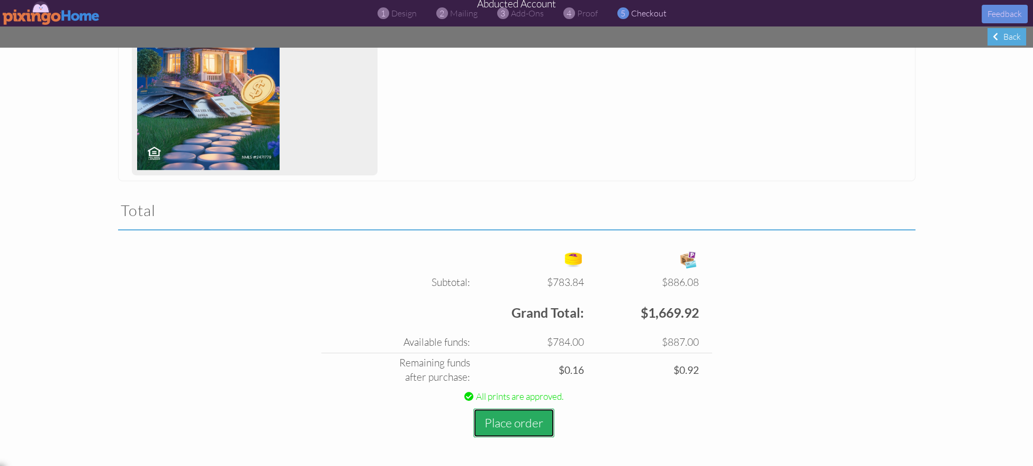
click at [488, 420] on button "Place order" at bounding box center [513, 422] width 81 height 29
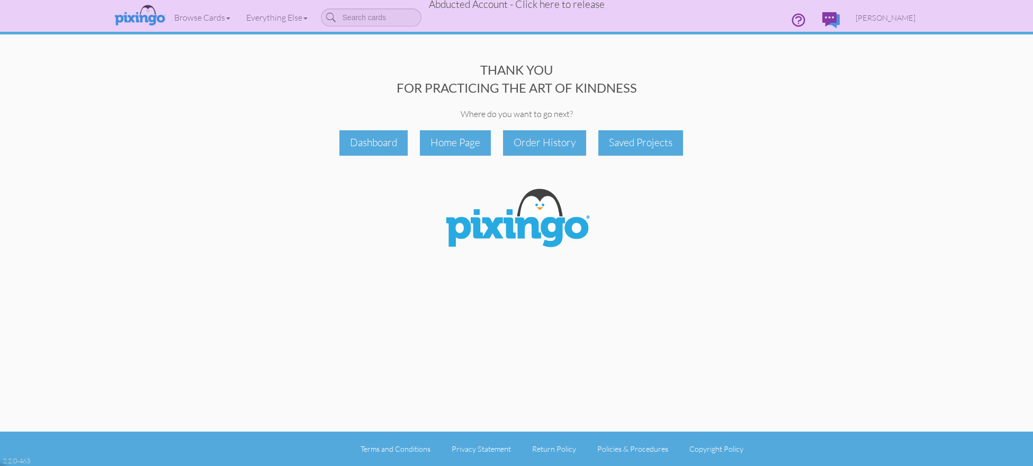
click at [544, 8] on span "Abducted Account - Click here to release" at bounding box center [517, 4] width 176 height 13
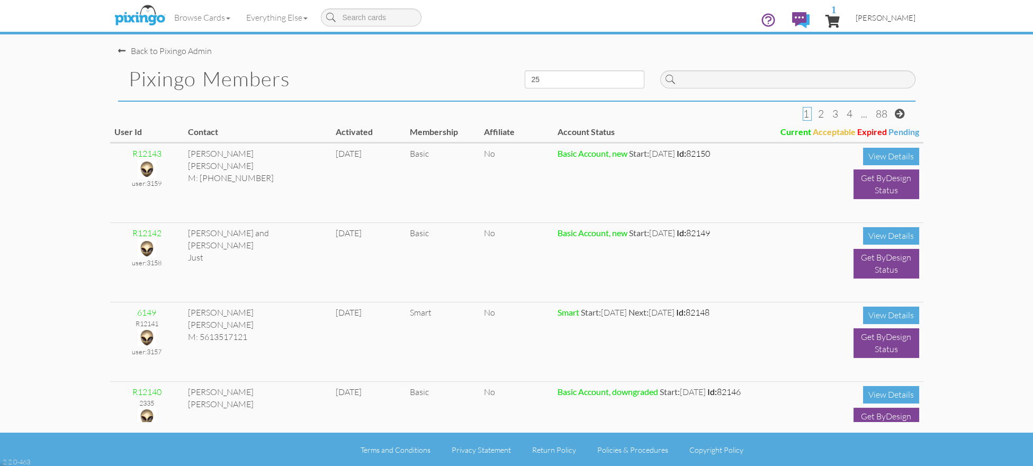
click at [884, 17] on span "[PERSON_NAME]" at bounding box center [885, 17] width 60 height 9
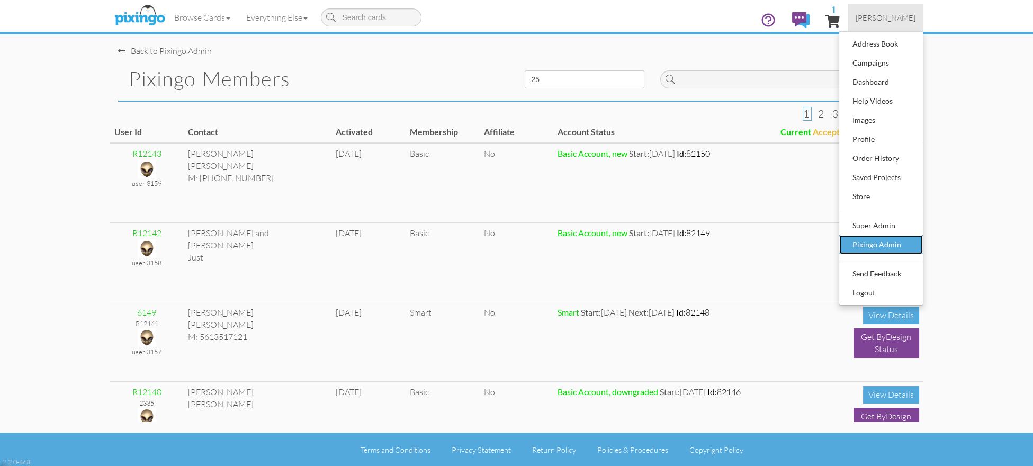
click at [889, 240] on div "Pixingo Admin" at bounding box center [881, 245] width 62 height 16
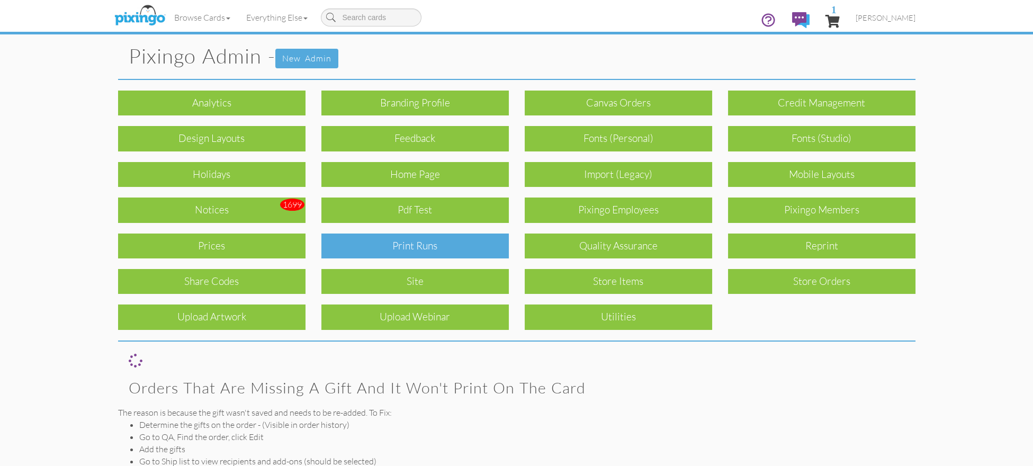
click at [446, 247] on div "Print Runs" at bounding box center [414, 245] width 187 height 25
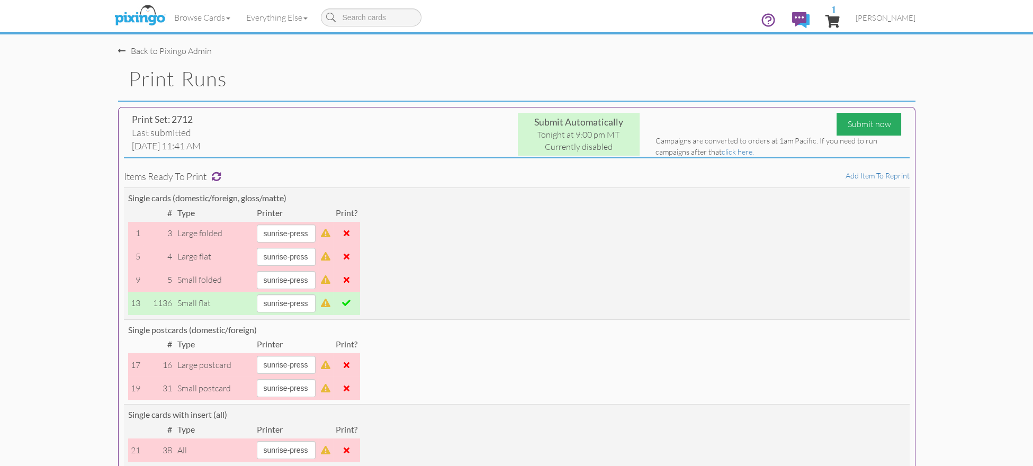
click at [865, 124] on div "Submit now" at bounding box center [868, 124] width 65 height 23
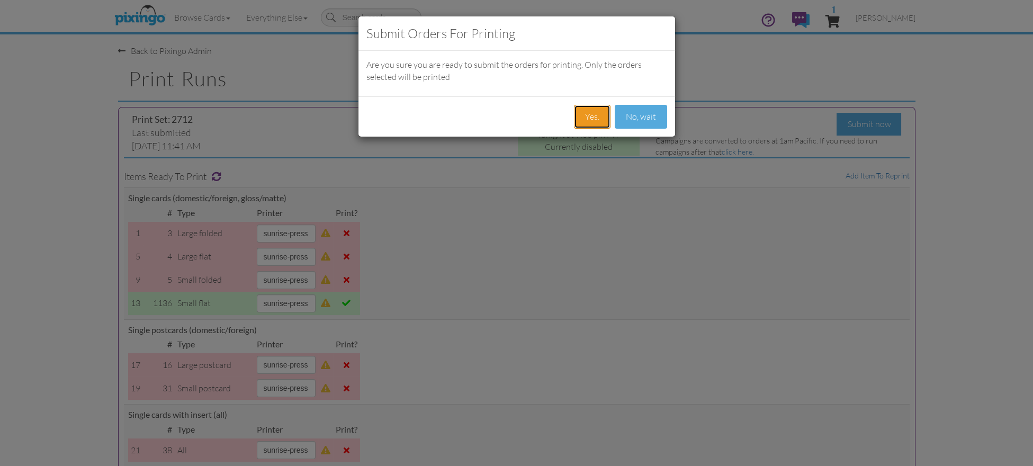
click at [590, 117] on button "Yes." at bounding box center [592, 117] width 37 height 24
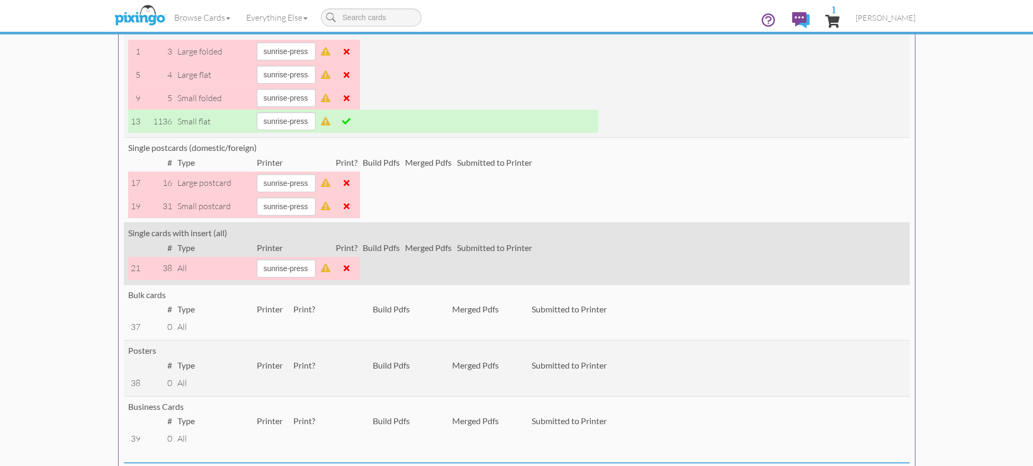
scroll to position [2, 0]
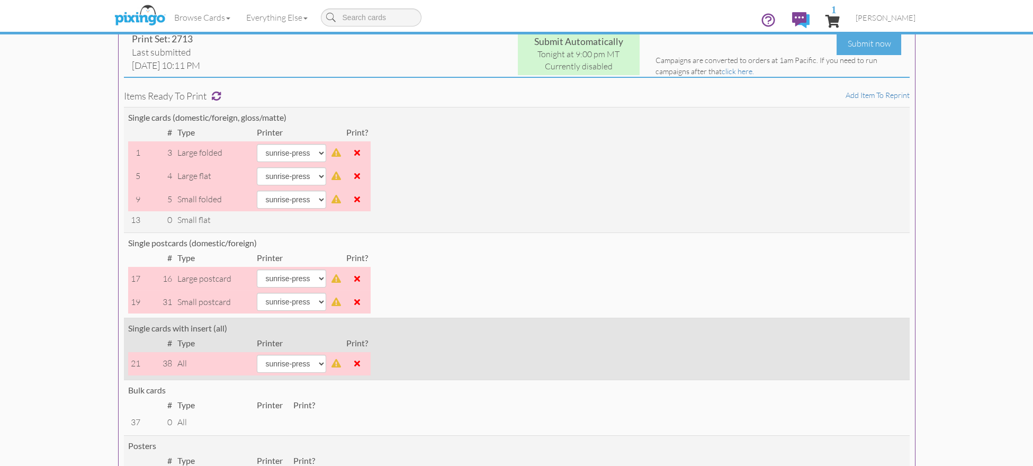
scroll to position [84, 0]
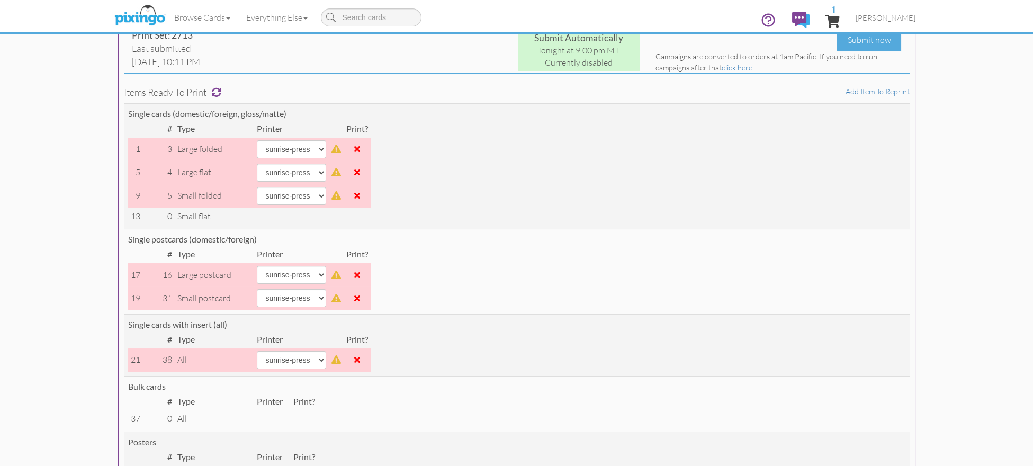
click at [358, 300] on span at bounding box center [357, 298] width 6 height 8
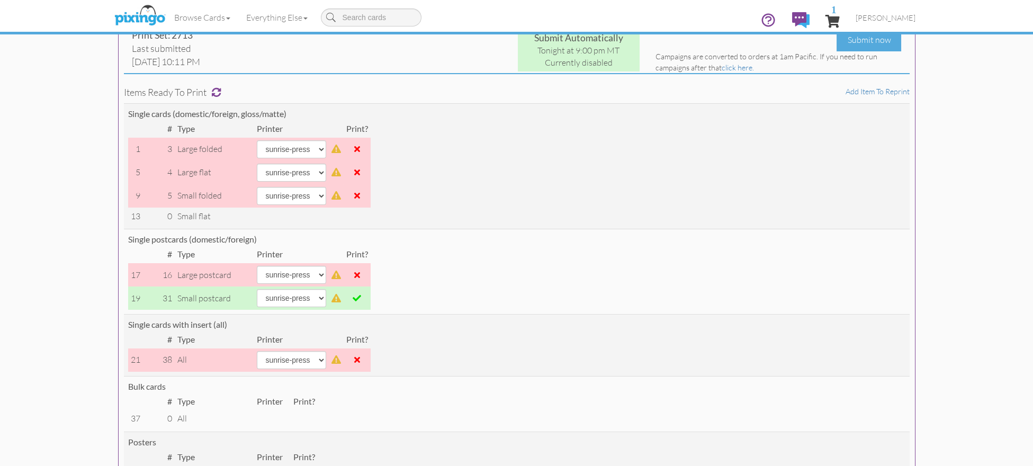
scroll to position [0, 0]
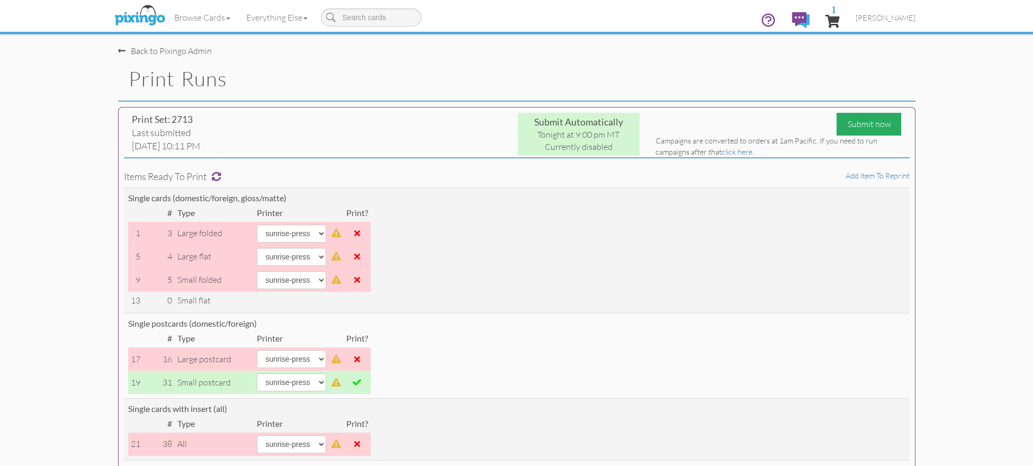
click at [874, 123] on div "Submit now" at bounding box center [868, 124] width 65 height 23
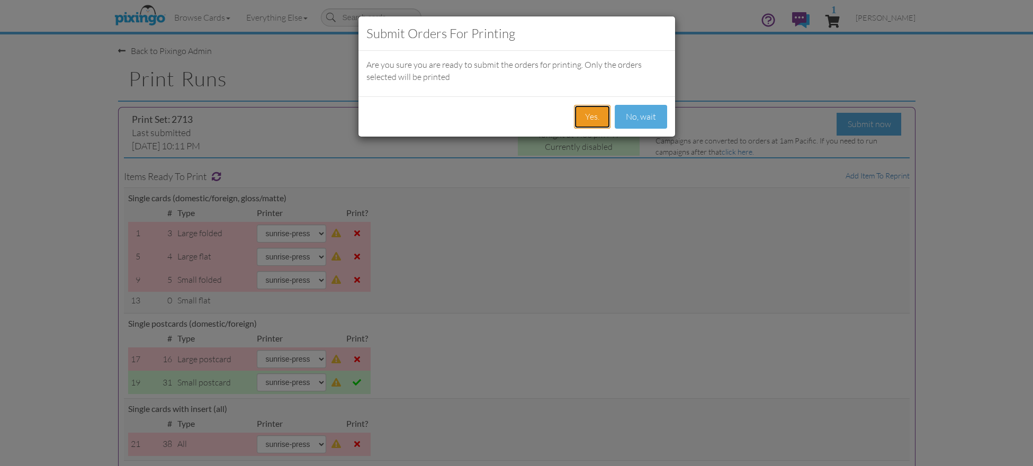
click at [590, 111] on button "Yes." at bounding box center [592, 117] width 37 height 24
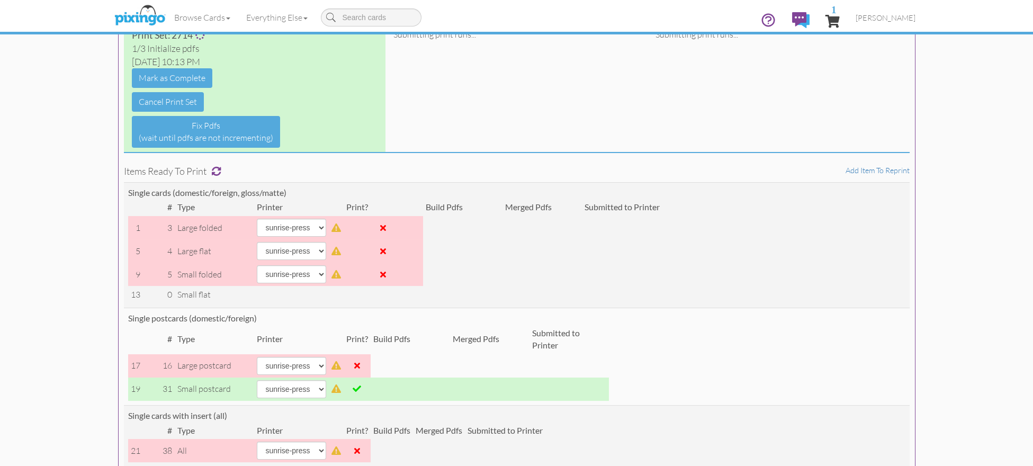
scroll to position [81, 0]
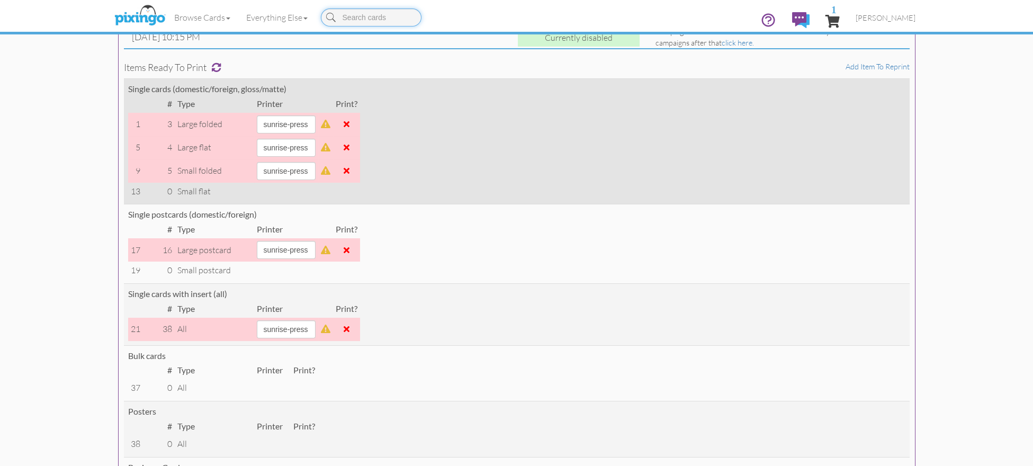
scroll to position [109, 0]
